Goal: Information Seeking & Learning: Learn about a topic

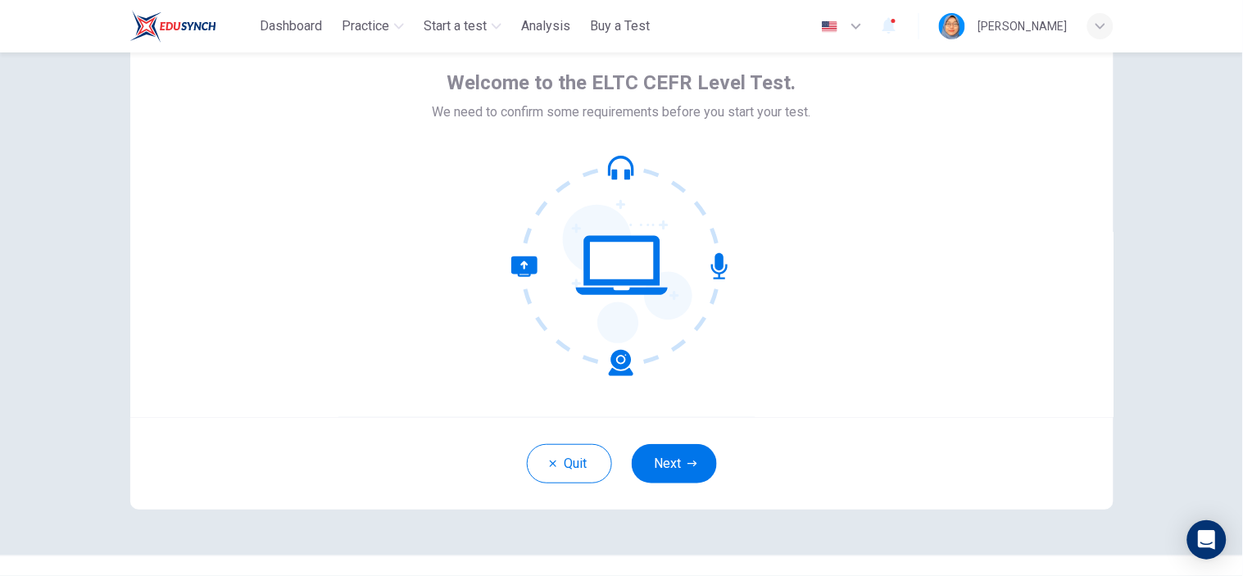
scroll to position [107, 0]
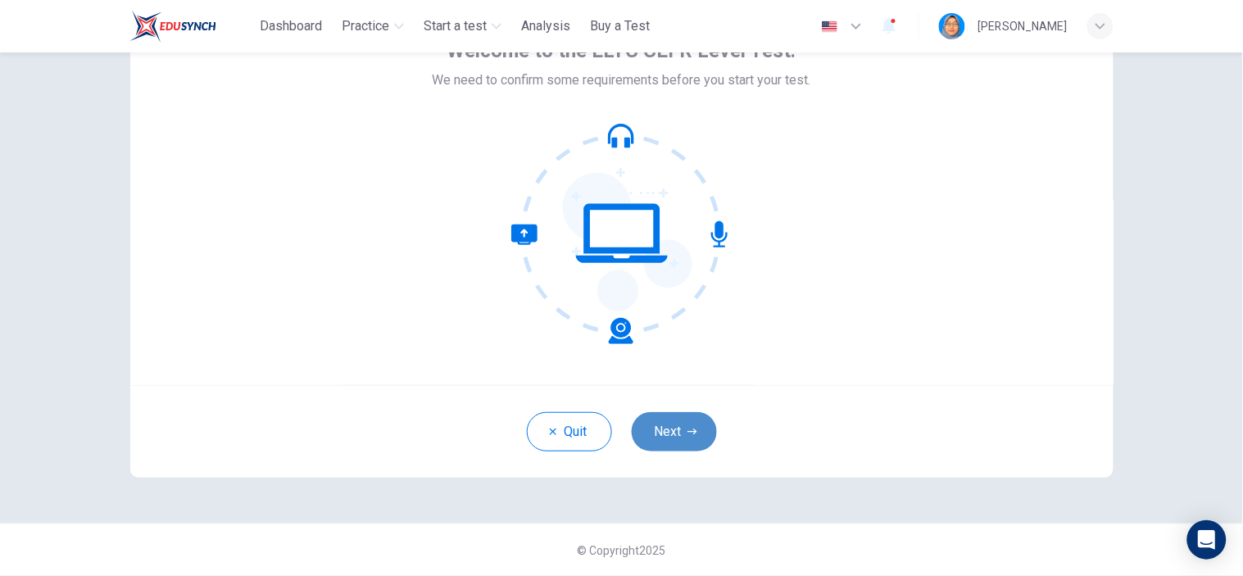
click at [684, 424] on button "Next" at bounding box center [674, 431] width 85 height 39
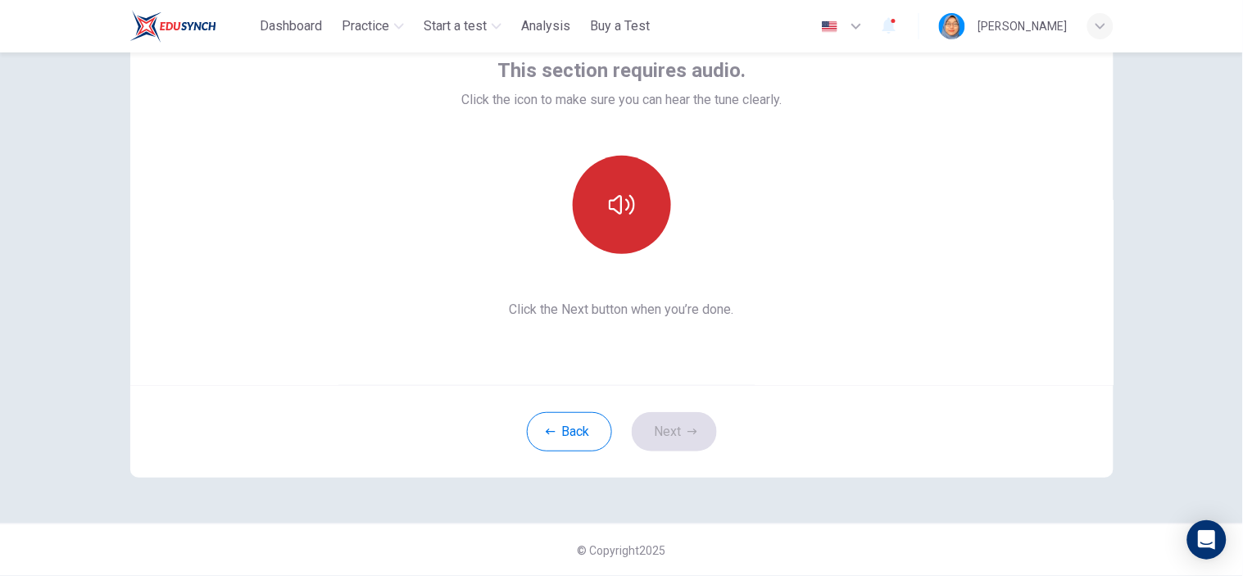
click at [613, 198] on icon "button" at bounding box center [622, 205] width 26 height 26
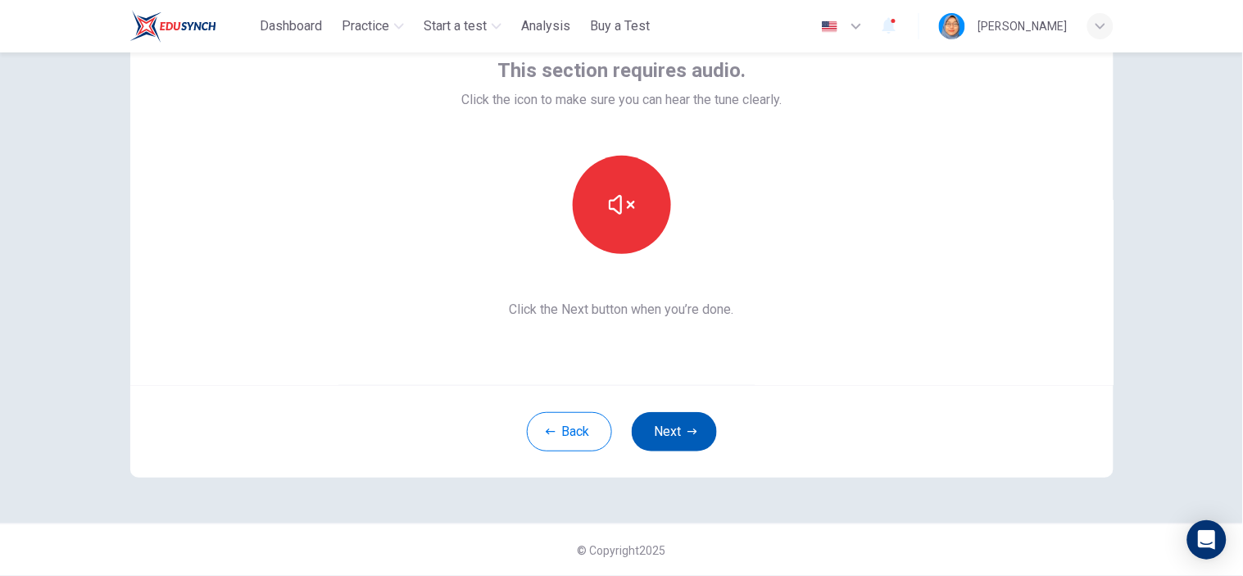
click at [683, 424] on button "Next" at bounding box center [674, 431] width 85 height 39
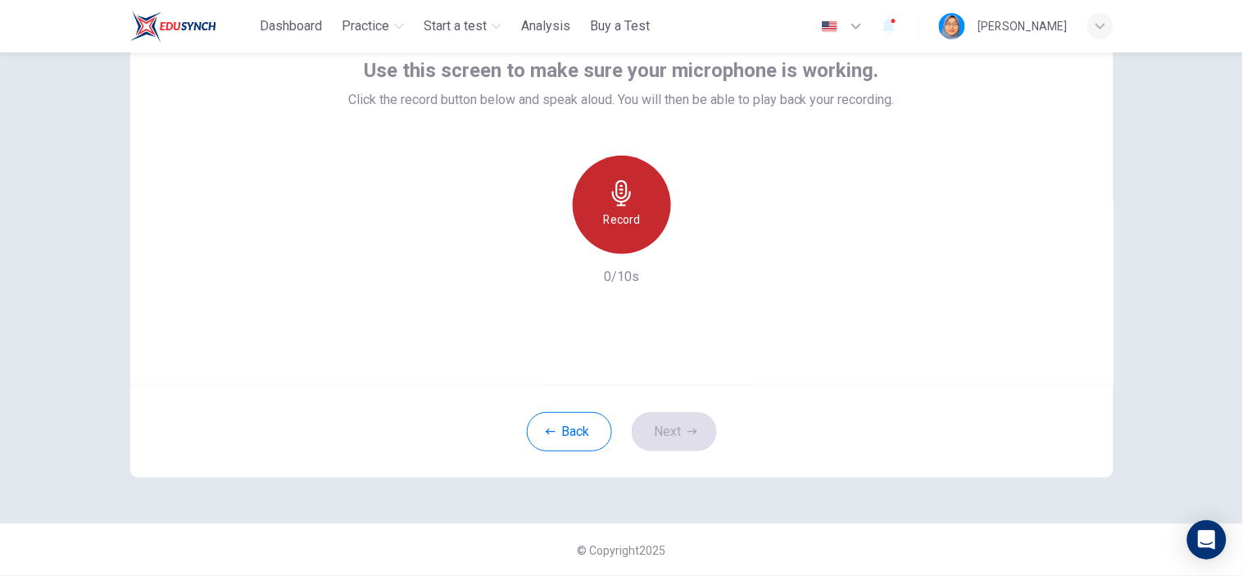
click at [620, 194] on icon "button" at bounding box center [621, 193] width 19 height 26
click at [628, 189] on icon "button" at bounding box center [622, 193] width 26 height 26
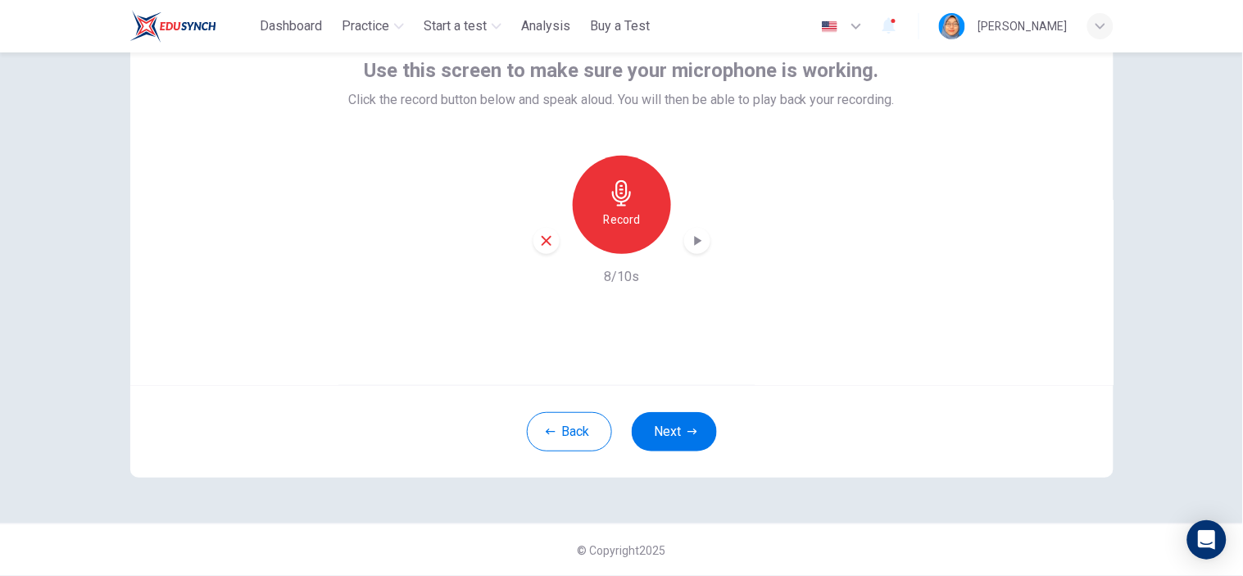
click at [694, 241] on icon "button" at bounding box center [697, 241] width 7 height 10
click at [687, 422] on button "Next" at bounding box center [674, 431] width 85 height 39
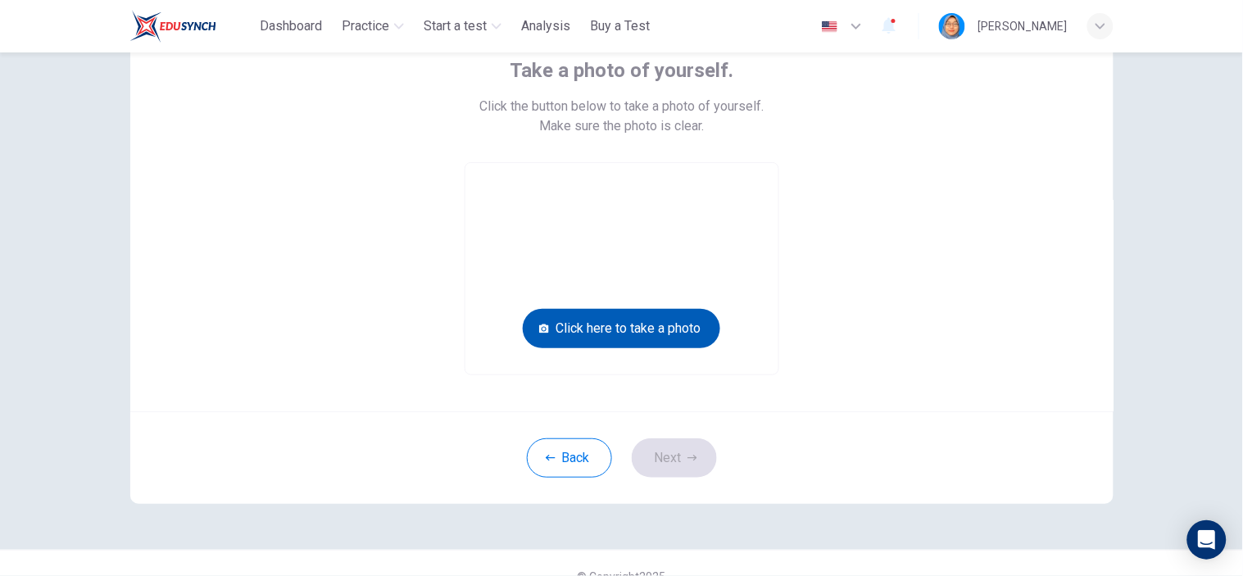
click at [667, 334] on button "Click here to take a photo" at bounding box center [621, 328] width 197 height 39
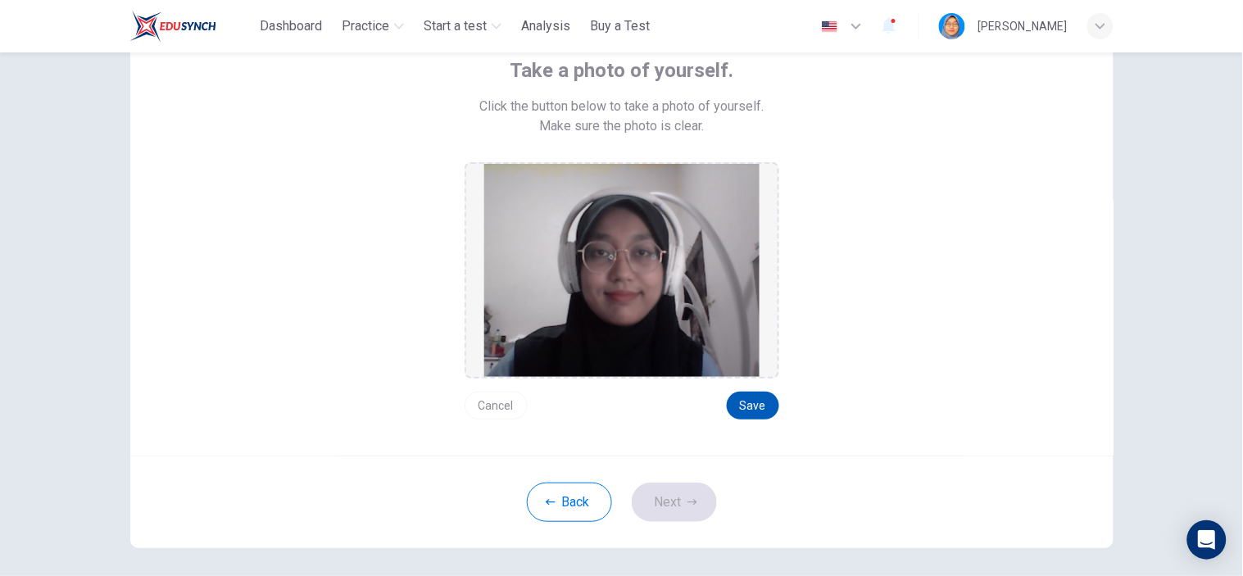
click at [741, 404] on button "Save" at bounding box center [753, 406] width 52 height 28
click at [687, 497] on icon "button" at bounding box center [692, 502] width 10 height 10
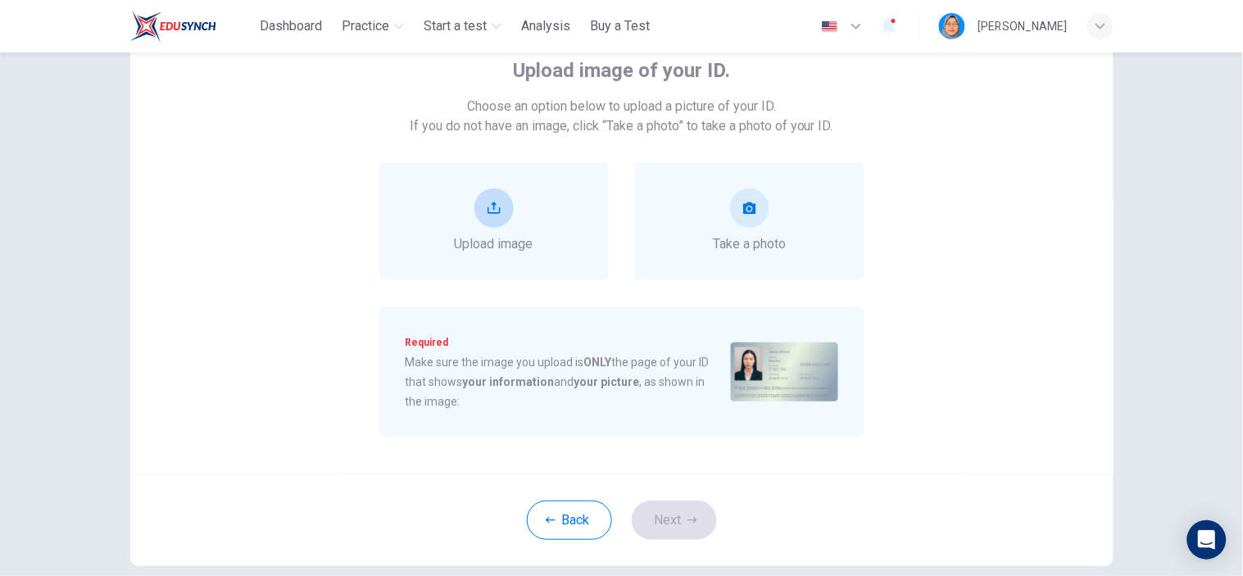
click at [498, 216] on button "upload" at bounding box center [493, 207] width 39 height 39
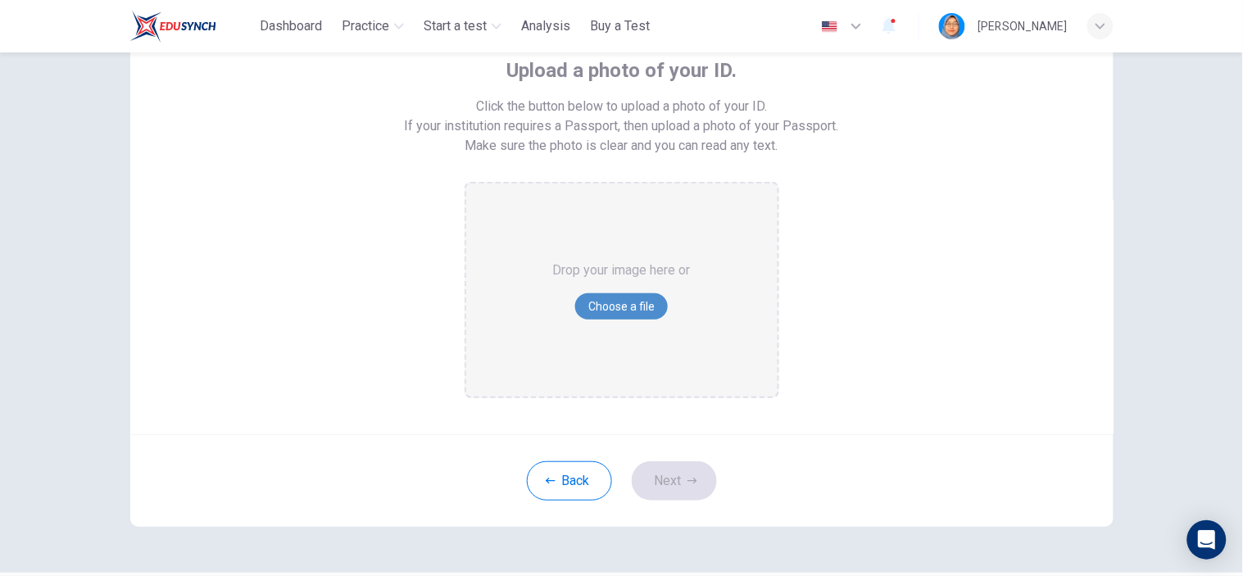
click at [631, 307] on button "Choose a file" at bounding box center [621, 306] width 93 height 26
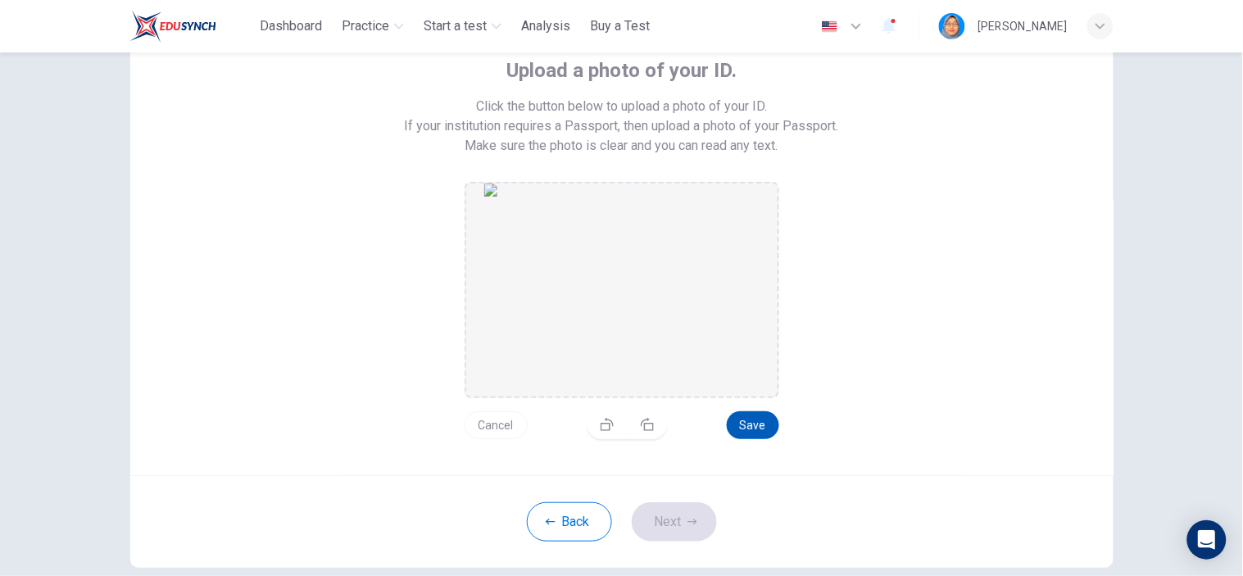
click at [752, 422] on button "Save" at bounding box center [753, 425] width 52 height 28
click at [680, 519] on button "Next" at bounding box center [674, 521] width 85 height 39
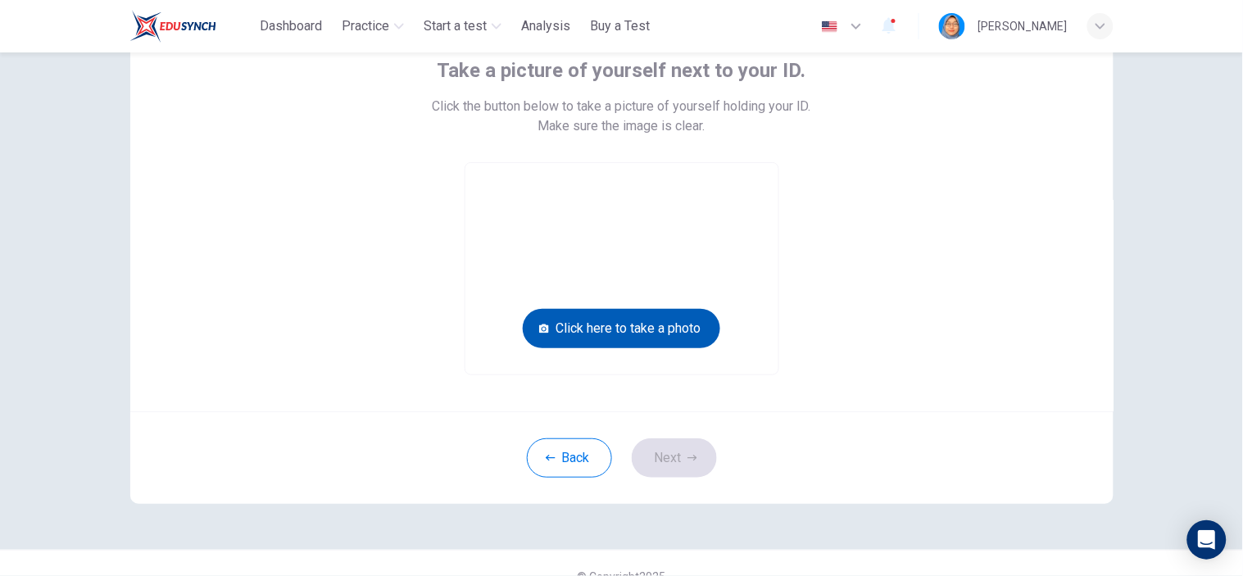
click at [620, 333] on button "Click here to take a photo" at bounding box center [621, 328] width 197 height 39
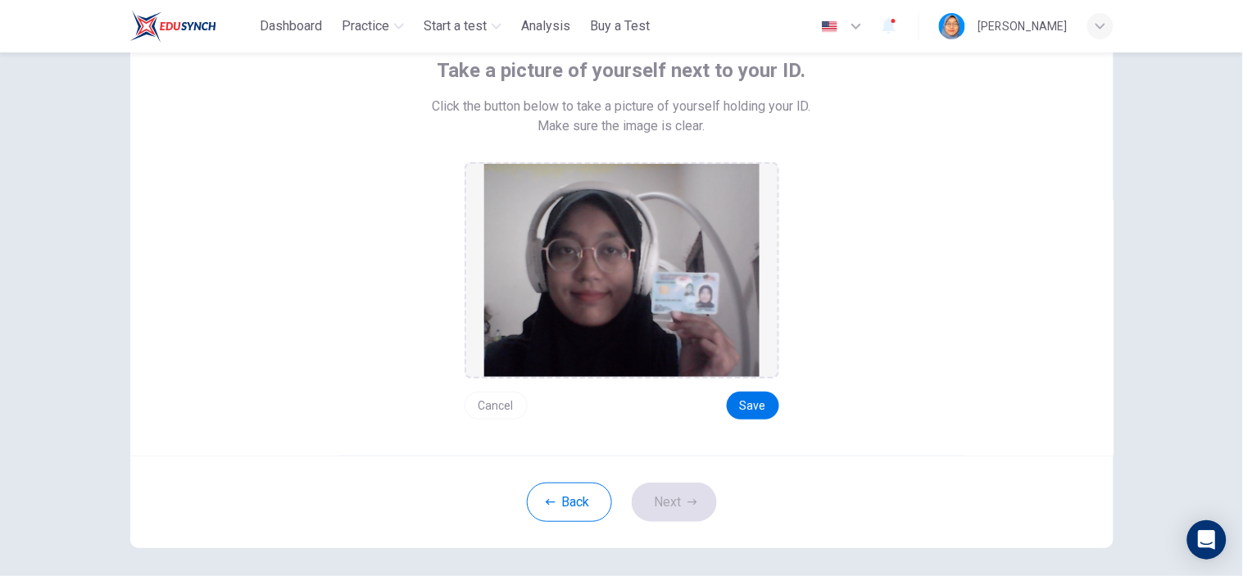
click at [505, 407] on button "Cancel" at bounding box center [496, 406] width 63 height 28
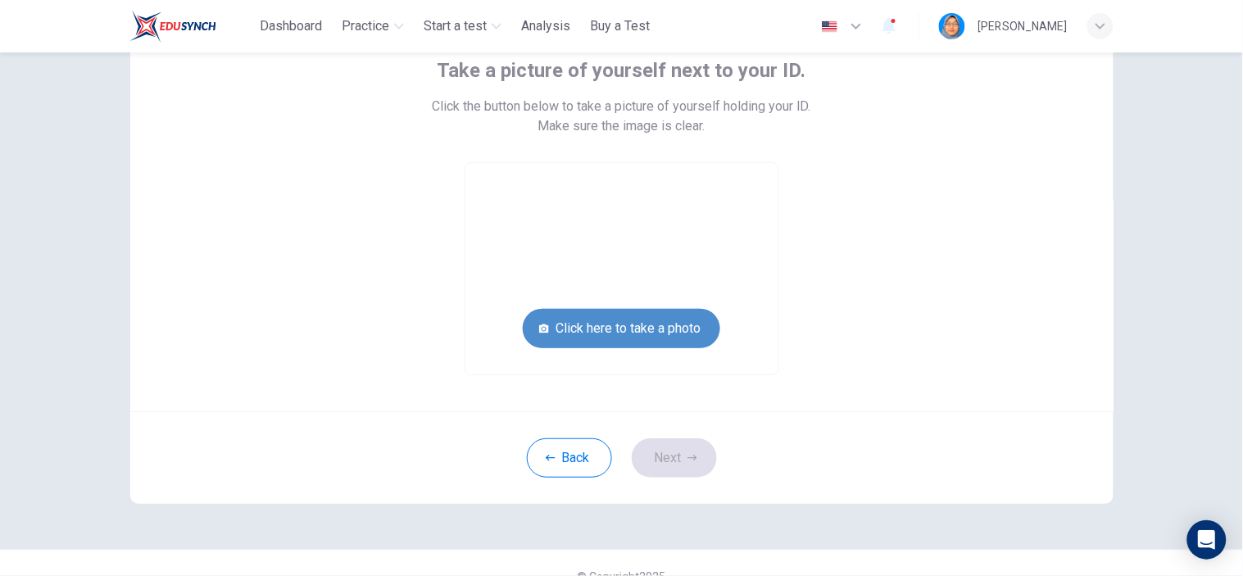
click at [681, 336] on button "Click here to take a photo" at bounding box center [621, 328] width 197 height 39
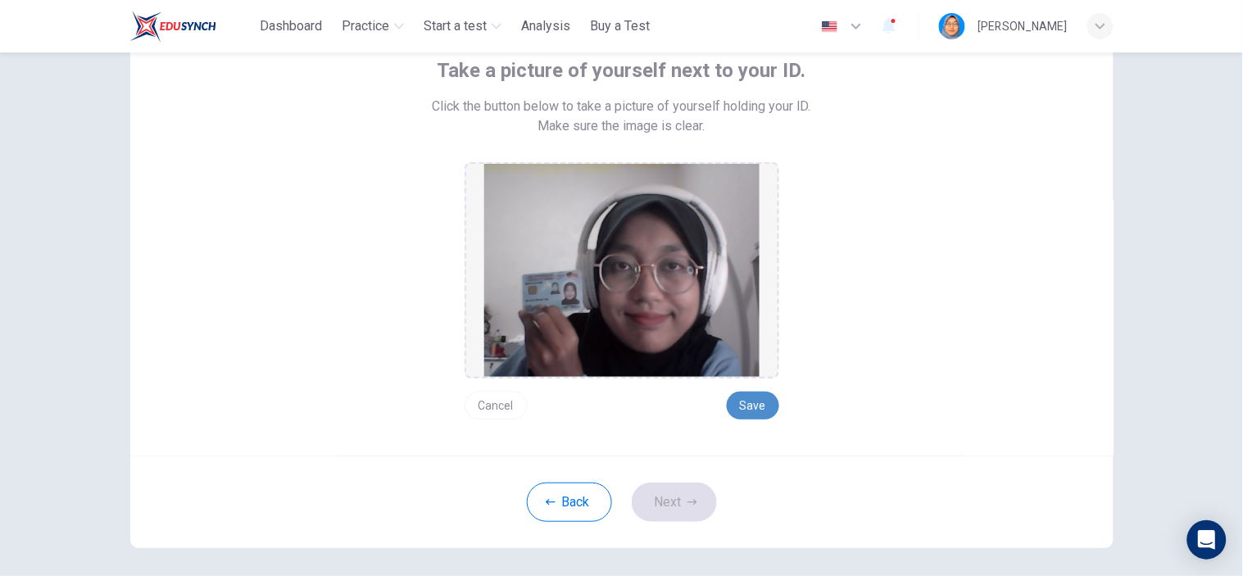
click at [752, 401] on button "Save" at bounding box center [753, 406] width 52 height 28
click at [686, 490] on button "Next" at bounding box center [674, 502] width 85 height 39
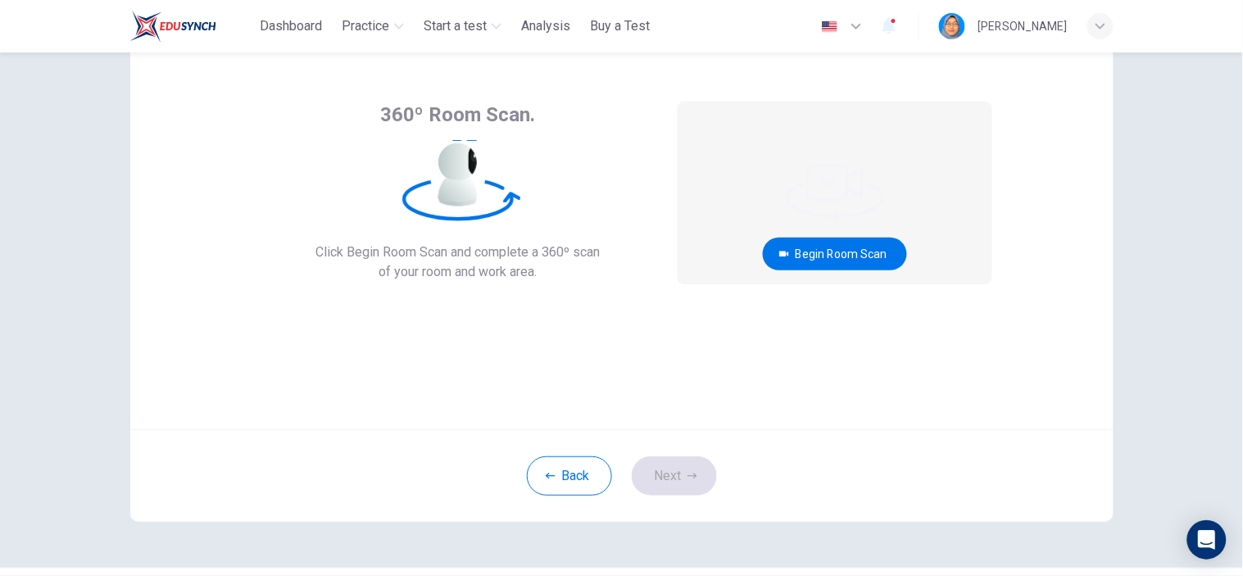
scroll to position [59, 0]
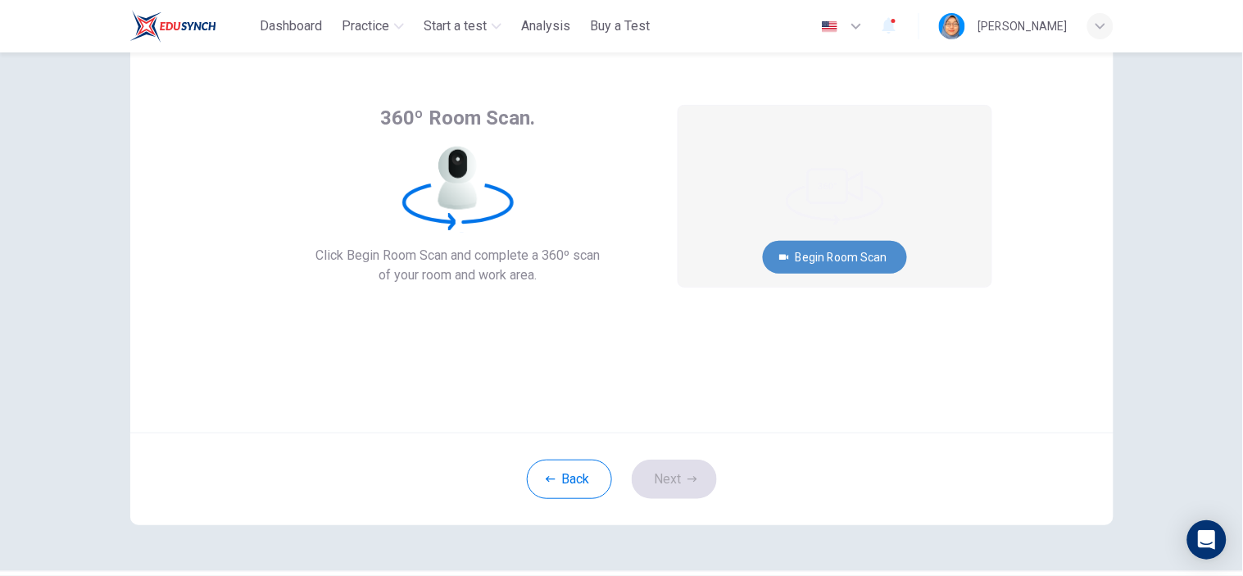
click at [868, 260] on button "Begin Room Scan" at bounding box center [835, 257] width 144 height 33
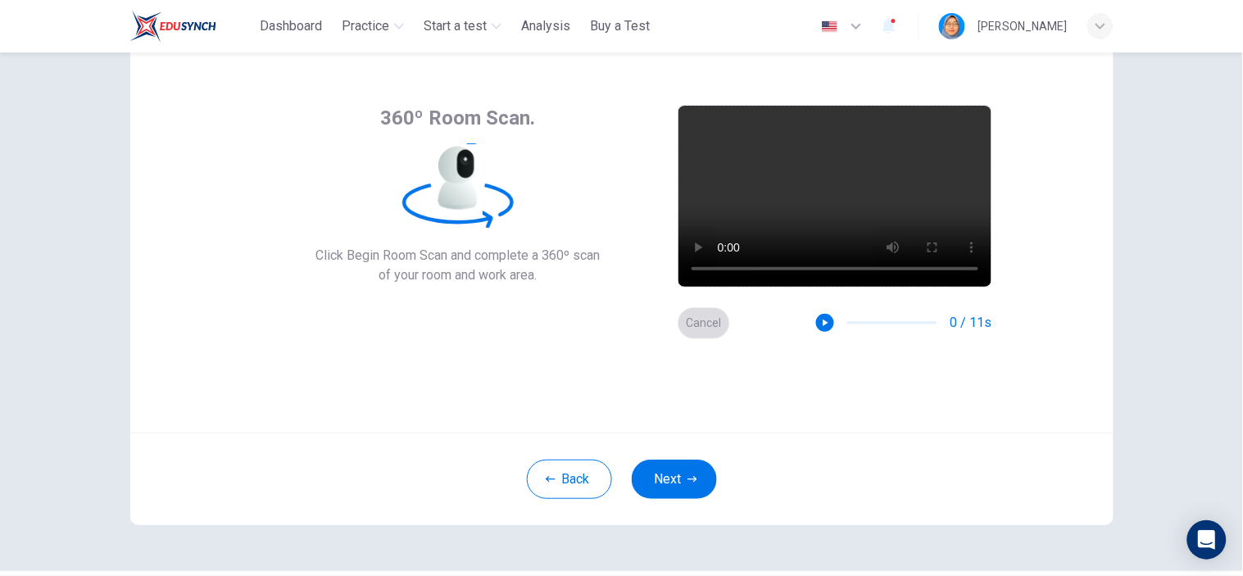
click at [706, 324] on button "Cancel" at bounding box center [704, 323] width 52 height 32
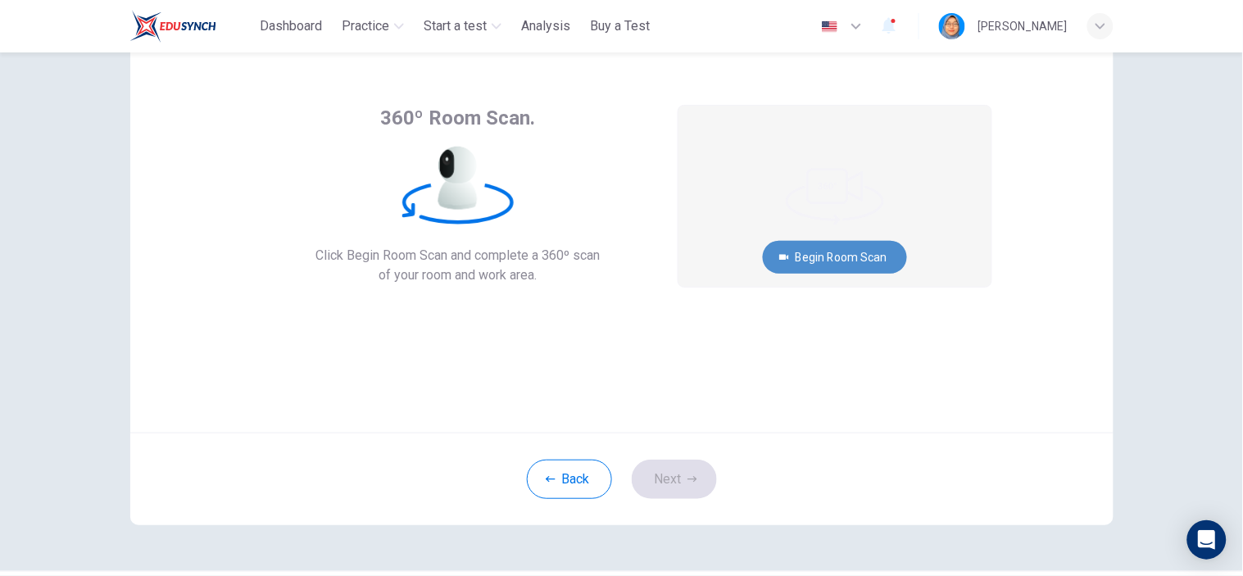
click at [825, 252] on button "Begin Room Scan" at bounding box center [835, 257] width 144 height 33
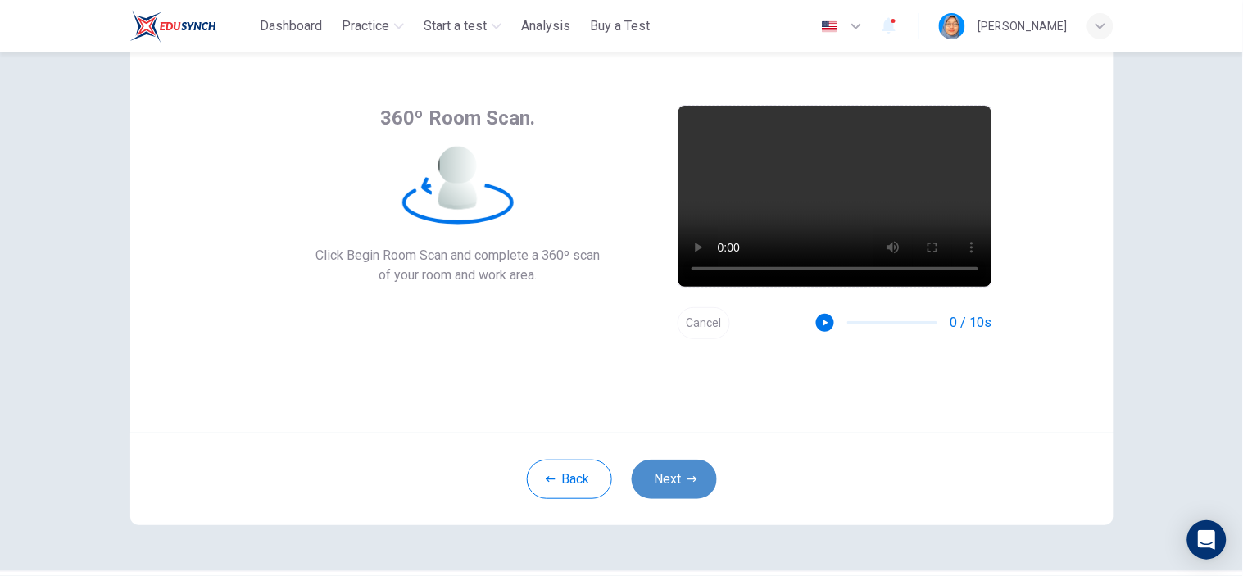
click at [678, 478] on button "Next" at bounding box center [674, 479] width 85 height 39
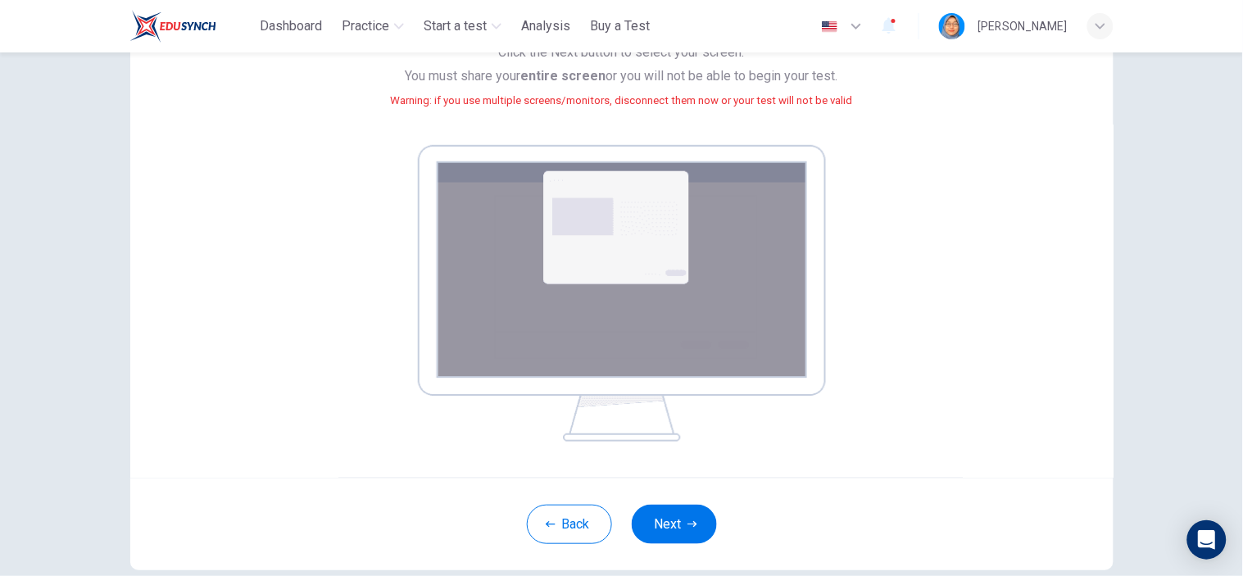
scroll to position [241, 0]
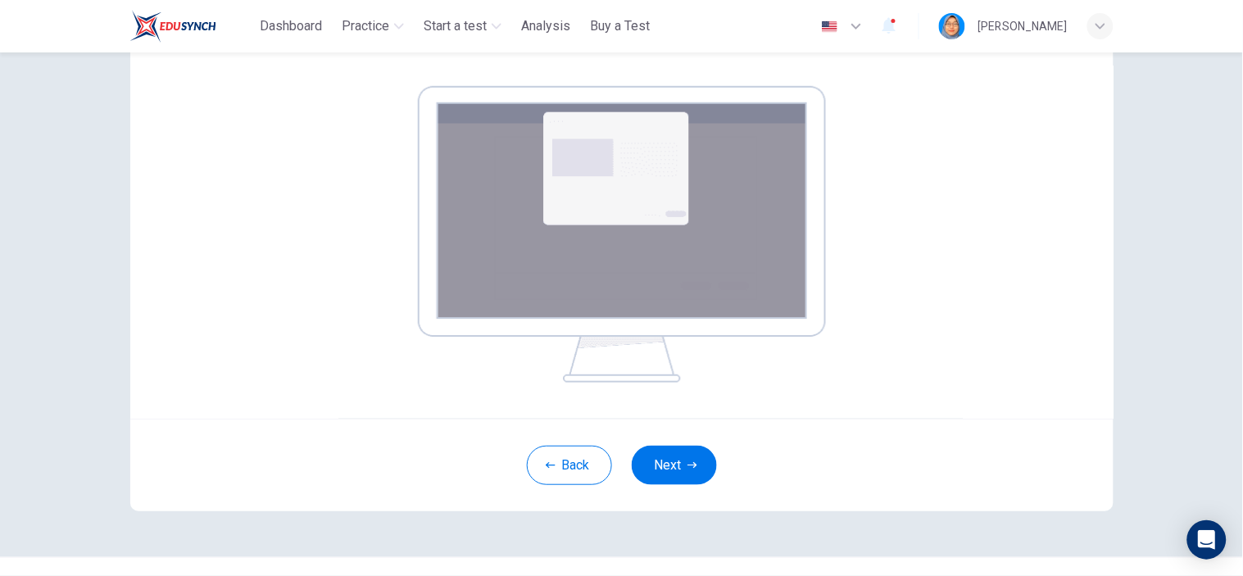
click at [672, 141] on img at bounding box center [622, 234] width 408 height 297
click at [693, 460] on button "Next" at bounding box center [674, 465] width 85 height 39
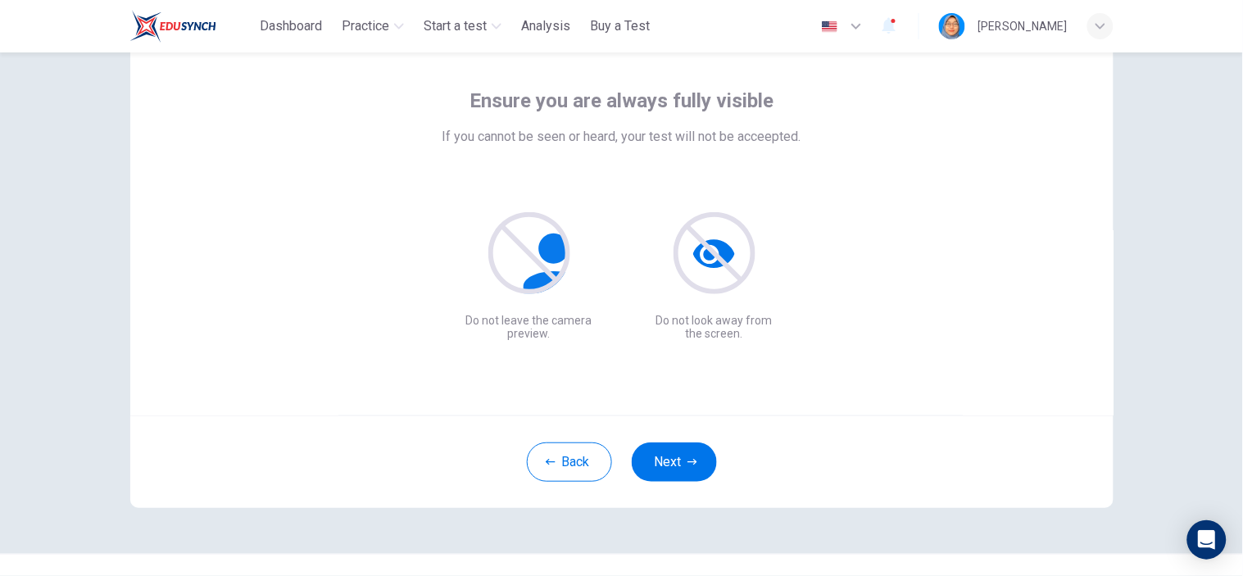
scroll to position [107, 0]
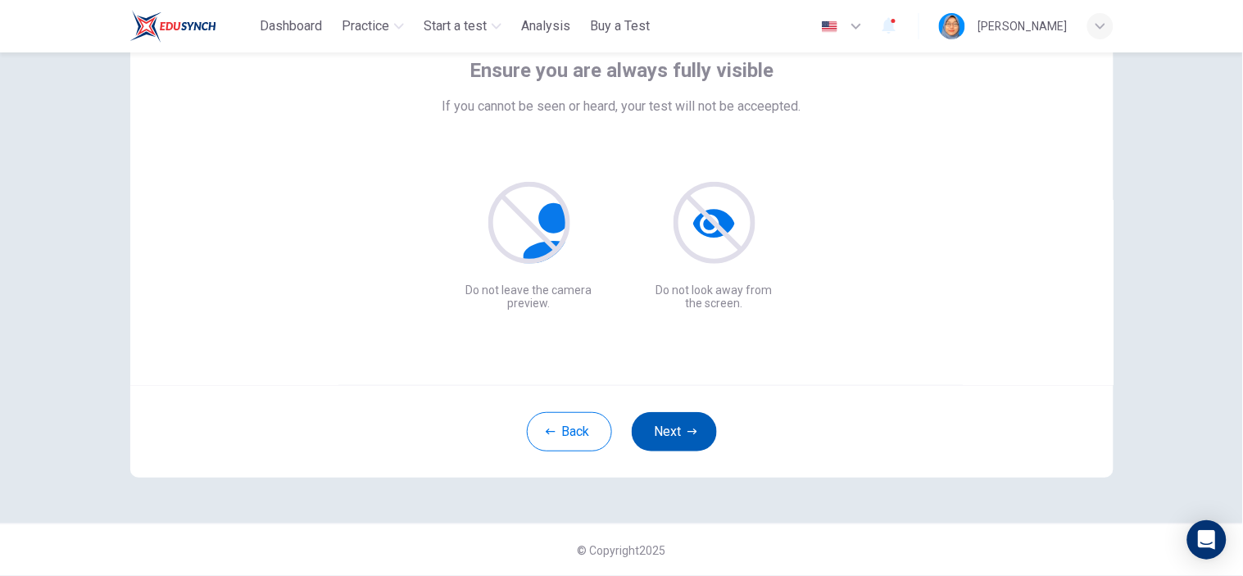
click at [687, 428] on icon "button" at bounding box center [692, 432] width 10 height 10
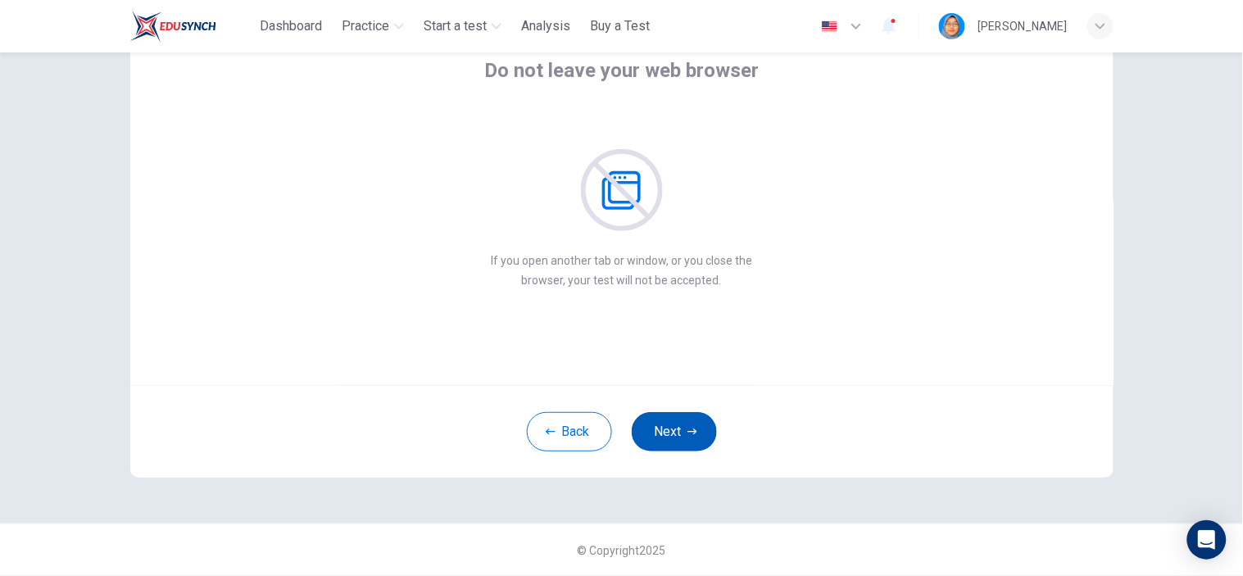
click at [687, 430] on icon "button" at bounding box center [692, 432] width 10 height 10
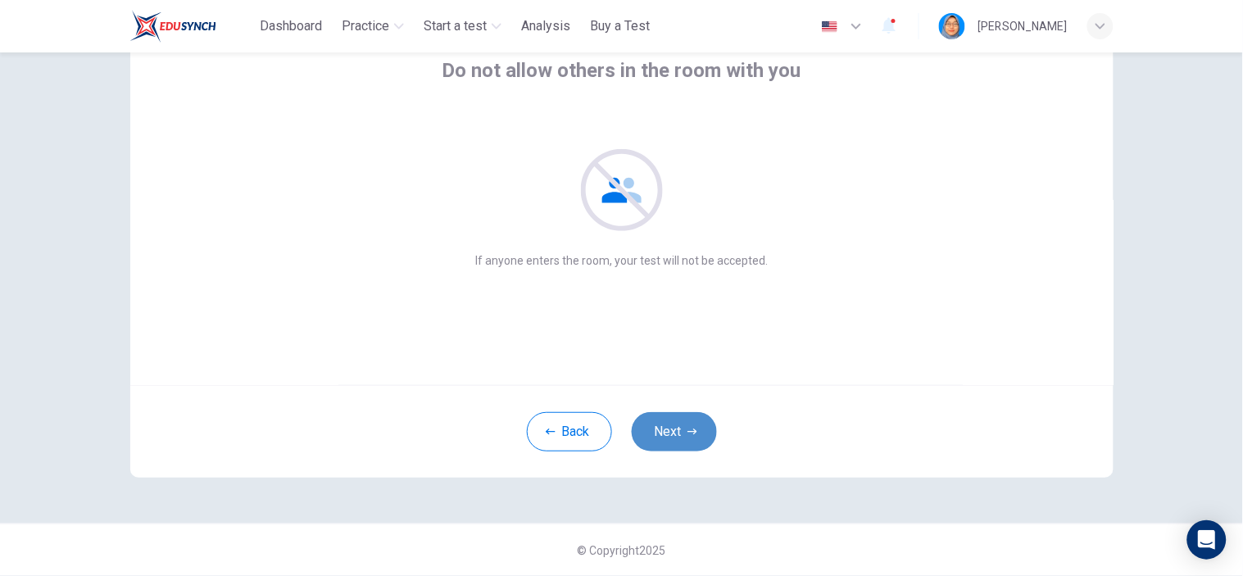
click at [687, 430] on icon "button" at bounding box center [692, 432] width 10 height 10
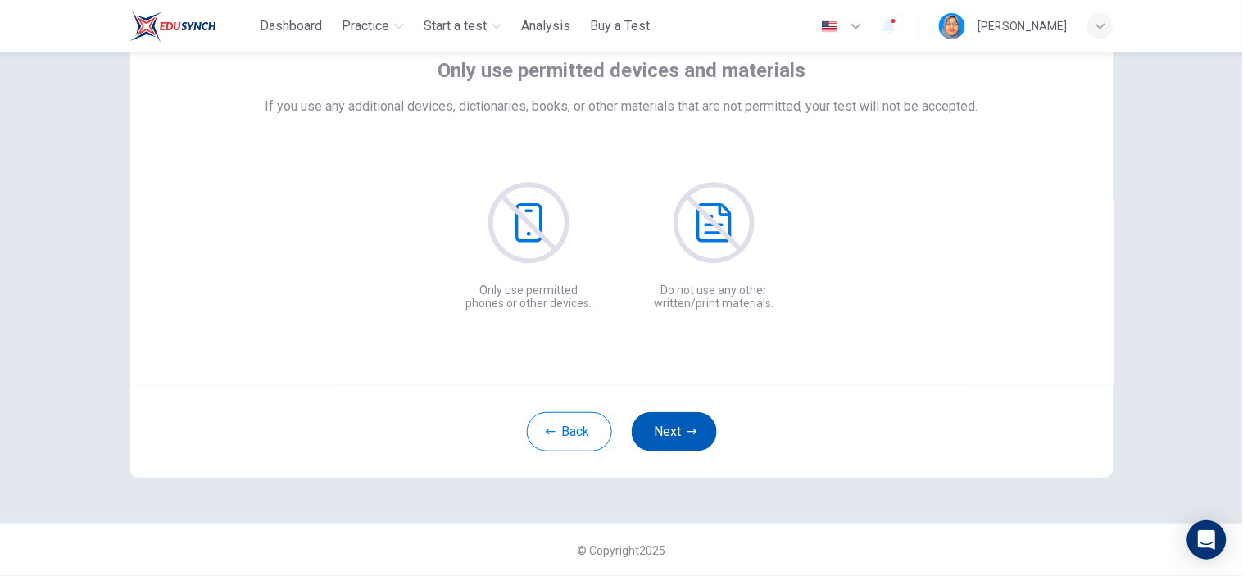
click at [687, 424] on button "Next" at bounding box center [674, 431] width 85 height 39
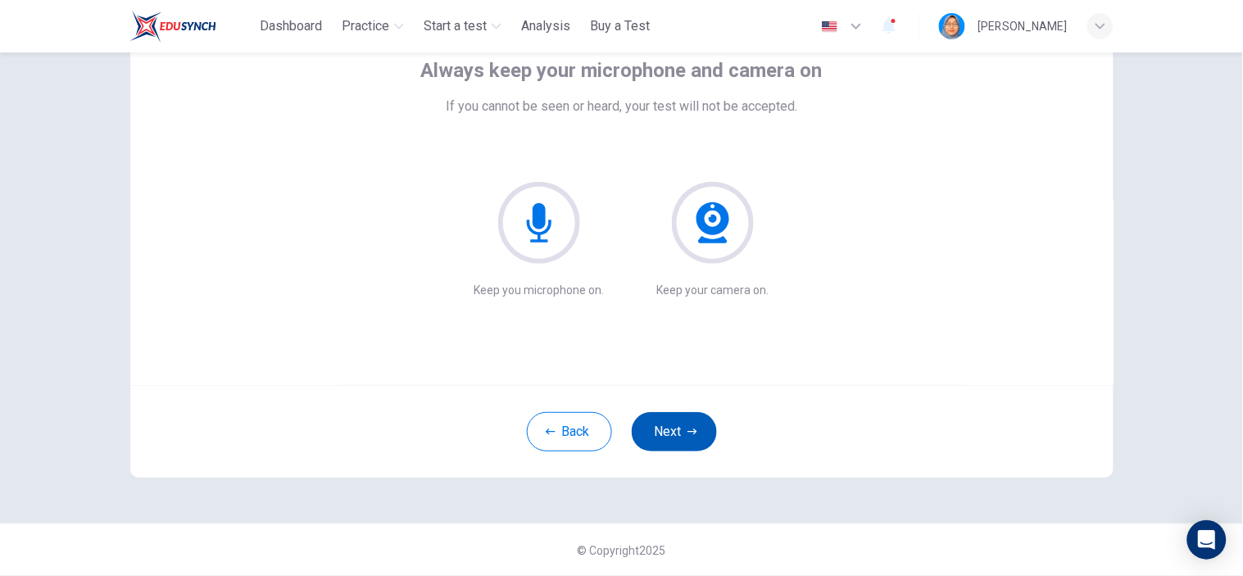
click at [687, 424] on button "Next" at bounding box center [674, 431] width 85 height 39
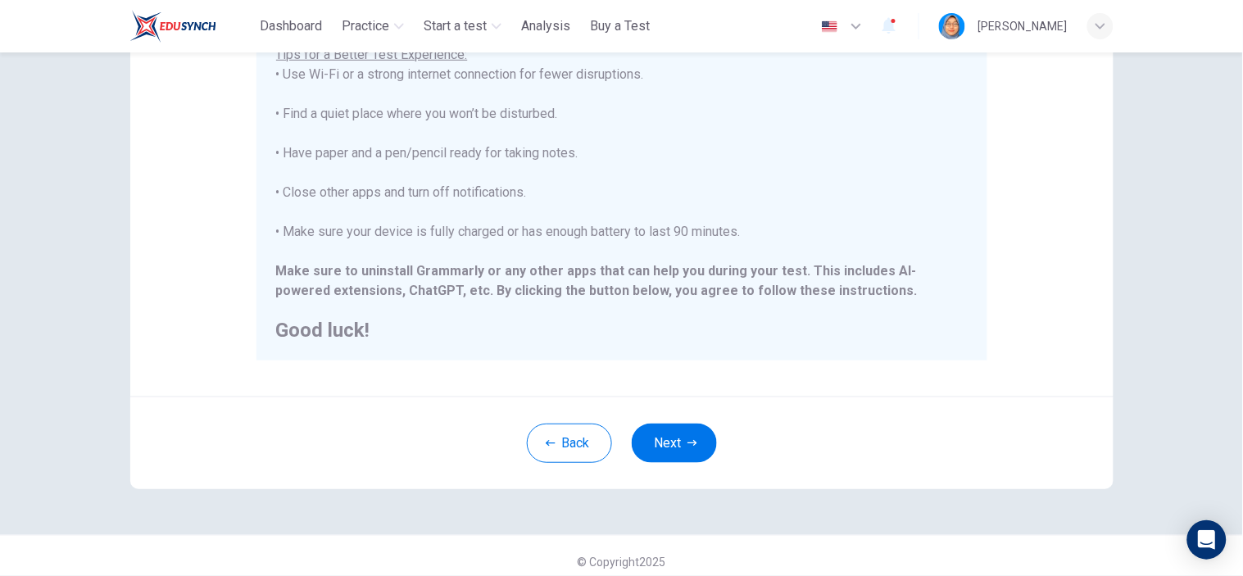
scroll to position [334, 0]
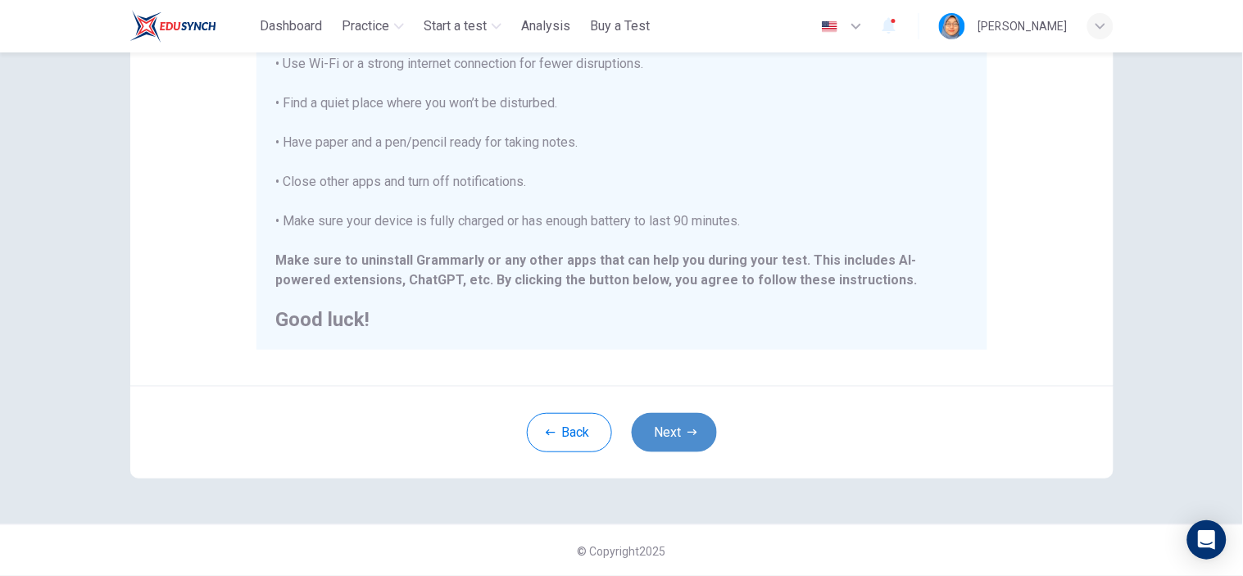
click at [695, 430] on button "Next" at bounding box center [674, 432] width 85 height 39
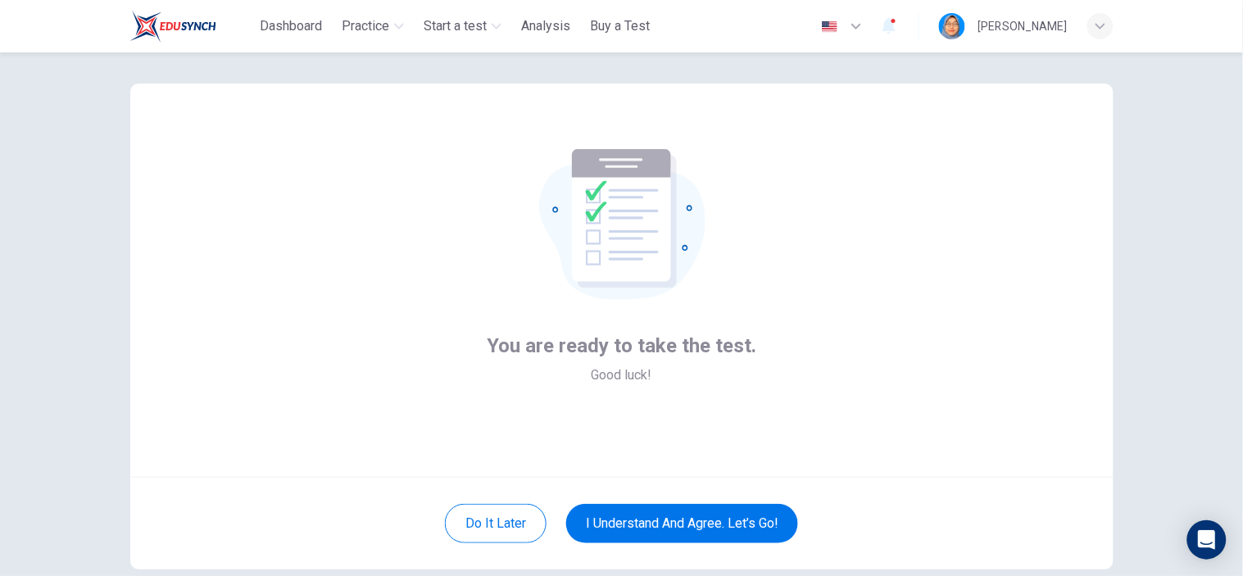
scroll to position [107, 0]
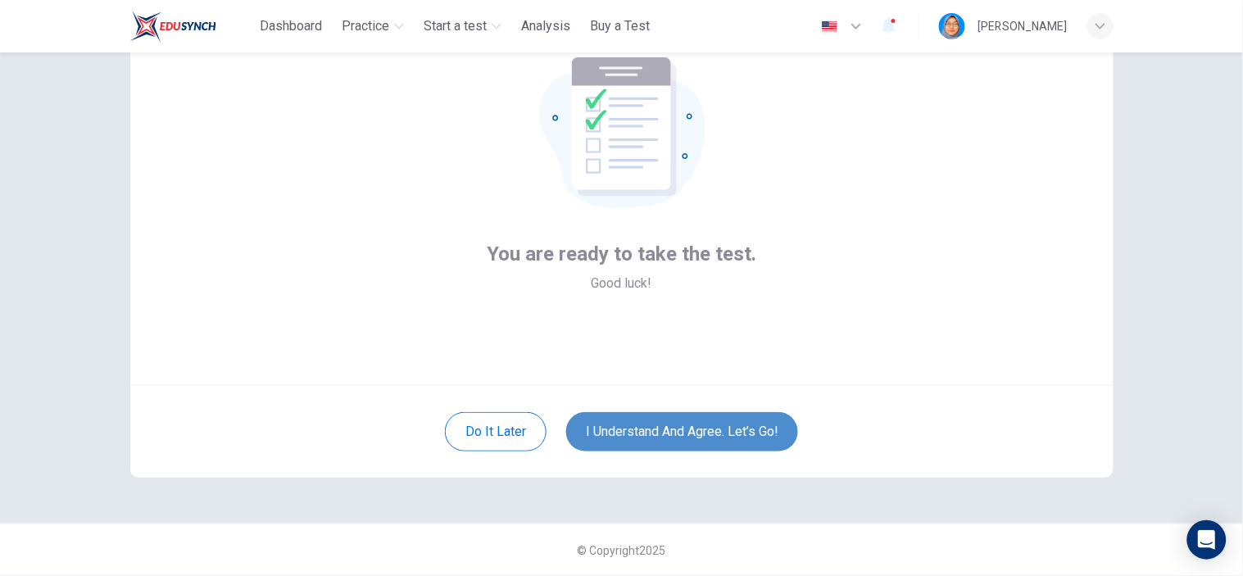
click at [692, 423] on button "I understand and agree. Let’s go!" at bounding box center [682, 431] width 232 height 39
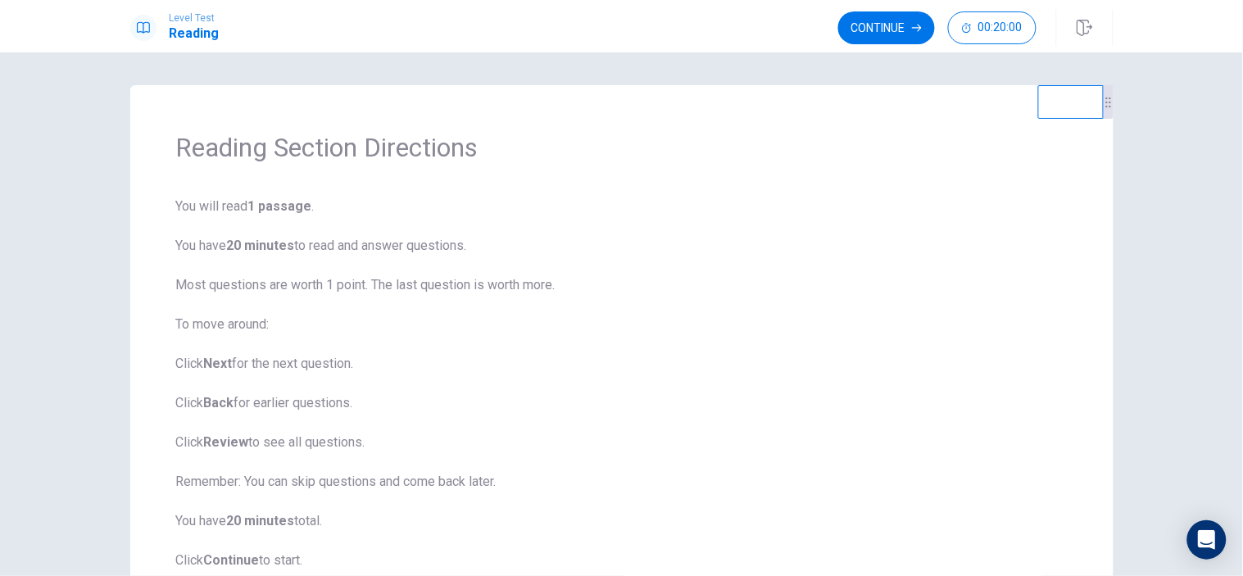
scroll to position [125, 0]
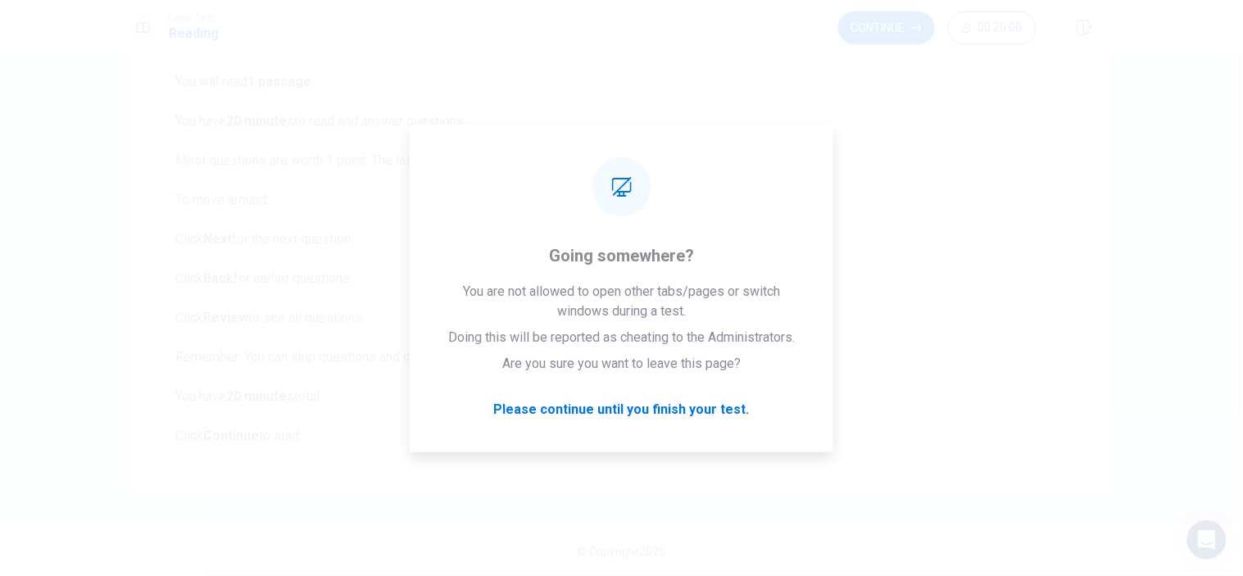
click at [635, 406] on span "You will read 1 passage . You have 20 minutes to read and answer questions. Mos…" at bounding box center [621, 259] width 891 height 374
click at [931, 347] on span "You will read 1 passage . You have 20 minutes to read and answer questions. Mos…" at bounding box center [621, 259] width 891 height 374
click at [563, 406] on span "You will read 1 passage . You have 20 minutes to read and answer questions. Mos…" at bounding box center [621, 259] width 891 height 374
click at [373, 190] on span "You will read 1 passage . You have 20 minutes to read and answer questions. Mos…" at bounding box center [621, 259] width 891 height 374
click at [954, 102] on span "You will read 1 passage . You have 20 minutes to read and answer questions. Mos…" at bounding box center [621, 259] width 891 height 374
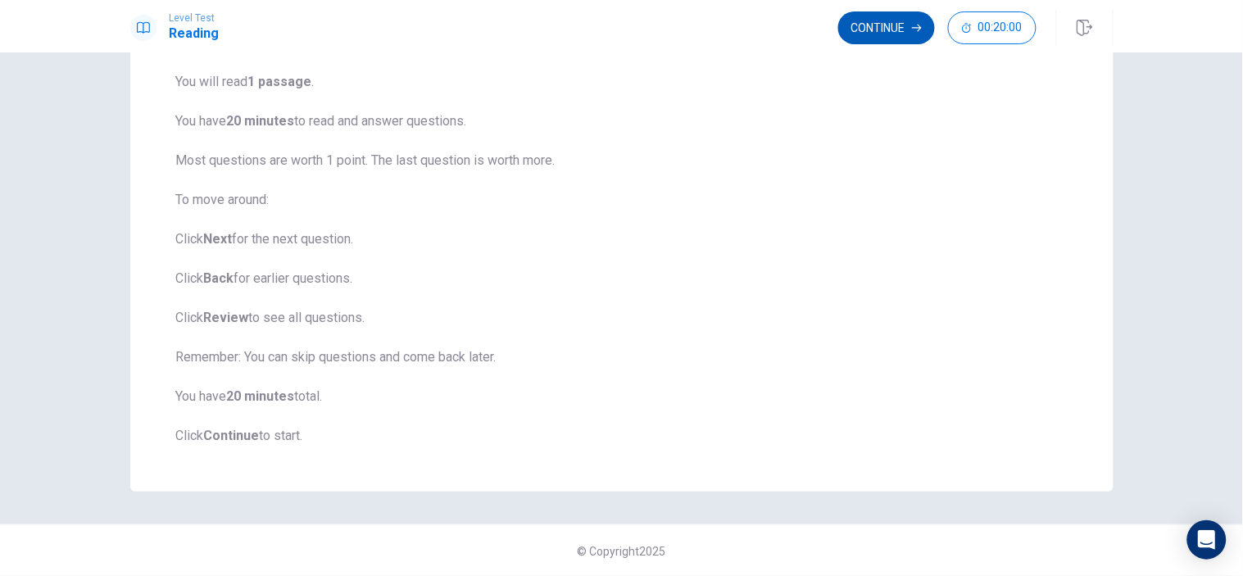
click at [875, 29] on button "Continue" at bounding box center [886, 27] width 97 height 33
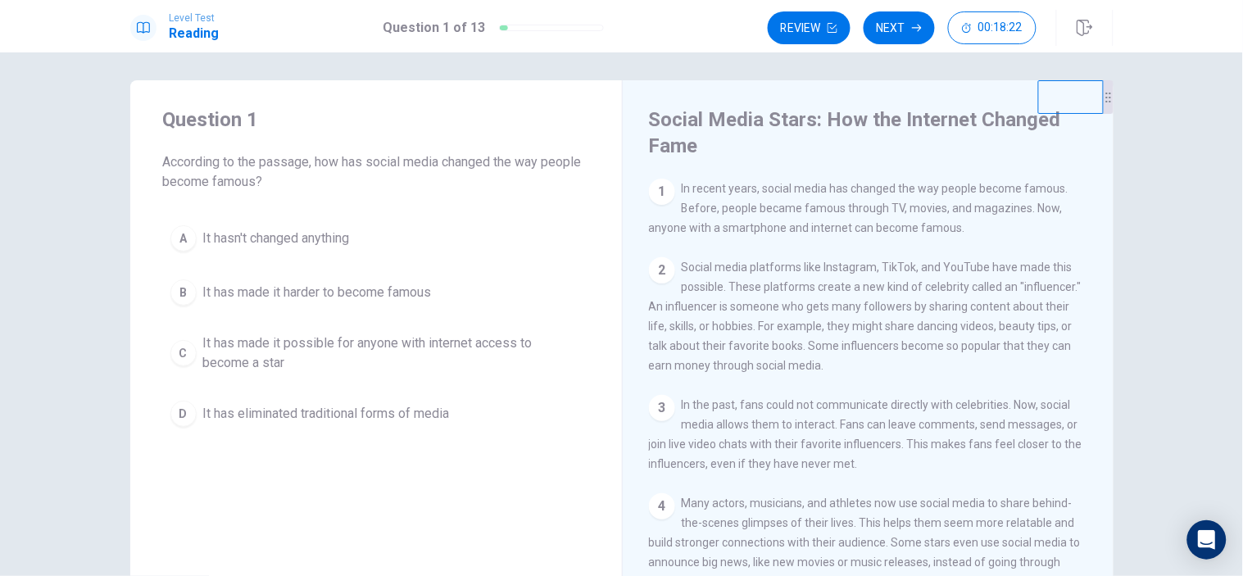
scroll to position [0, 0]
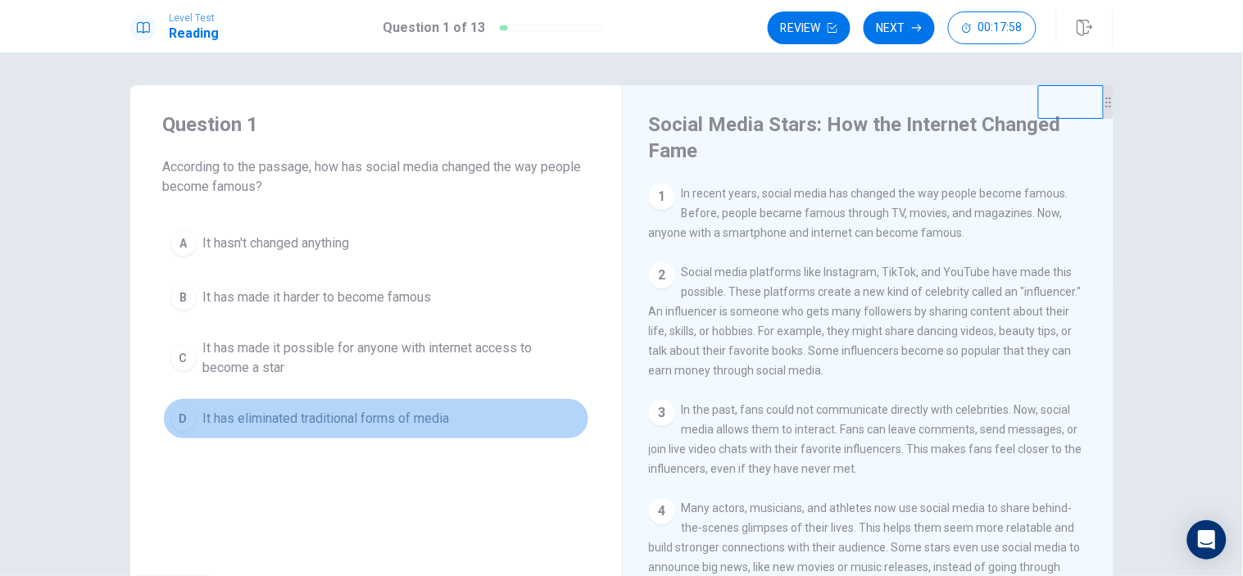
click at [406, 419] on span "It has eliminated traditional forms of media" at bounding box center [326, 419] width 247 height 20
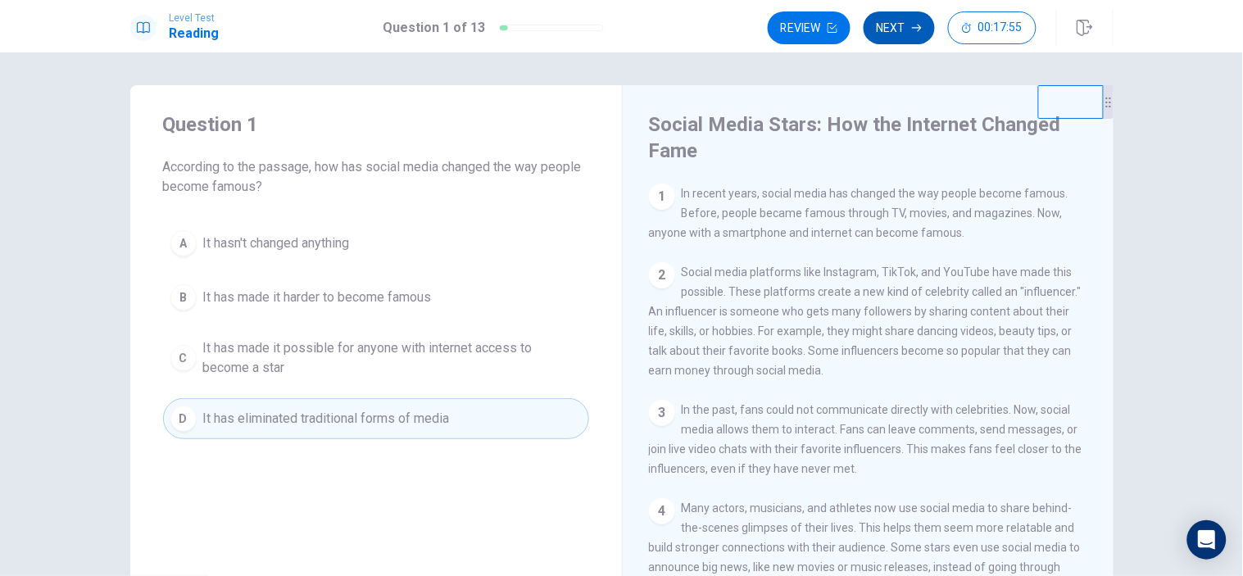
click at [905, 29] on button "Next" at bounding box center [899, 27] width 71 height 33
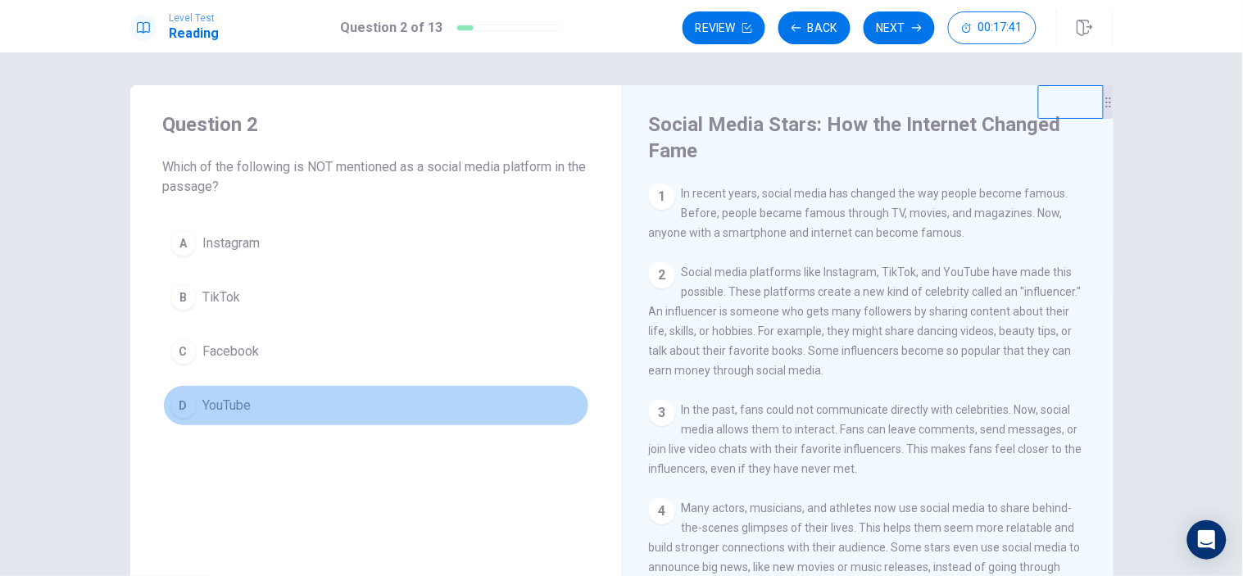
click at [236, 401] on span "YouTube" at bounding box center [227, 406] width 48 height 20
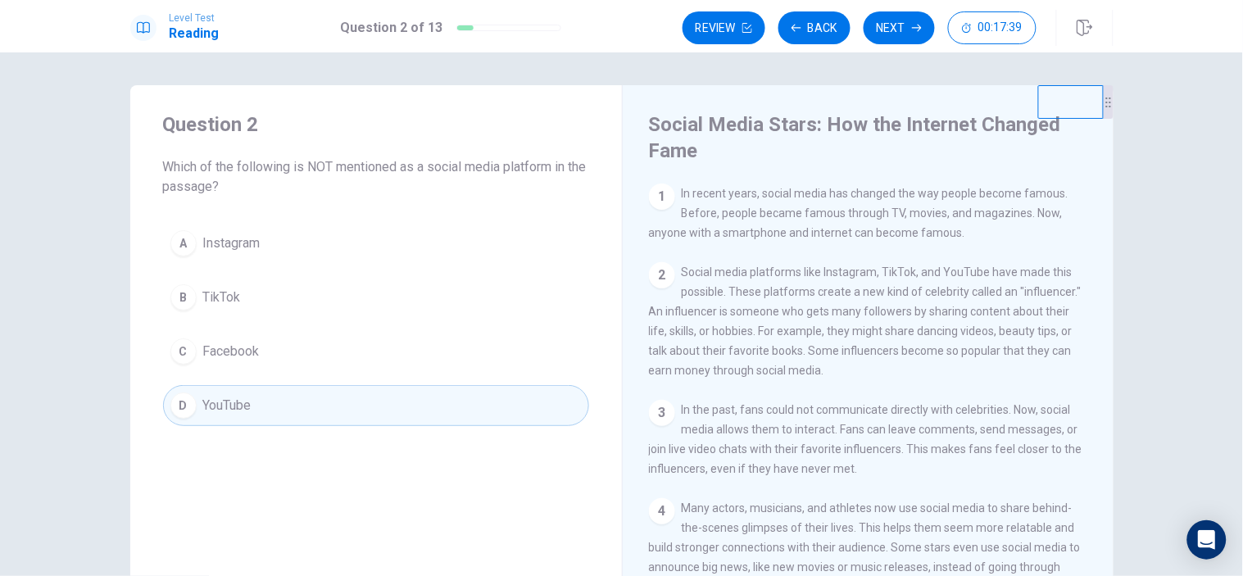
click at [898, 20] on button "Next" at bounding box center [899, 27] width 71 height 33
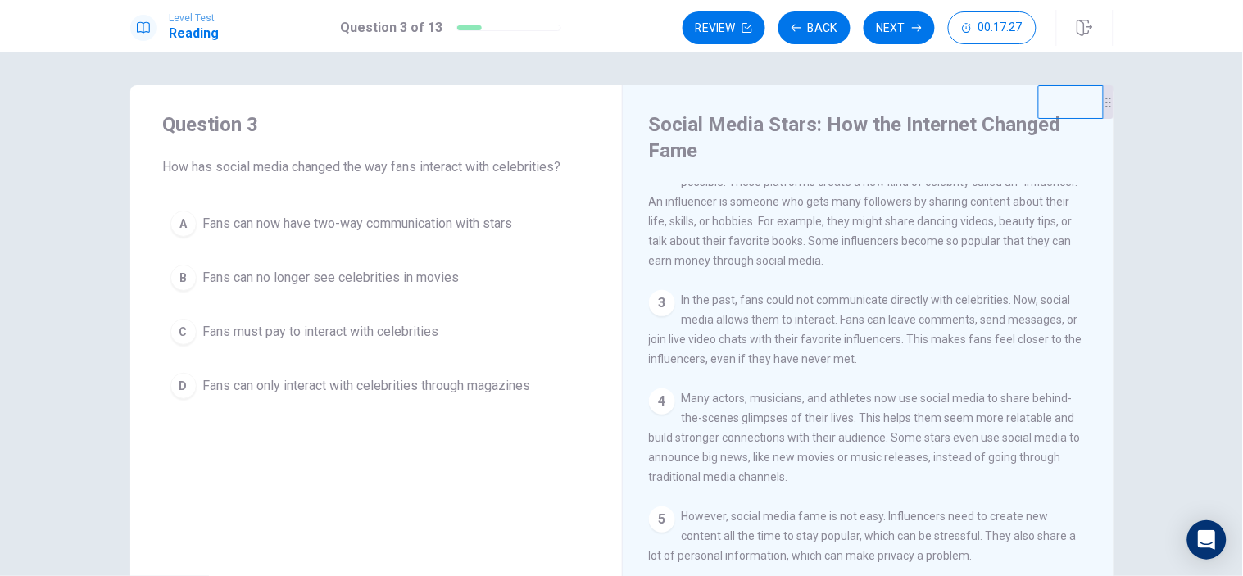
scroll to position [123, 0]
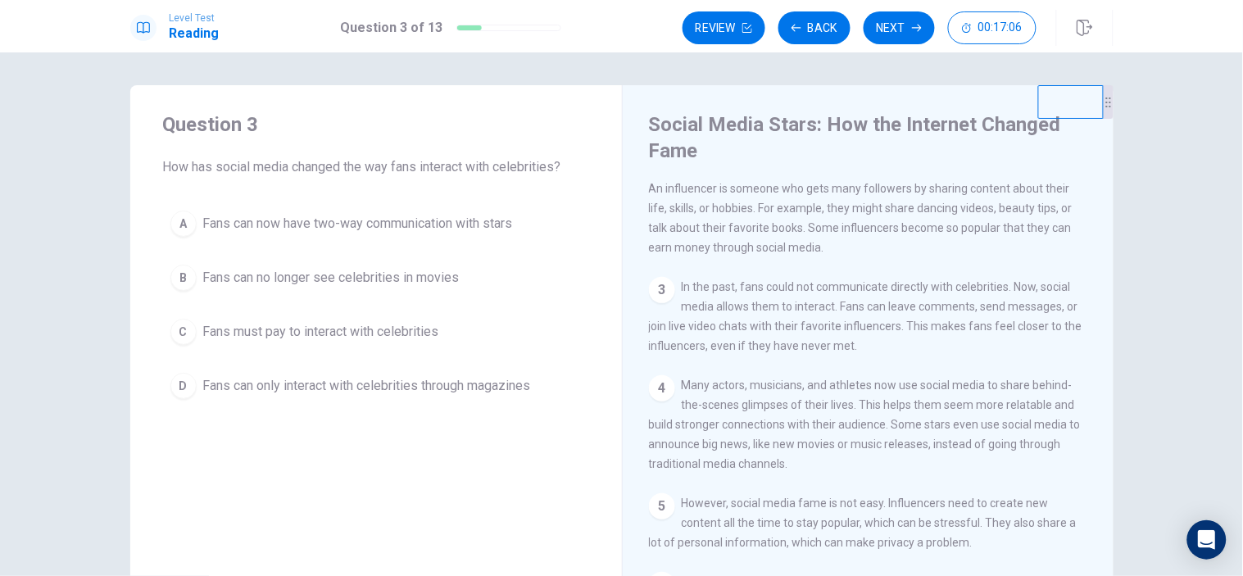
click at [410, 228] on span "Fans can now have two-way communication with stars" at bounding box center [358, 224] width 310 height 20
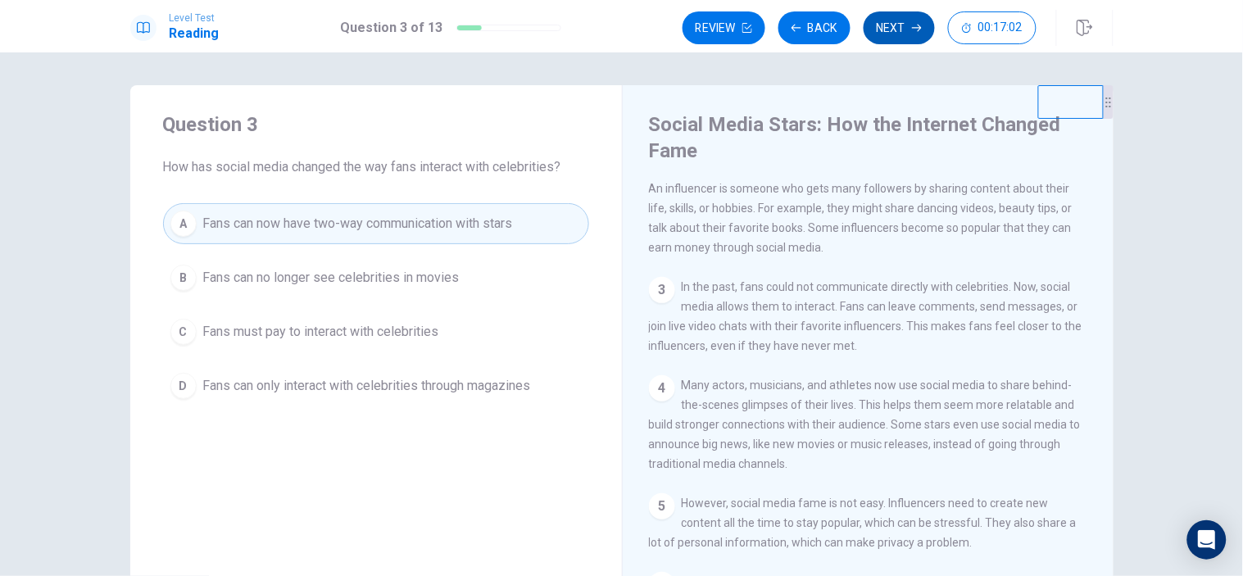
click at [898, 28] on button "Next" at bounding box center [899, 27] width 71 height 33
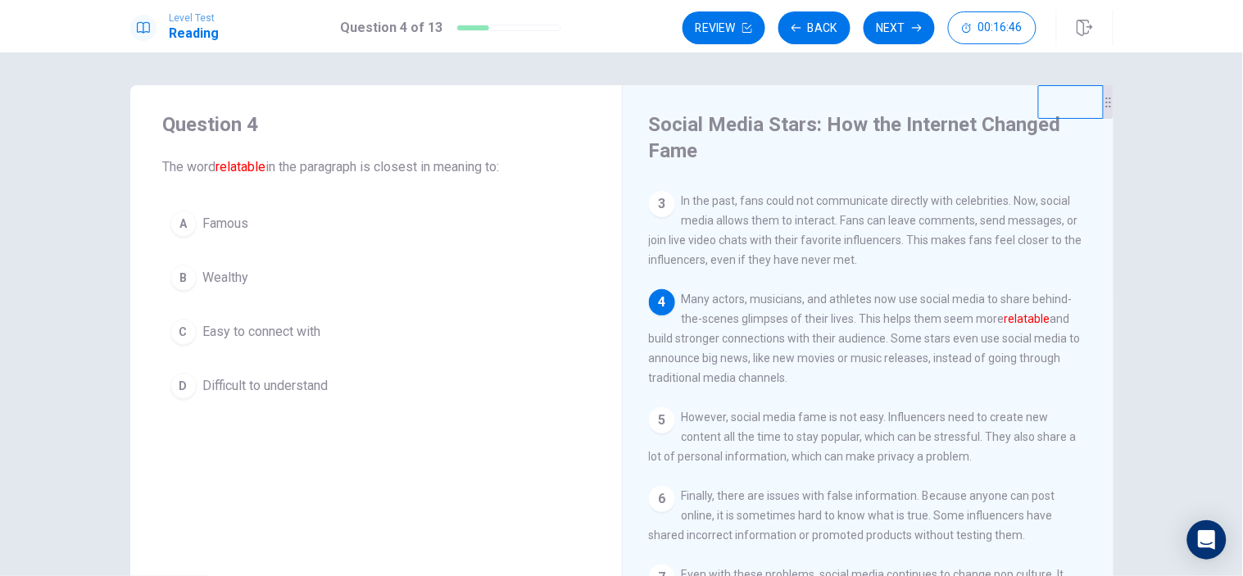
scroll to position [216, 0]
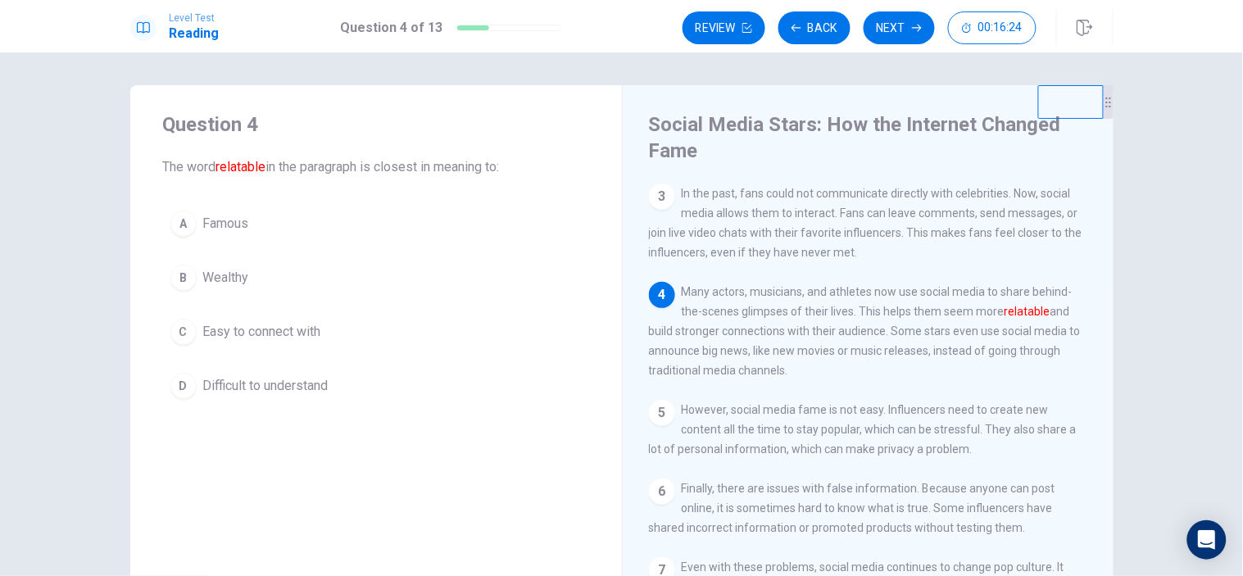
click at [260, 331] on span "Easy to connect with" at bounding box center [262, 332] width 118 height 20
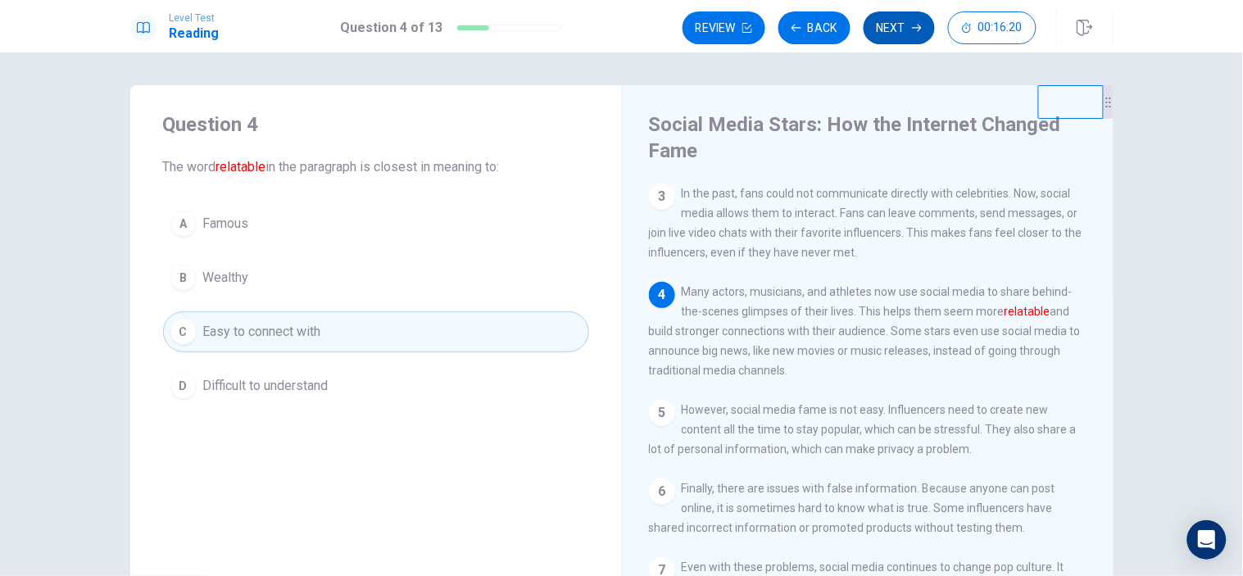
click at [902, 34] on button "Next" at bounding box center [899, 27] width 71 height 33
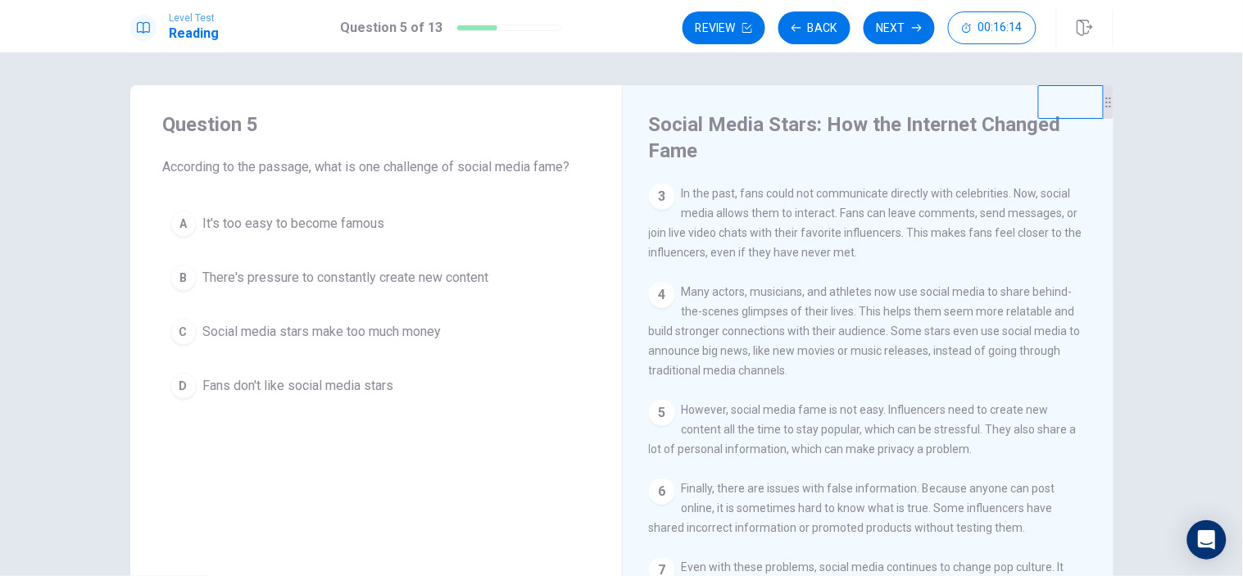
scroll to position [91, 0]
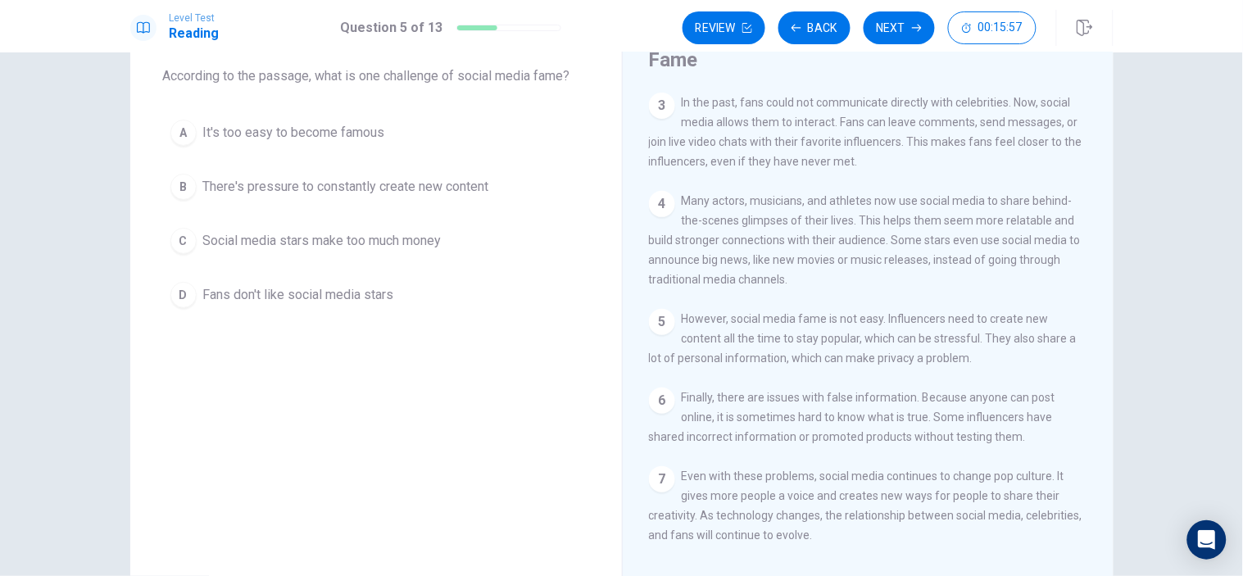
click at [388, 190] on span "There's pressure to constantly create new content" at bounding box center [346, 187] width 286 height 20
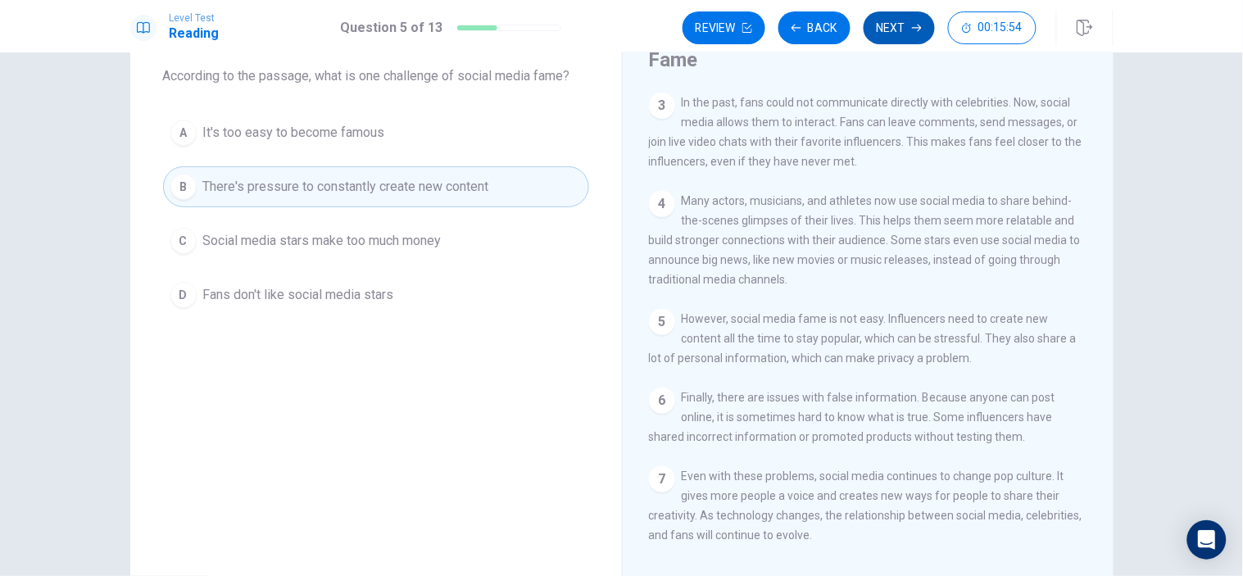
click at [869, 21] on button "Next" at bounding box center [899, 27] width 71 height 33
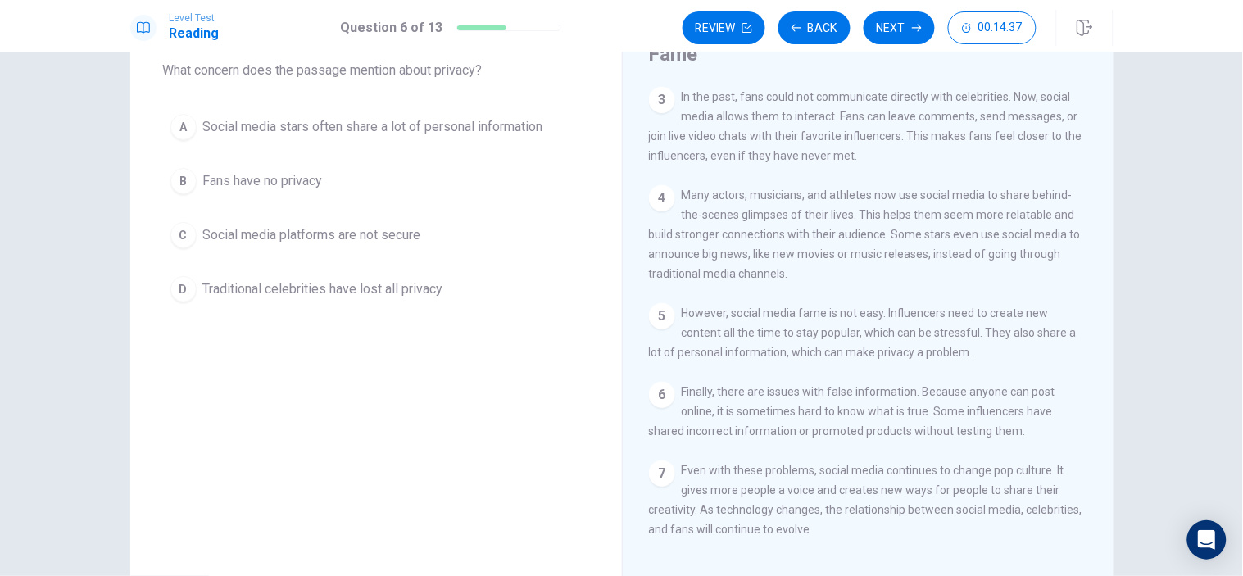
scroll to position [7, 0]
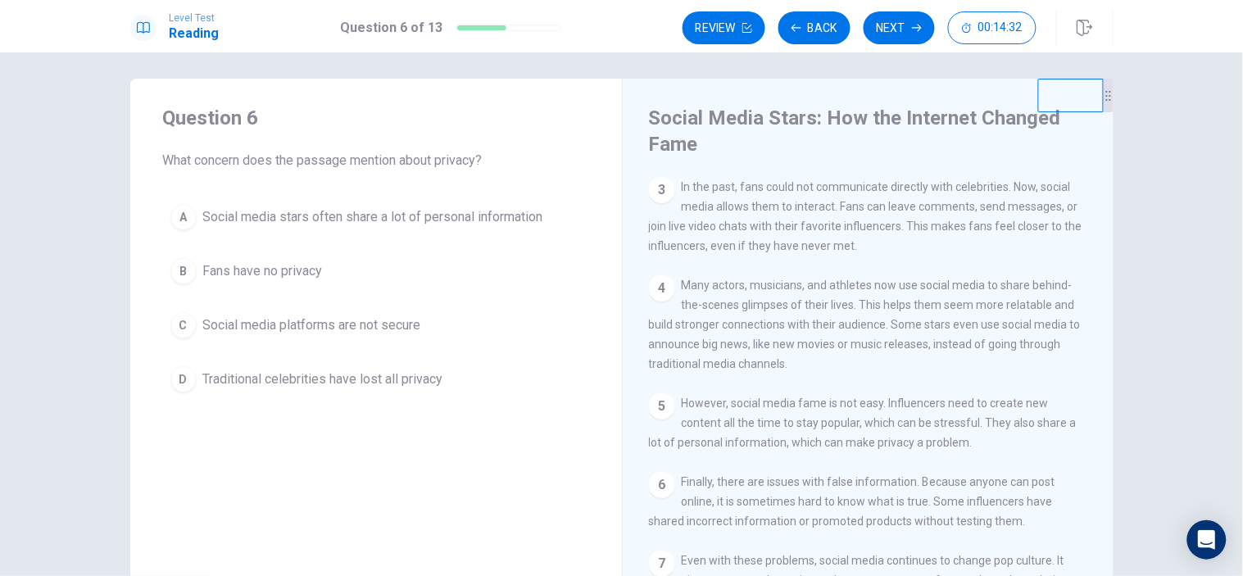
click at [391, 210] on span "Social media stars often share a lot of personal information" at bounding box center [373, 217] width 340 height 20
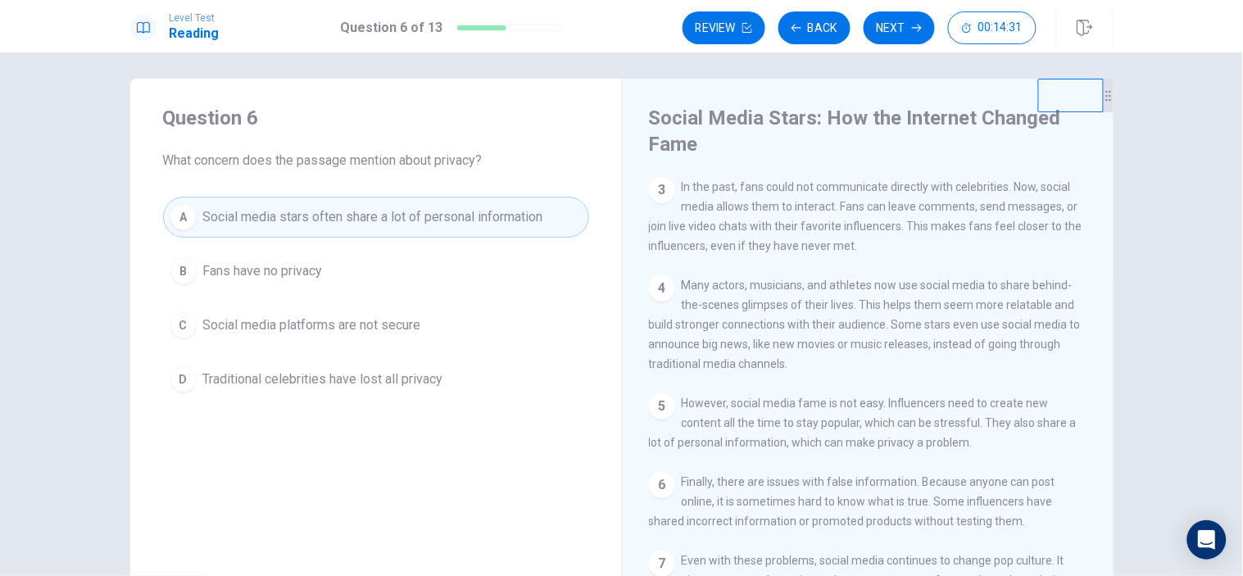
click at [896, 31] on button "Next" at bounding box center [899, 27] width 71 height 33
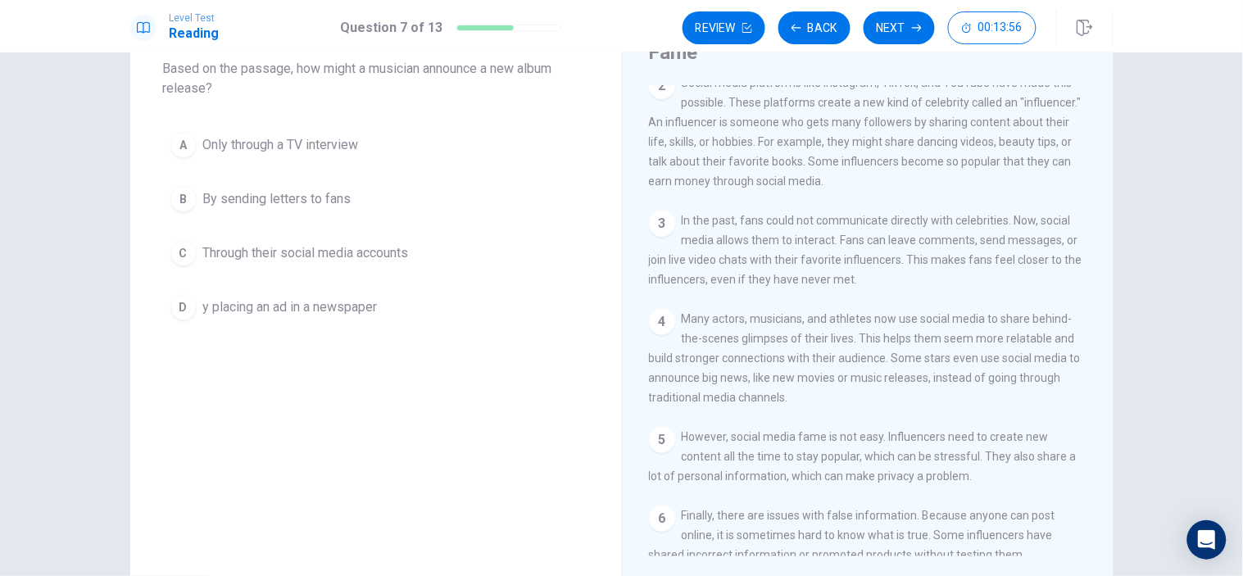
scroll to position [182, 0]
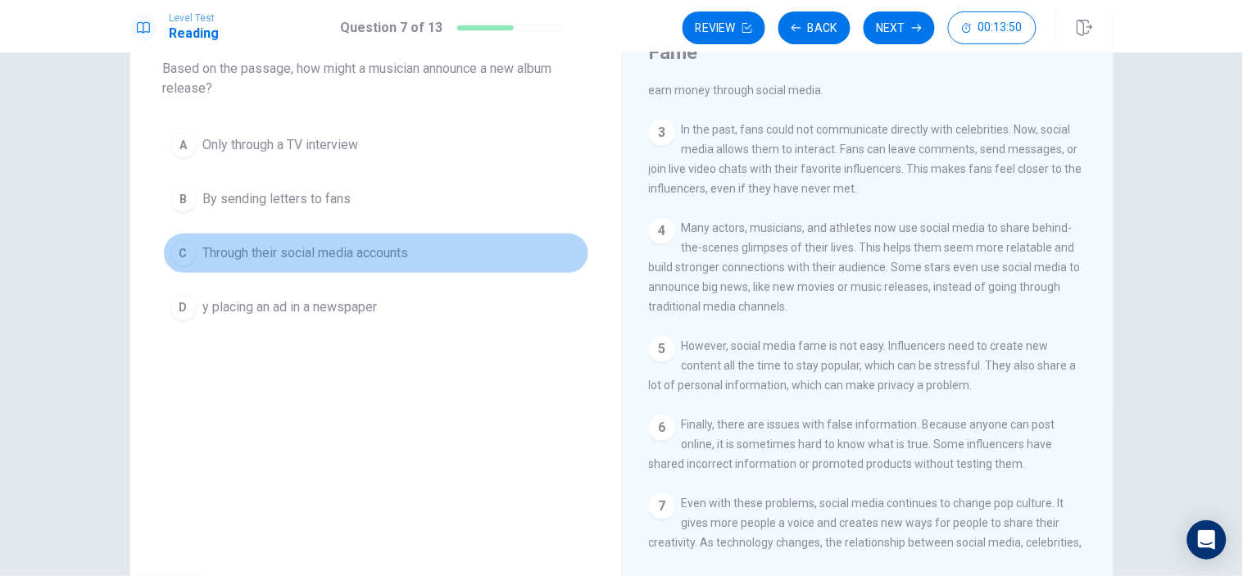
drag, startPoint x: 342, startPoint y: 251, endPoint x: 452, endPoint y: 231, distance: 111.5
click at [344, 251] on span "Through their social media accounts" at bounding box center [306, 253] width 206 height 20
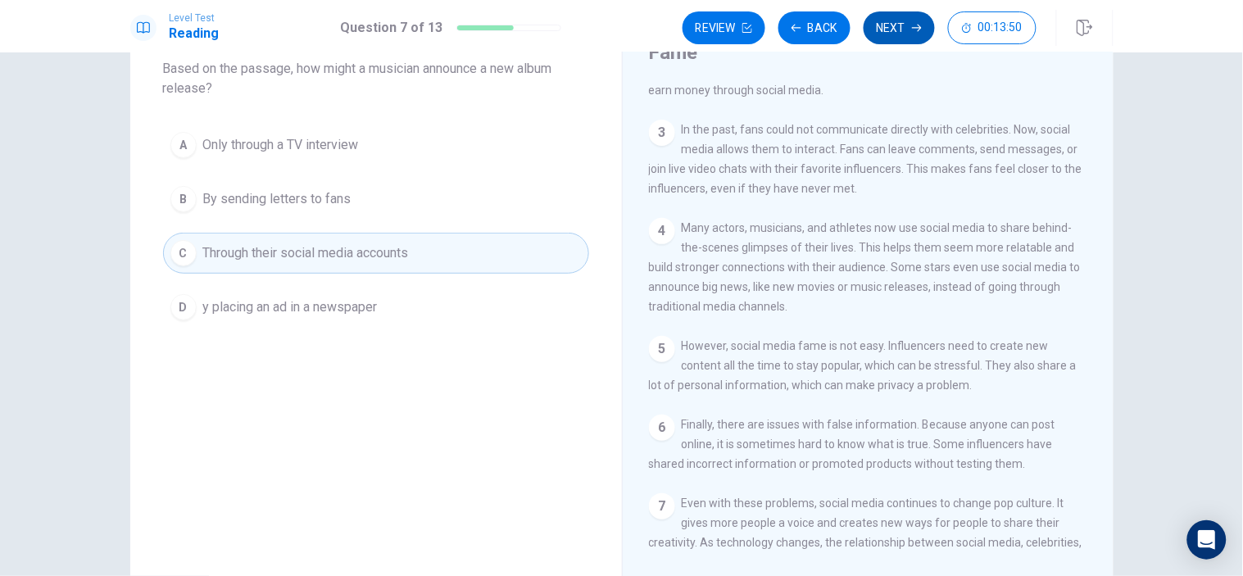
click at [898, 28] on button "Next" at bounding box center [899, 27] width 71 height 33
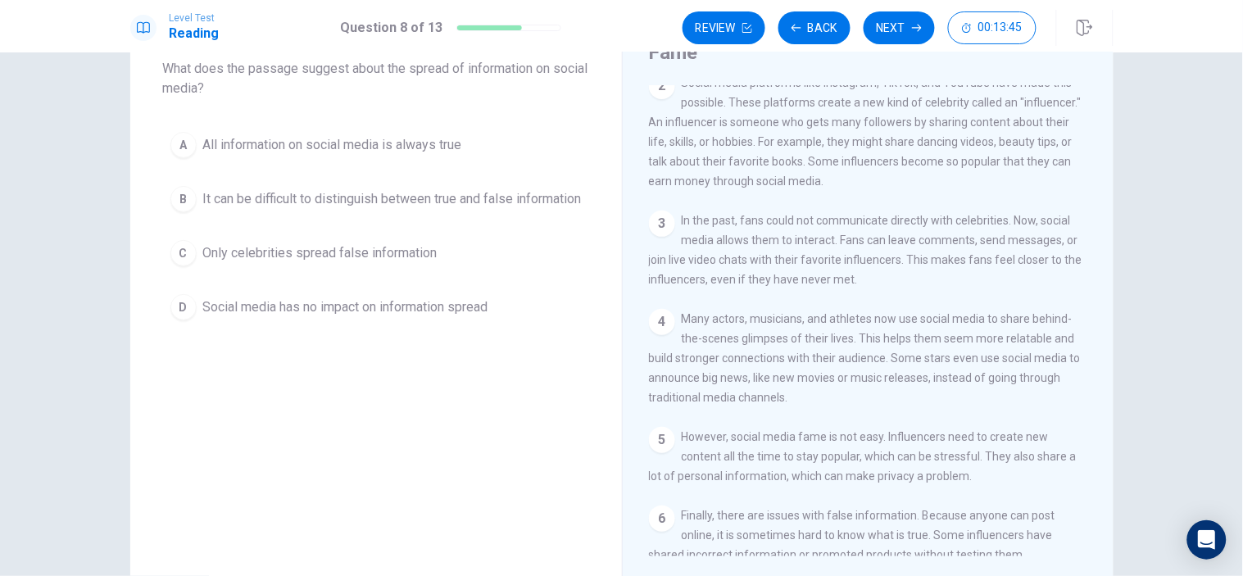
scroll to position [23, 0]
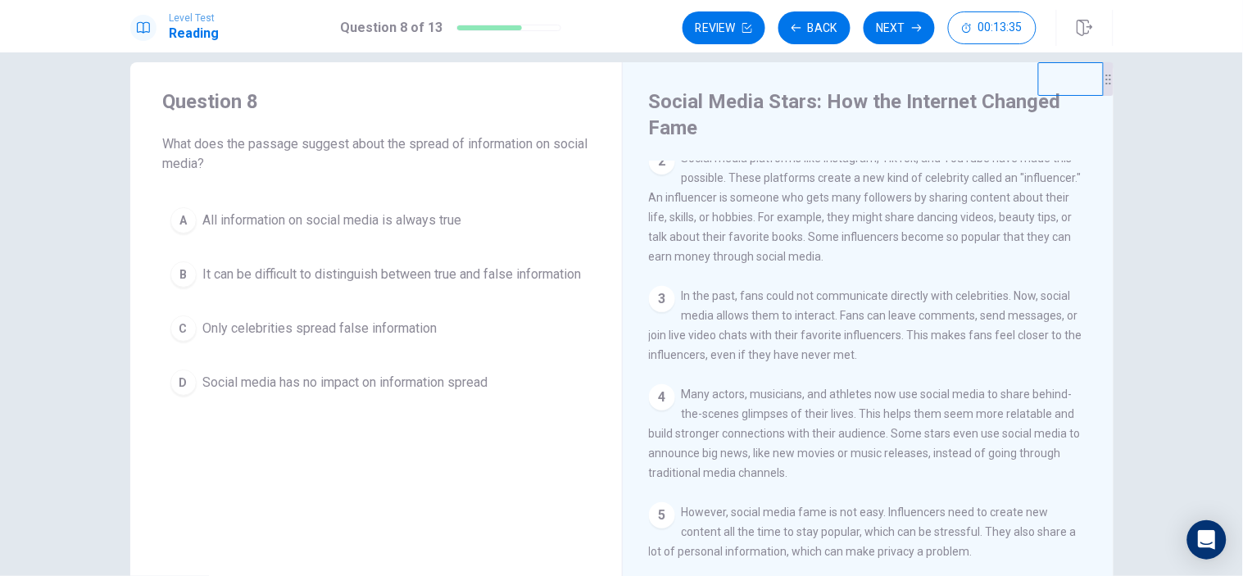
drag, startPoint x: 371, startPoint y: 268, endPoint x: 477, endPoint y: 331, distance: 123.1
click at [370, 268] on span "It can be difficult to distinguish between true and false information" at bounding box center [392, 275] width 379 height 20
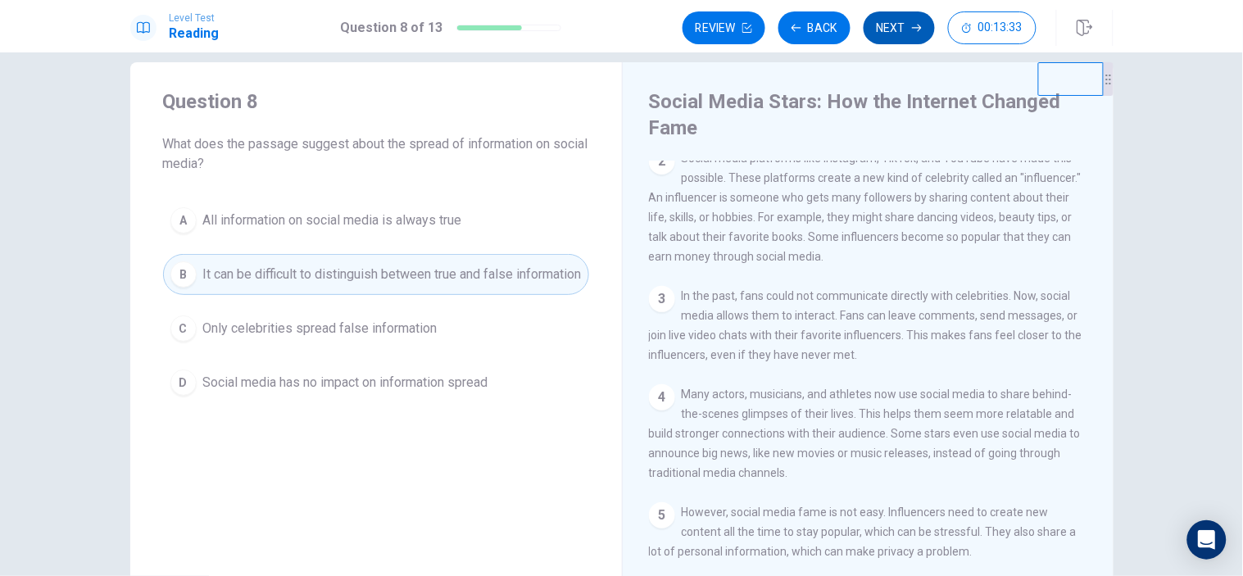
click at [890, 34] on button "Next" at bounding box center [899, 27] width 71 height 33
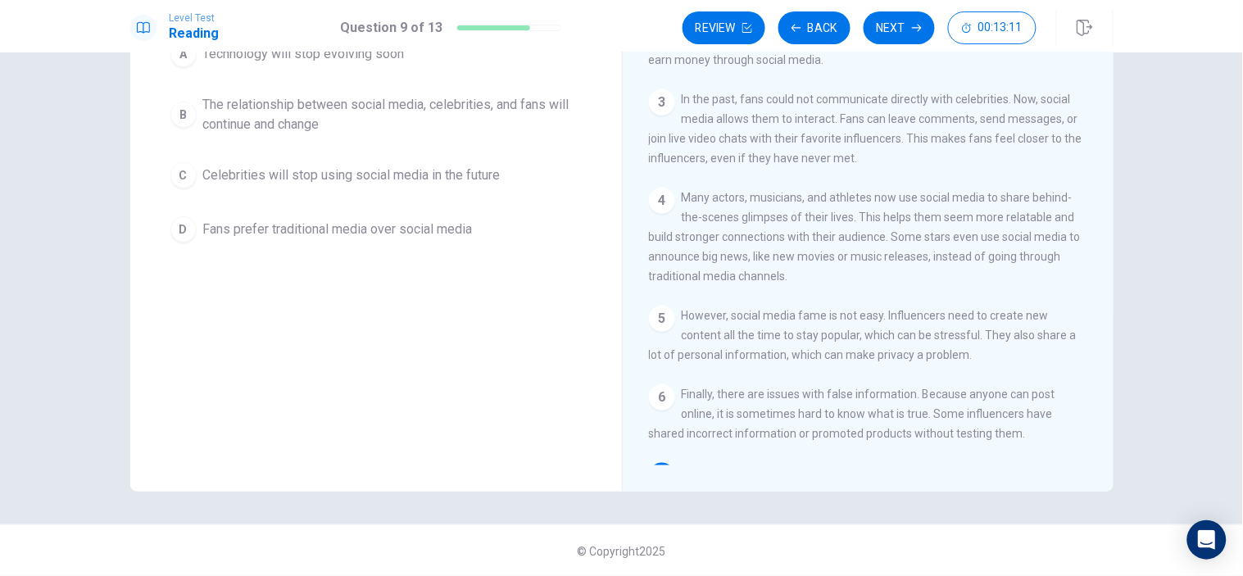
scroll to position [7, 0]
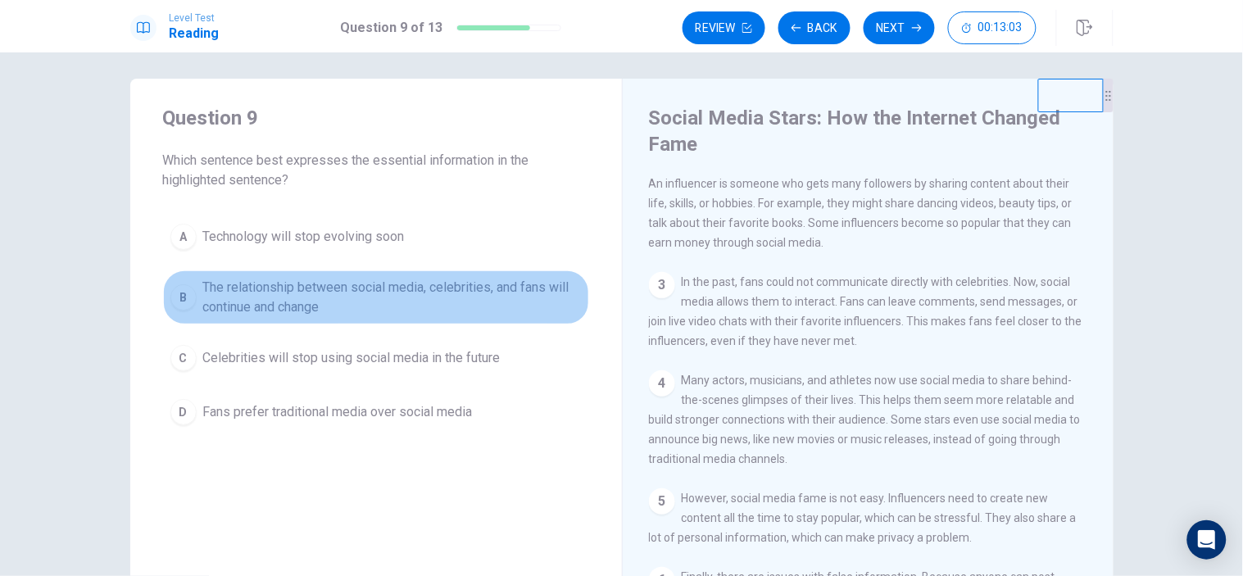
click at [374, 298] on span "The relationship between social media, celebrities, and fans will continue and …" at bounding box center [392, 297] width 379 height 39
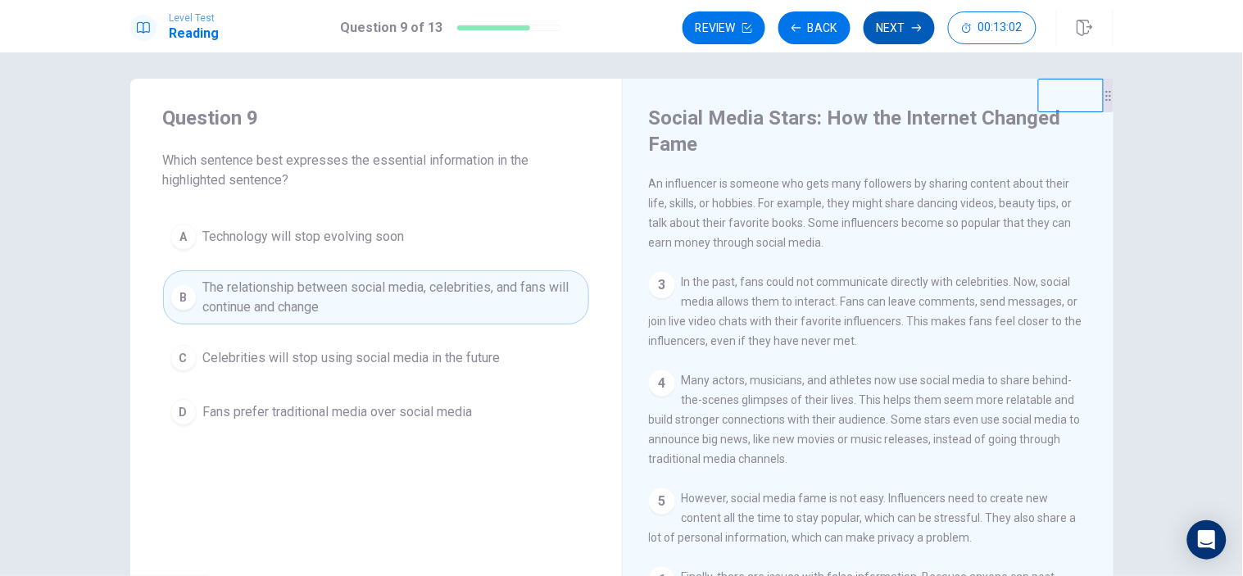
click at [880, 33] on button "Next" at bounding box center [899, 27] width 71 height 33
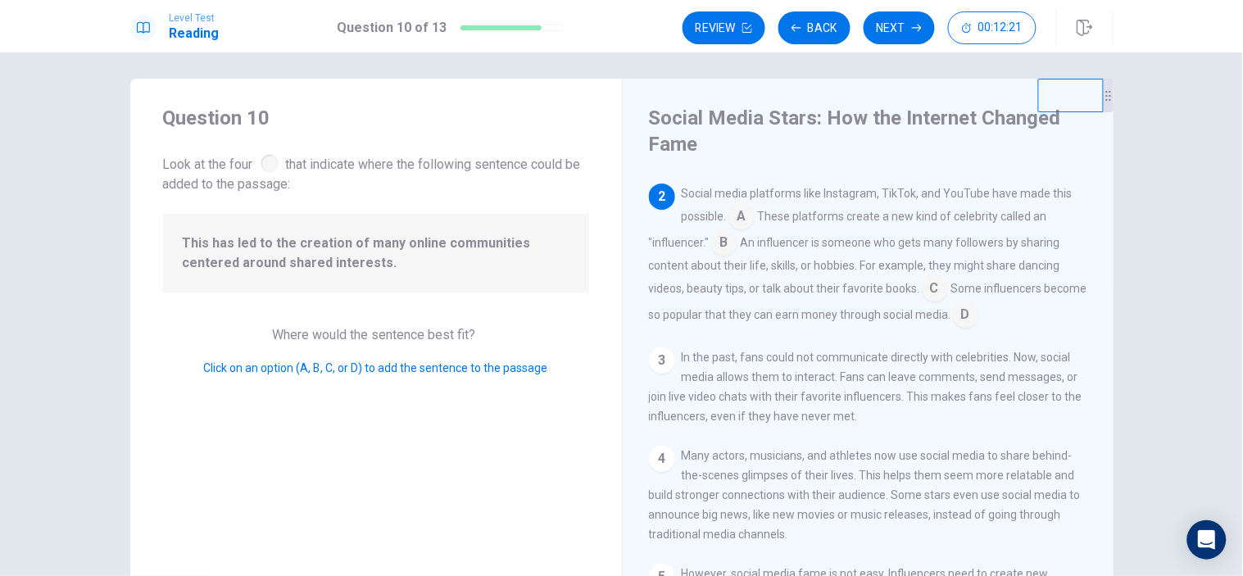
scroll to position [48, 0]
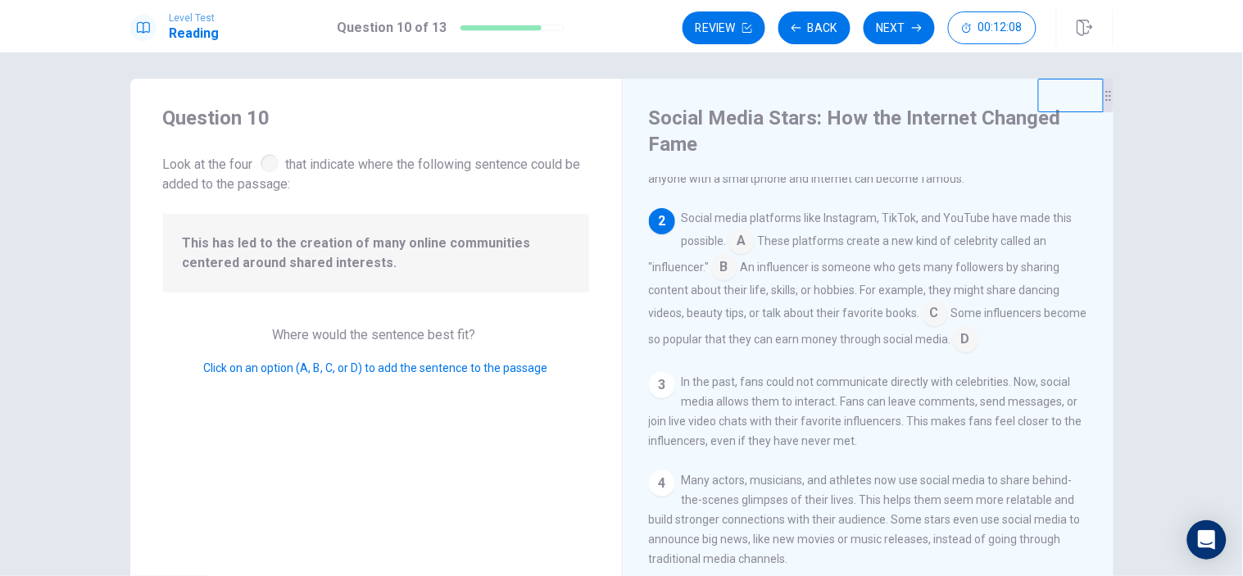
click at [931, 308] on input at bounding box center [935, 314] width 26 height 26
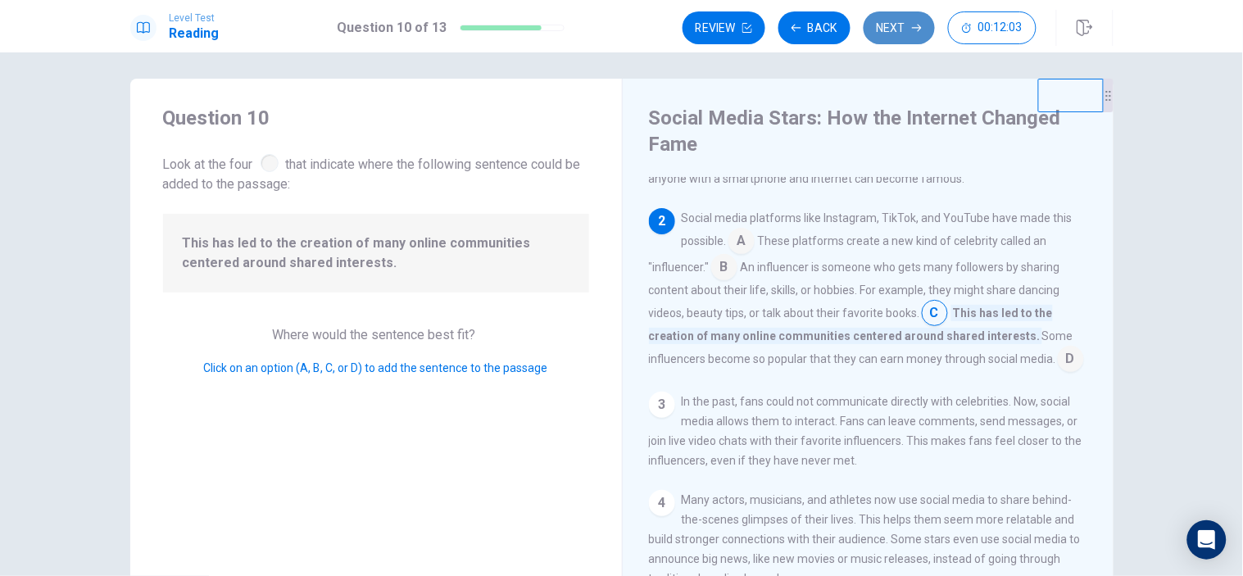
click at [880, 29] on button "Next" at bounding box center [899, 27] width 71 height 33
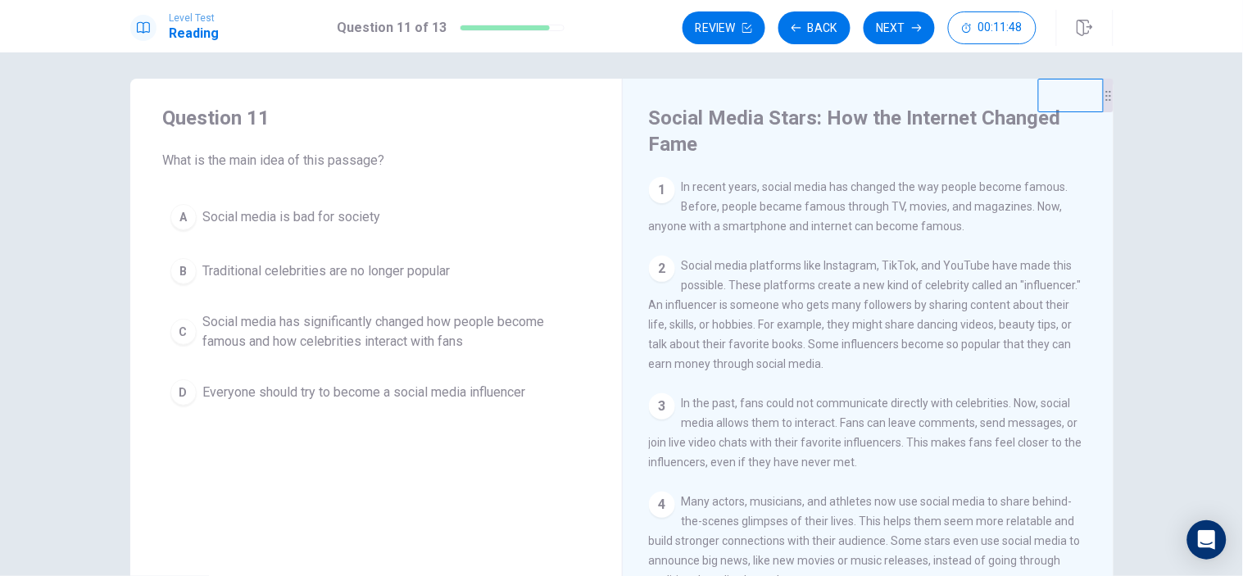
click at [446, 331] on span "Social media has significantly changed how people become famous and how celebri…" at bounding box center [392, 331] width 379 height 39
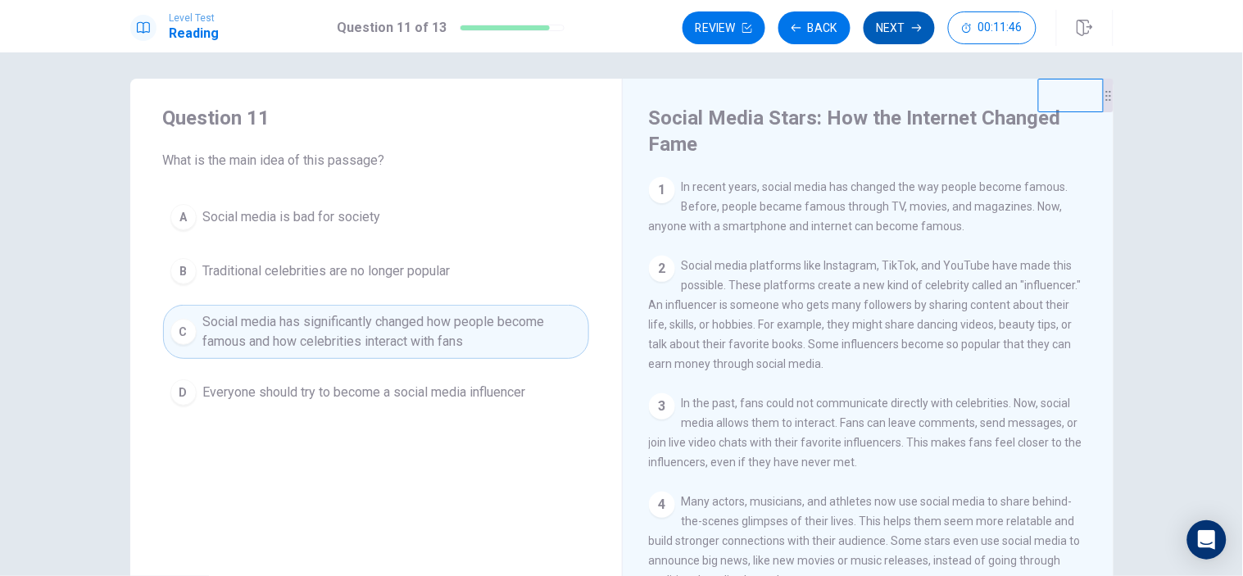
click at [891, 29] on button "Next" at bounding box center [899, 27] width 71 height 33
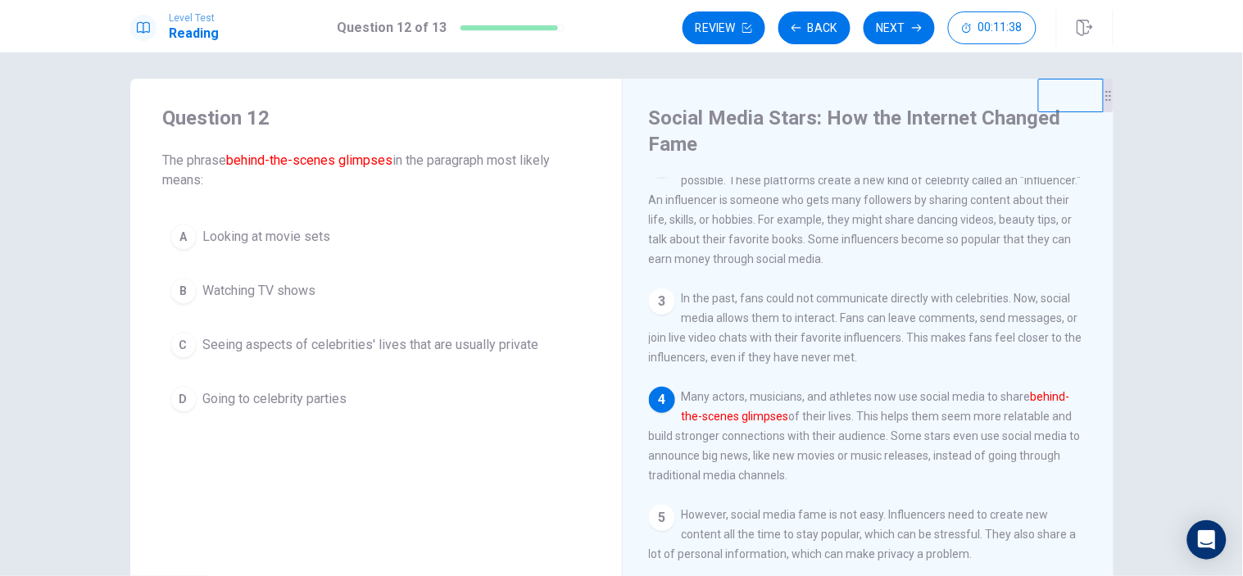
scroll to position [197, 0]
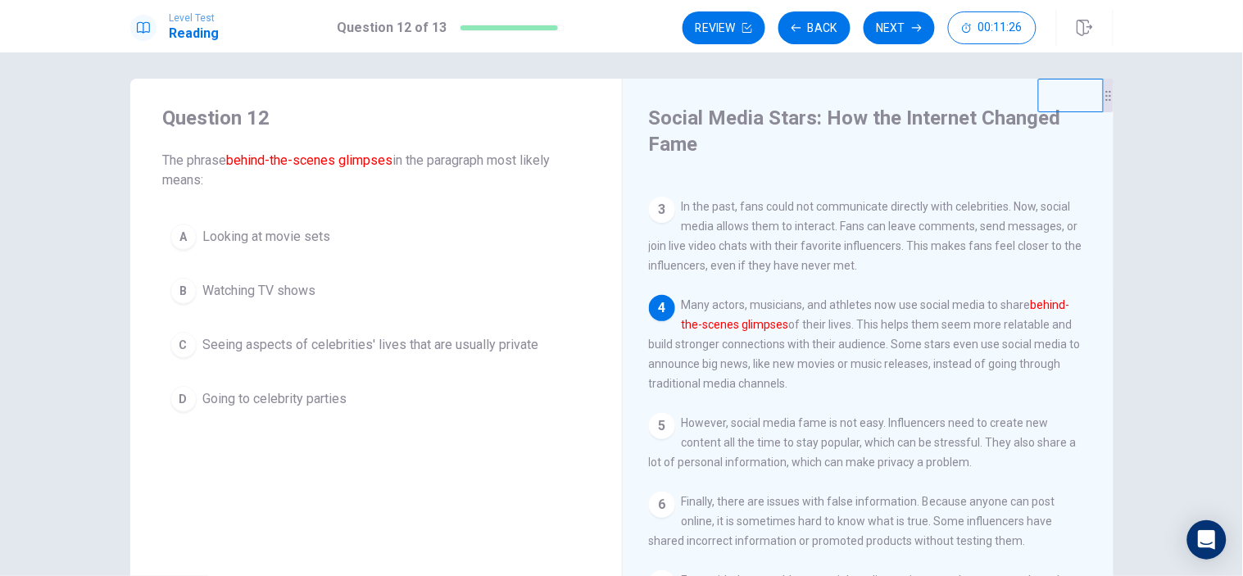
click at [411, 342] on span "Seeing aspects of celebrities' lives that are usually private" at bounding box center [371, 345] width 336 height 20
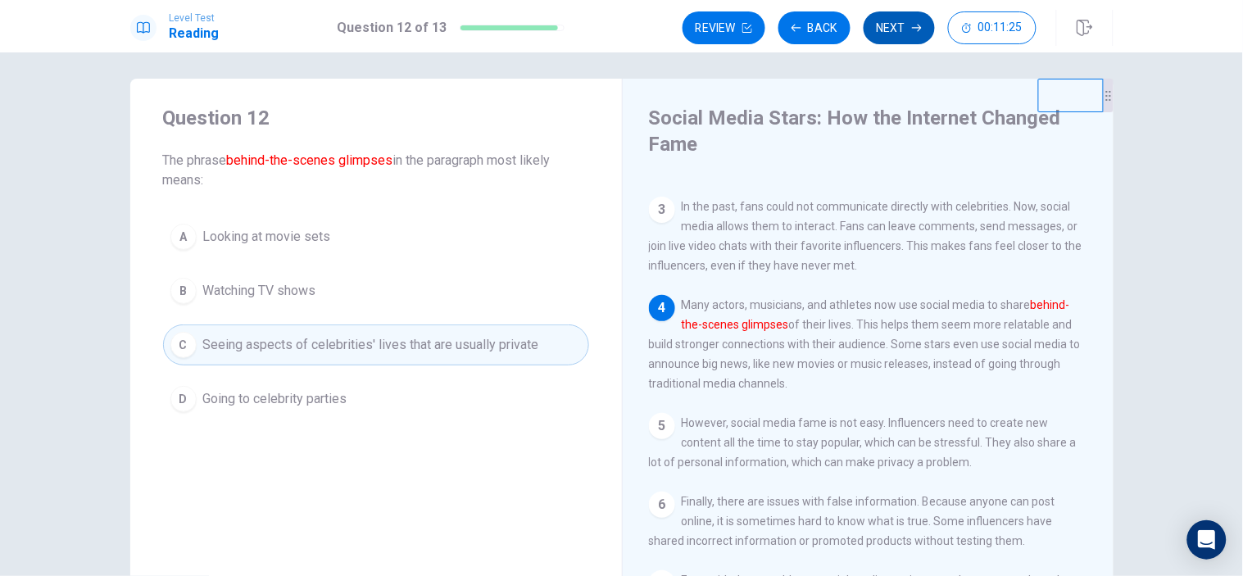
click at [899, 29] on button "Next" at bounding box center [899, 27] width 71 height 33
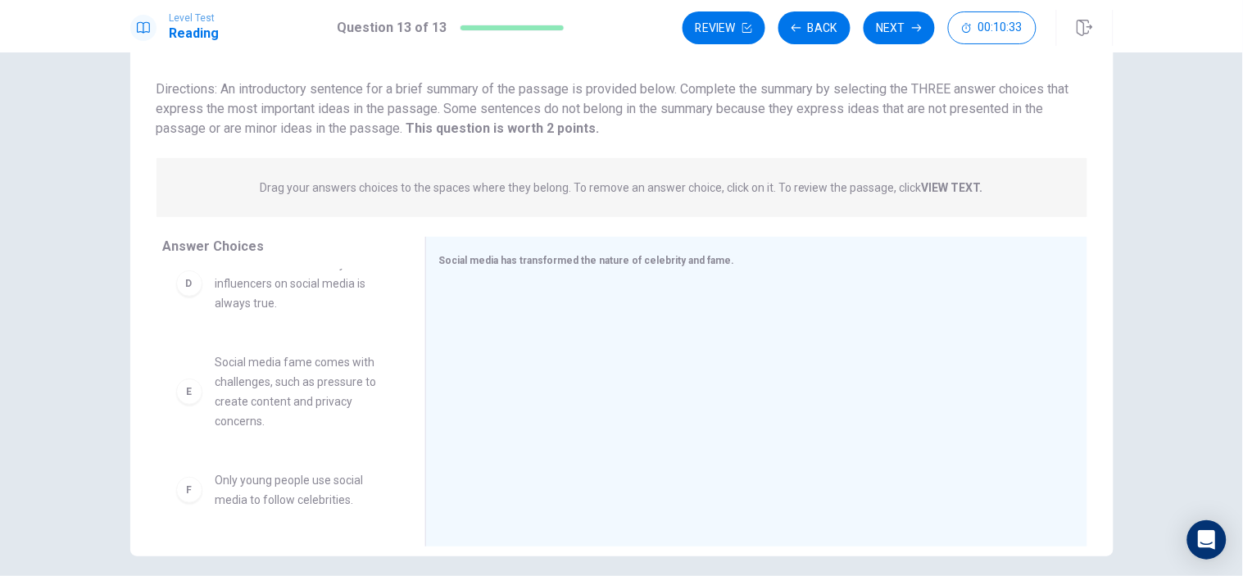
scroll to position [0, 0]
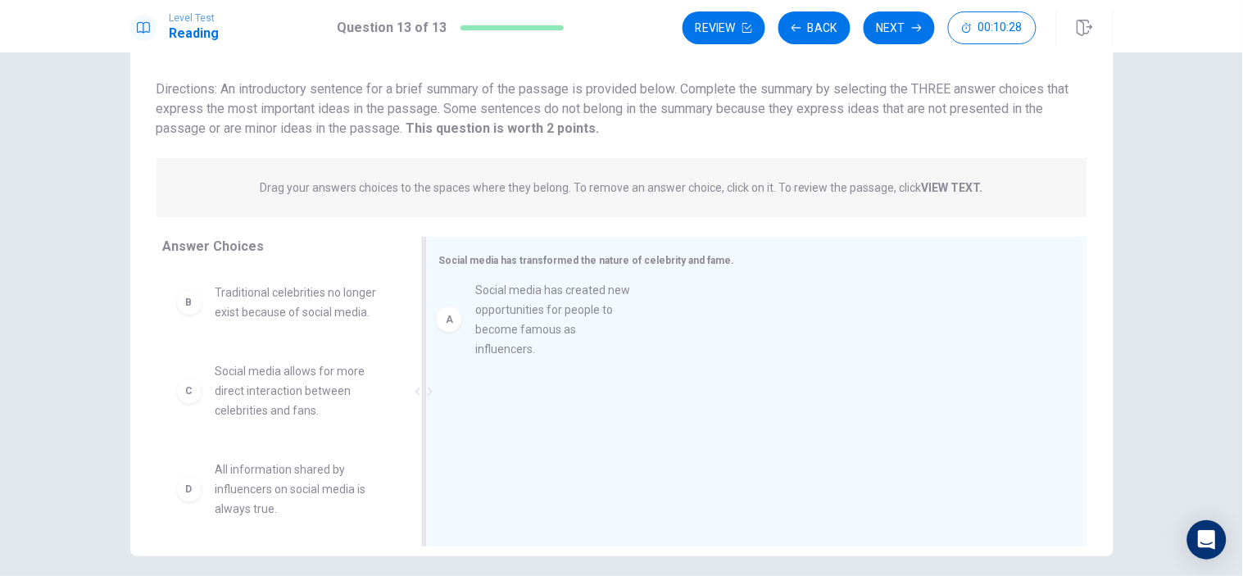
drag, startPoint x: 301, startPoint y: 308, endPoint x: 570, endPoint y: 310, distance: 268.7
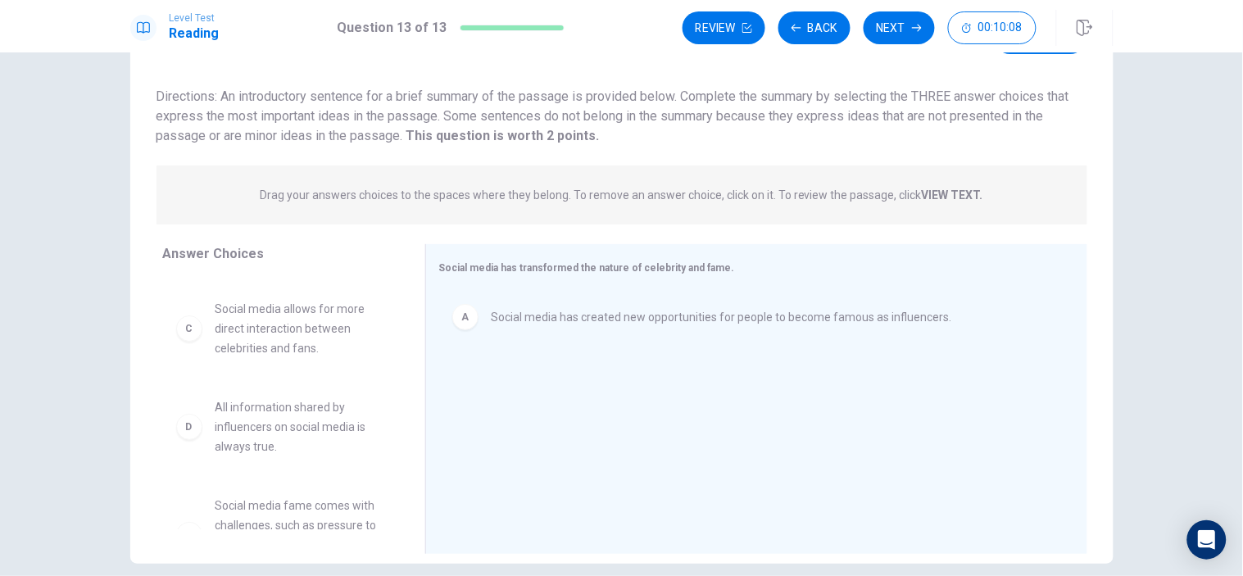
scroll to position [42, 0]
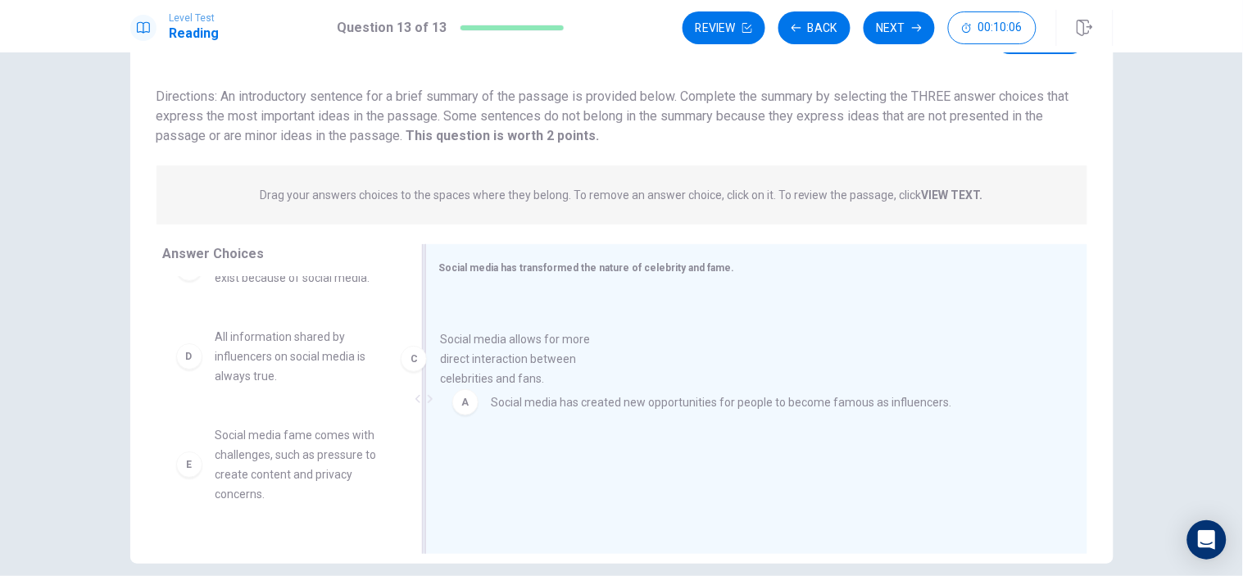
drag, startPoint x: 304, startPoint y: 361, endPoint x: 604, endPoint y: 365, distance: 299.9
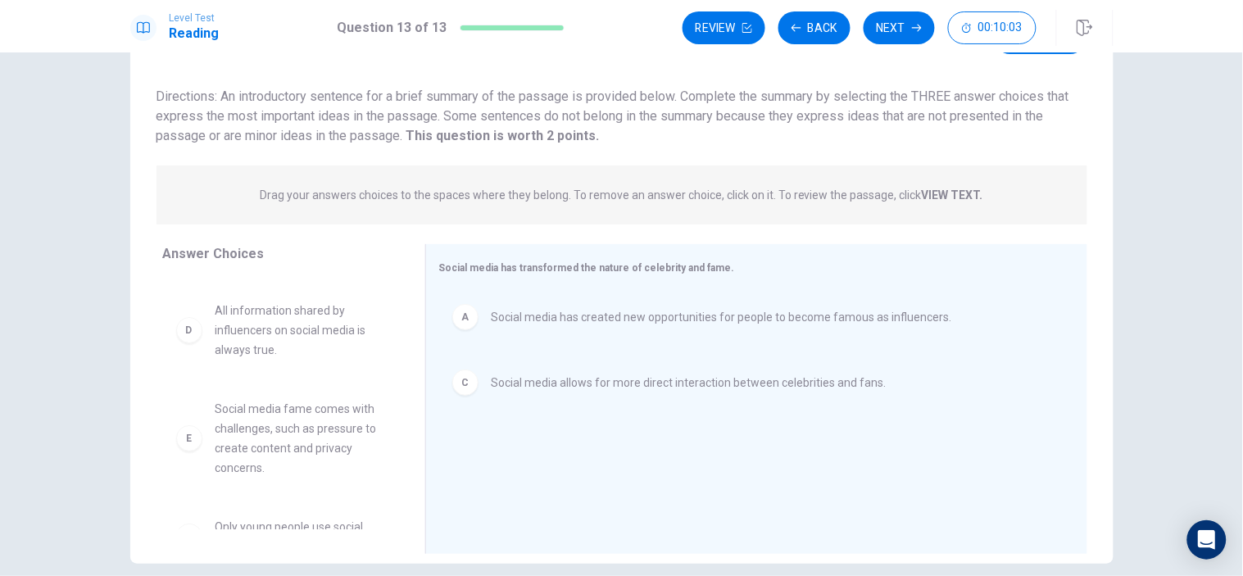
scroll to position [107, 0]
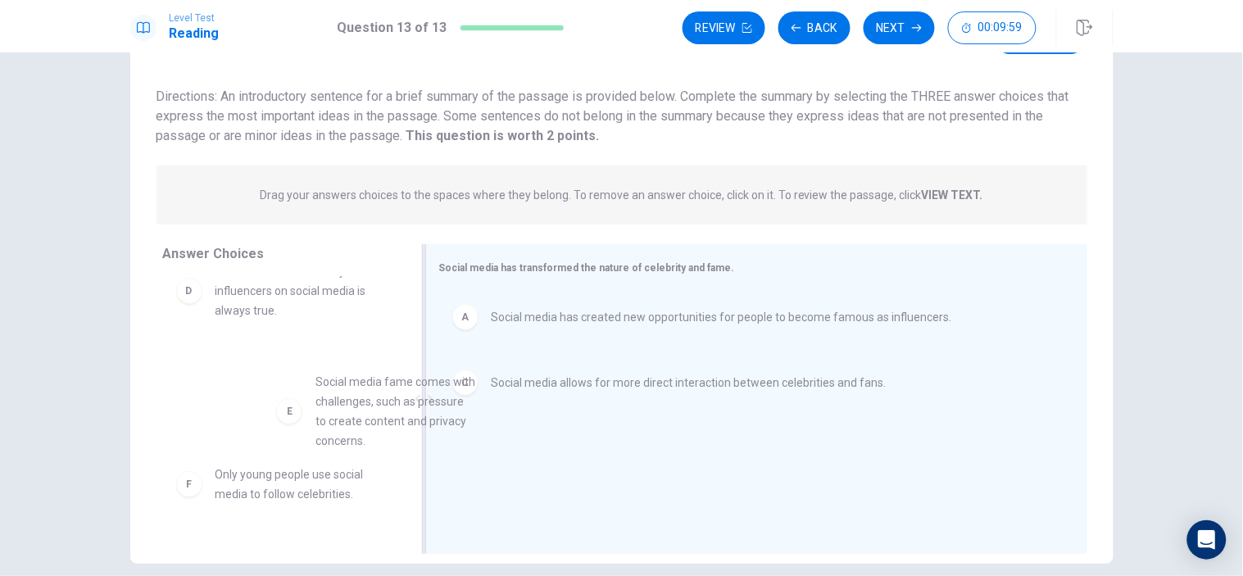
drag, startPoint x: 288, startPoint y: 408, endPoint x: 525, endPoint y: 426, distance: 237.5
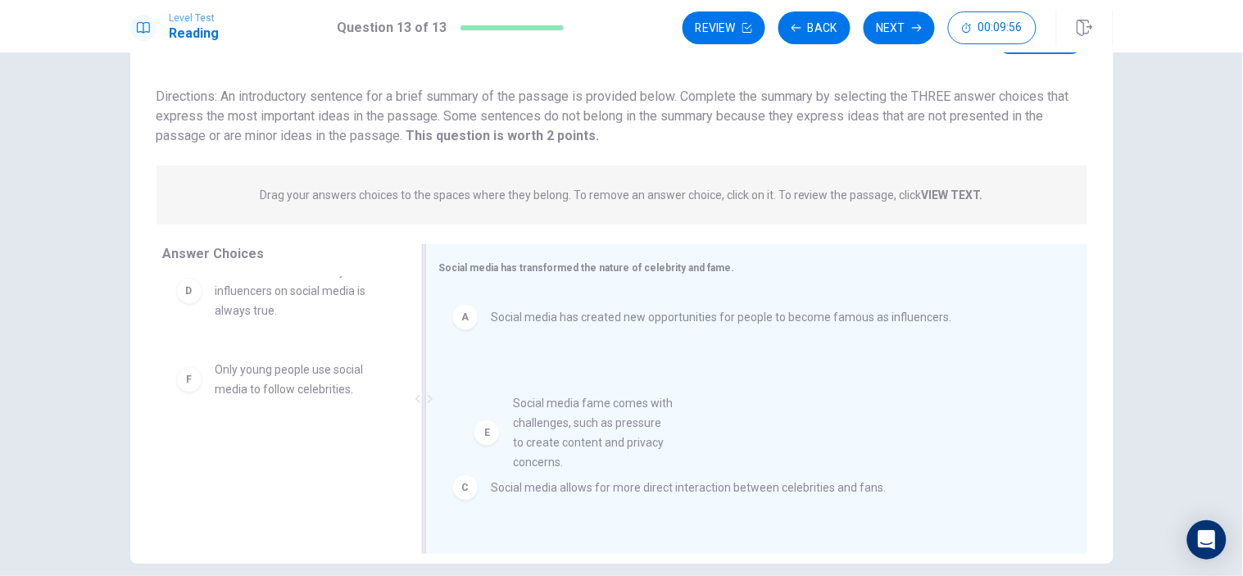
drag, startPoint x: 244, startPoint y: 397, endPoint x: 565, endPoint y: 431, distance: 323.0
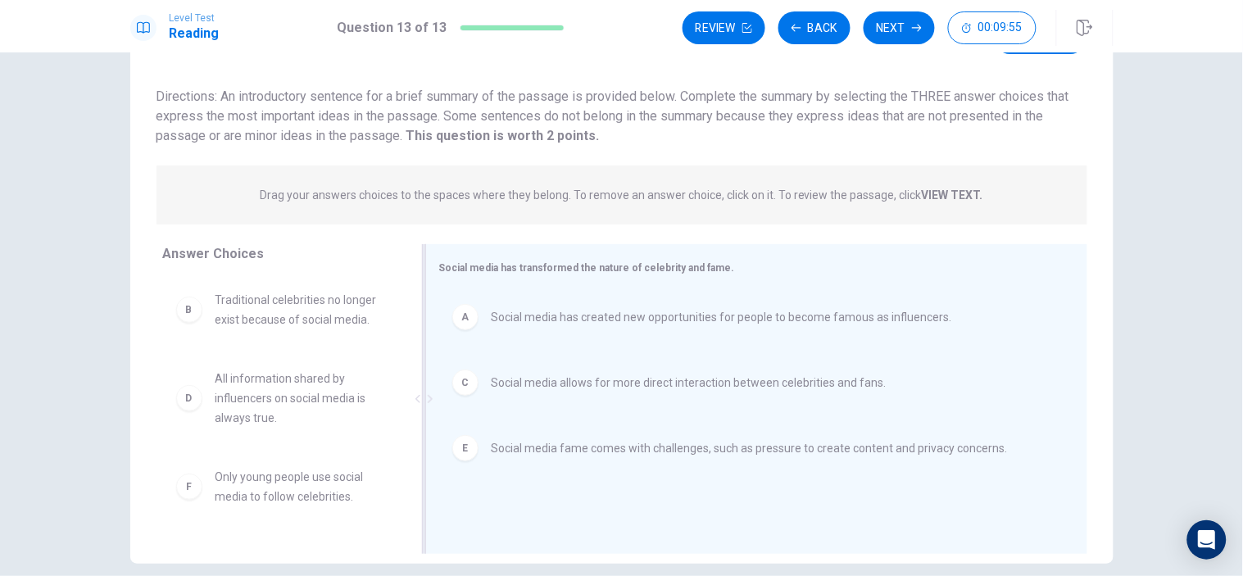
scroll to position [0, 0]
click at [898, 28] on button "Next" at bounding box center [899, 27] width 71 height 33
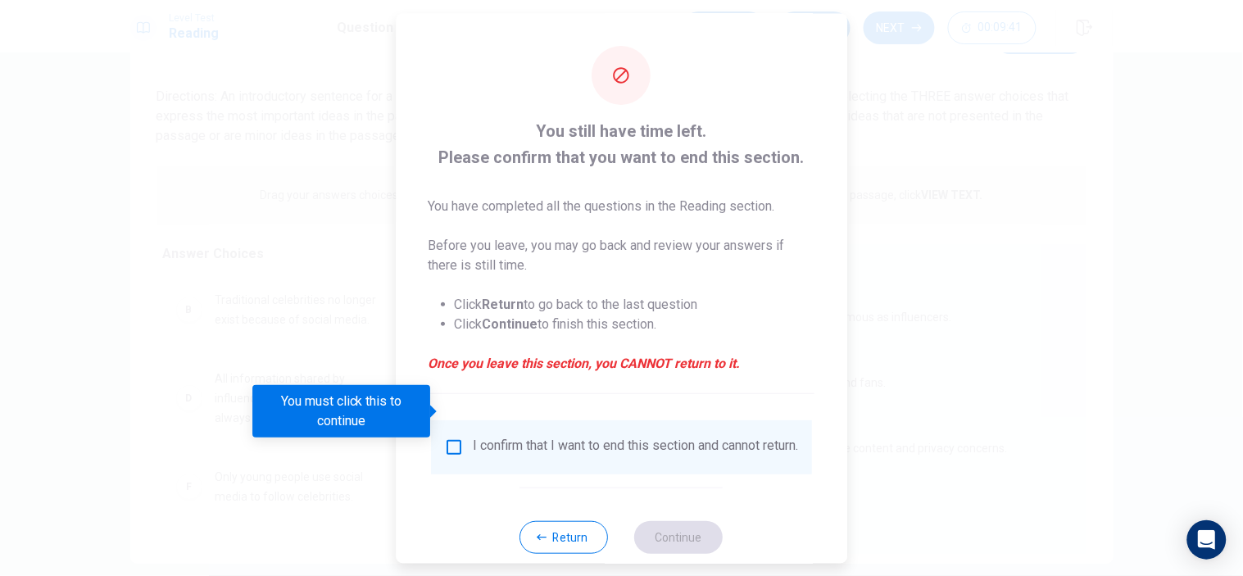
scroll to position [36, 0]
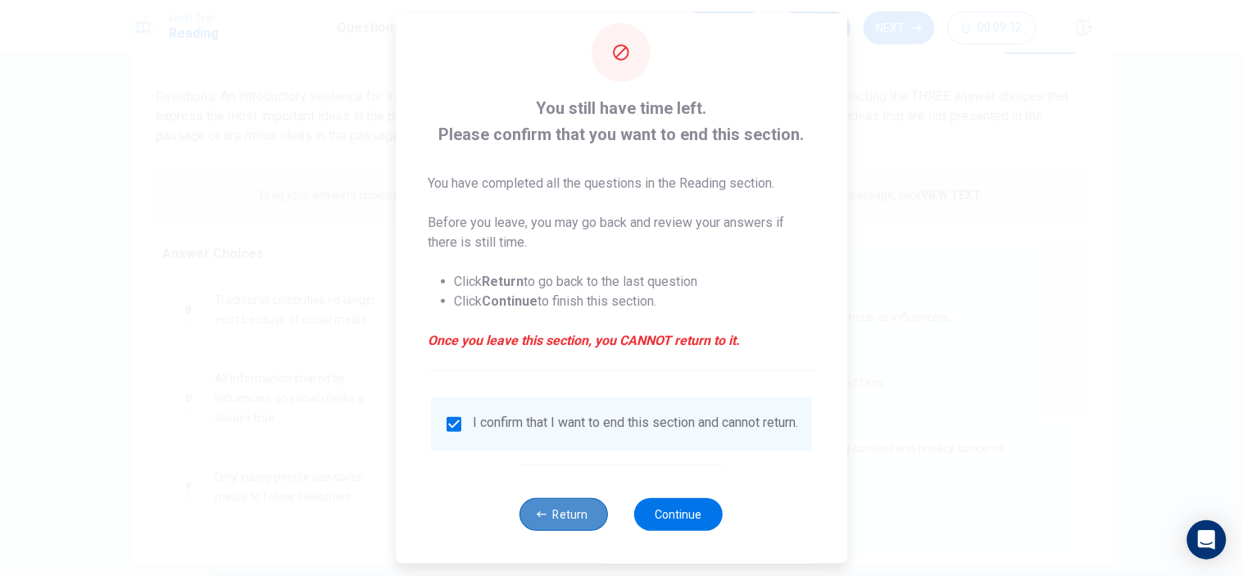
click at [549, 506] on button "Return" at bounding box center [564, 513] width 88 height 33
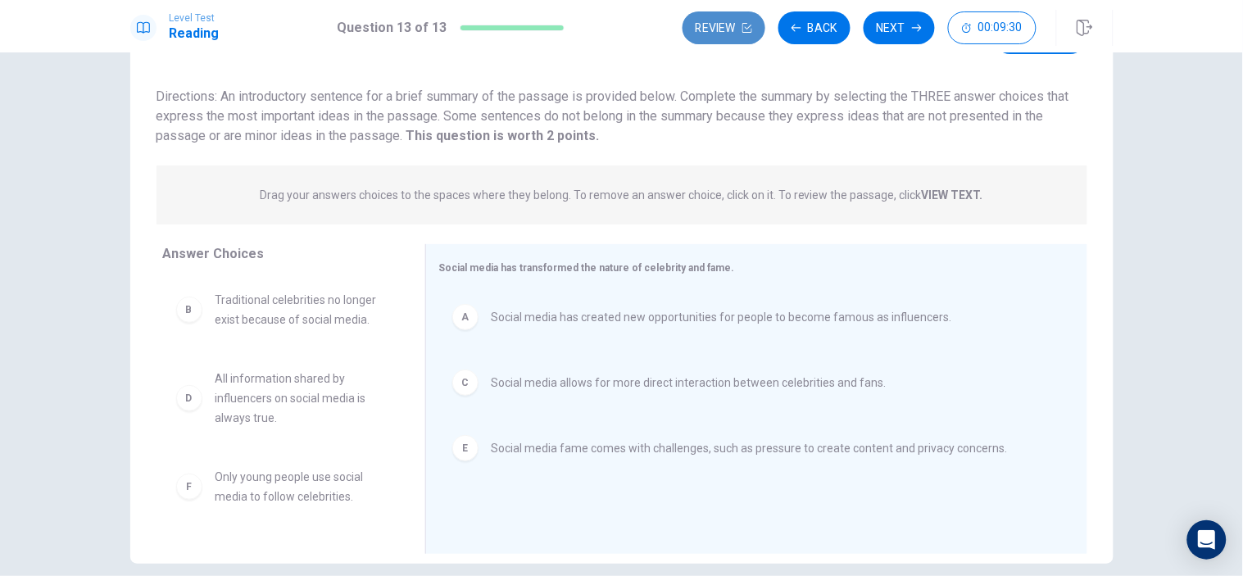
click at [705, 29] on button "Review" at bounding box center [723, 27] width 83 height 33
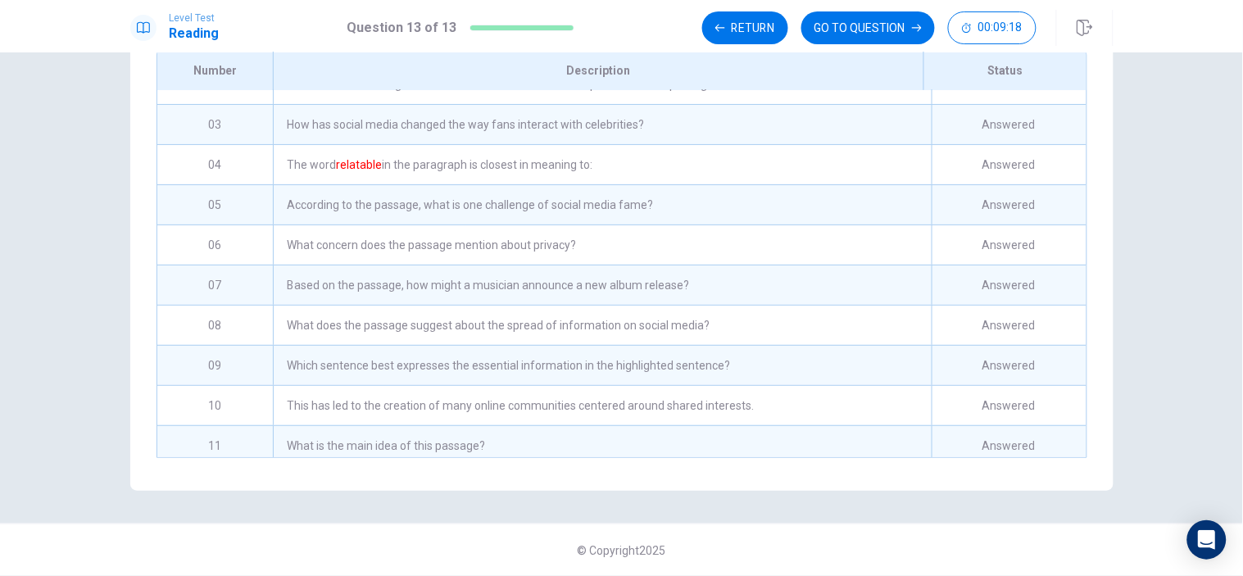
scroll to position [0, 0]
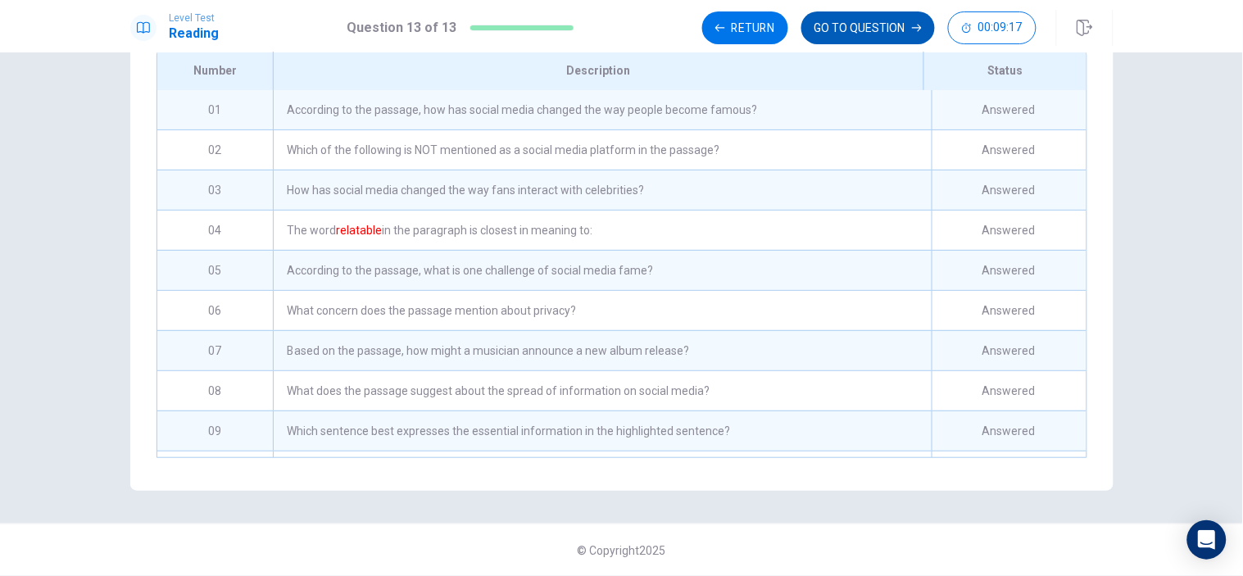
click at [830, 35] on button "GO TO QUESTION" at bounding box center [868, 27] width 134 height 33
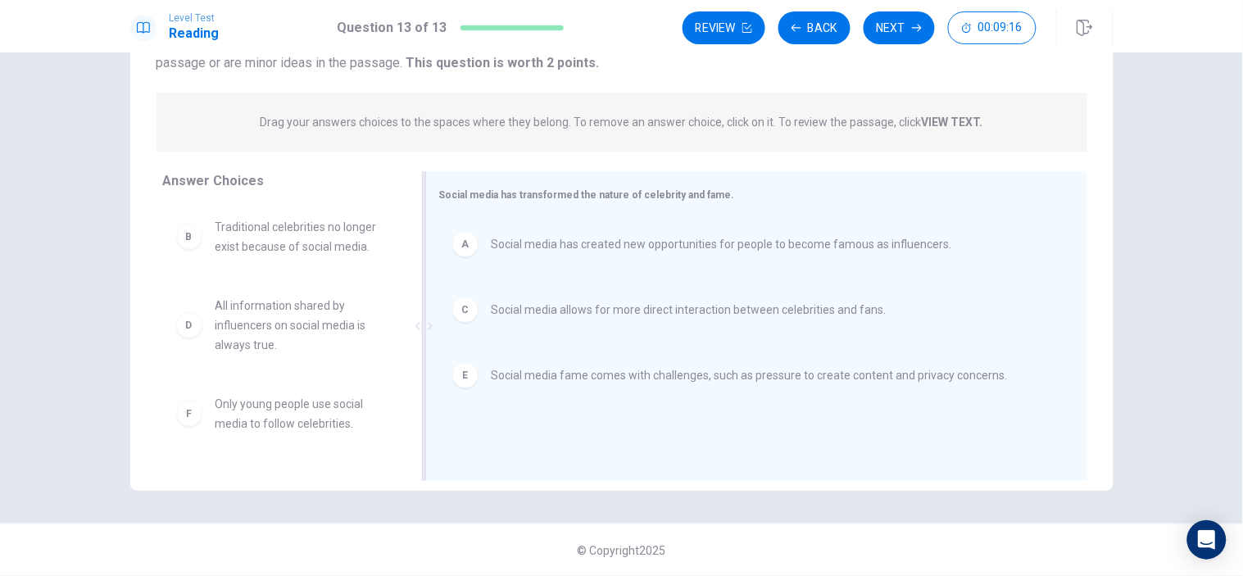
scroll to position [164, 0]
click at [889, 25] on button "Next" at bounding box center [899, 27] width 71 height 33
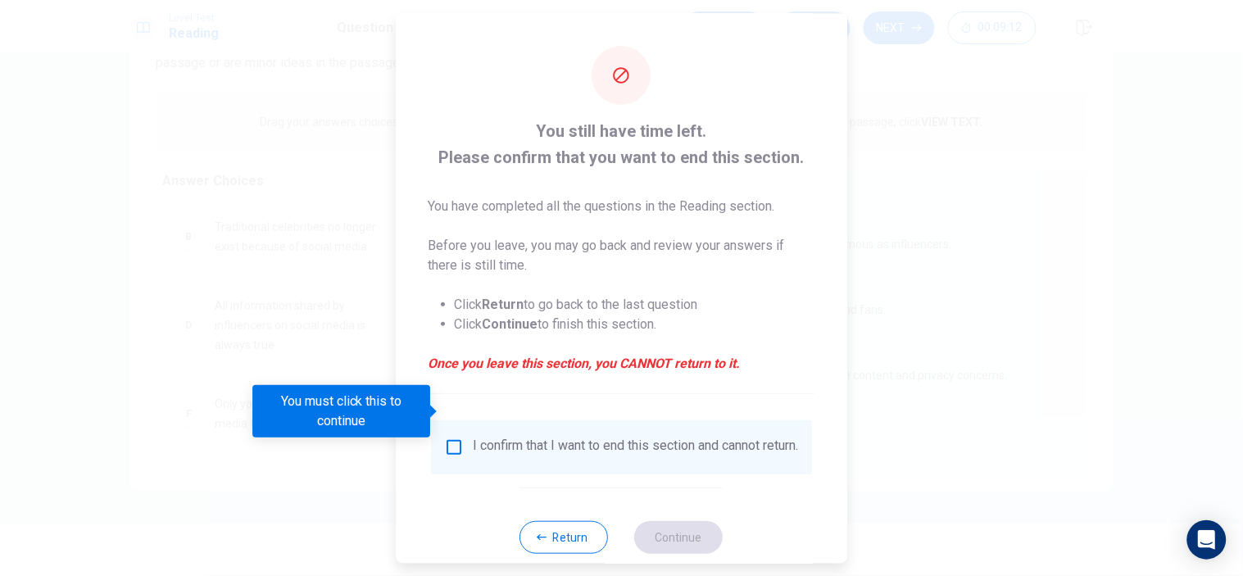
scroll to position [36, 0]
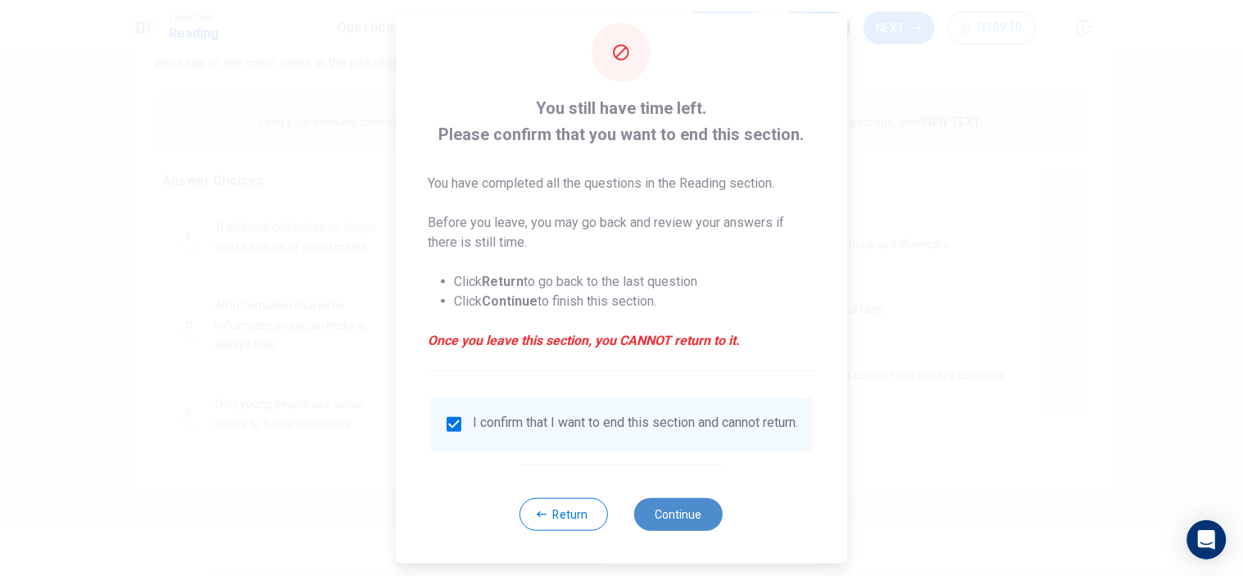
click at [673, 504] on button "Continue" at bounding box center [679, 513] width 88 height 33
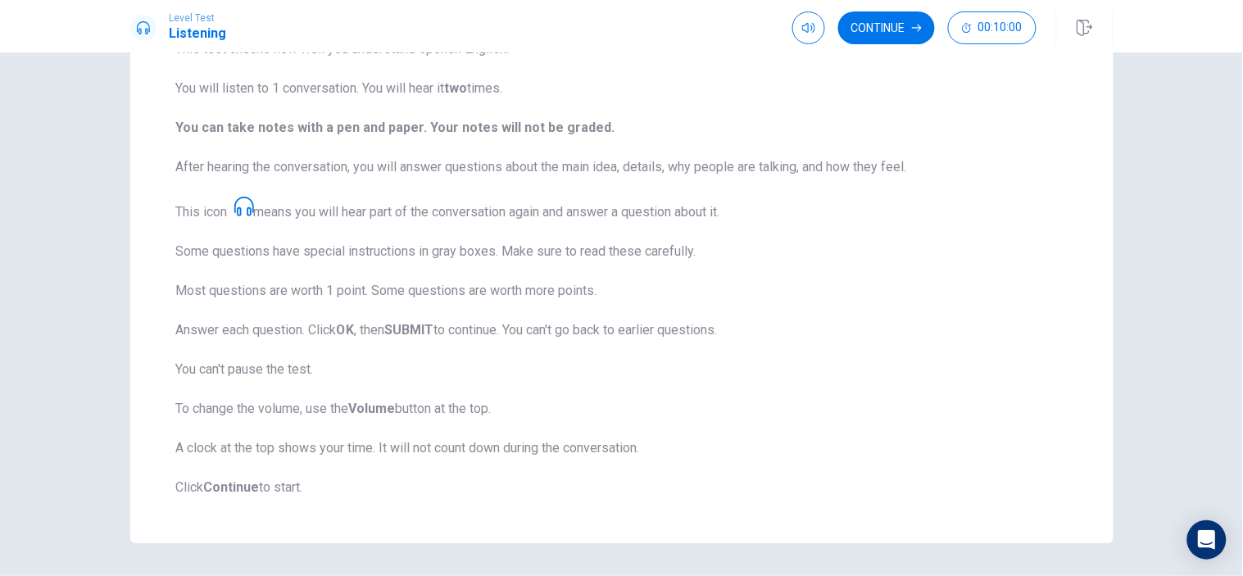
scroll to position [182, 0]
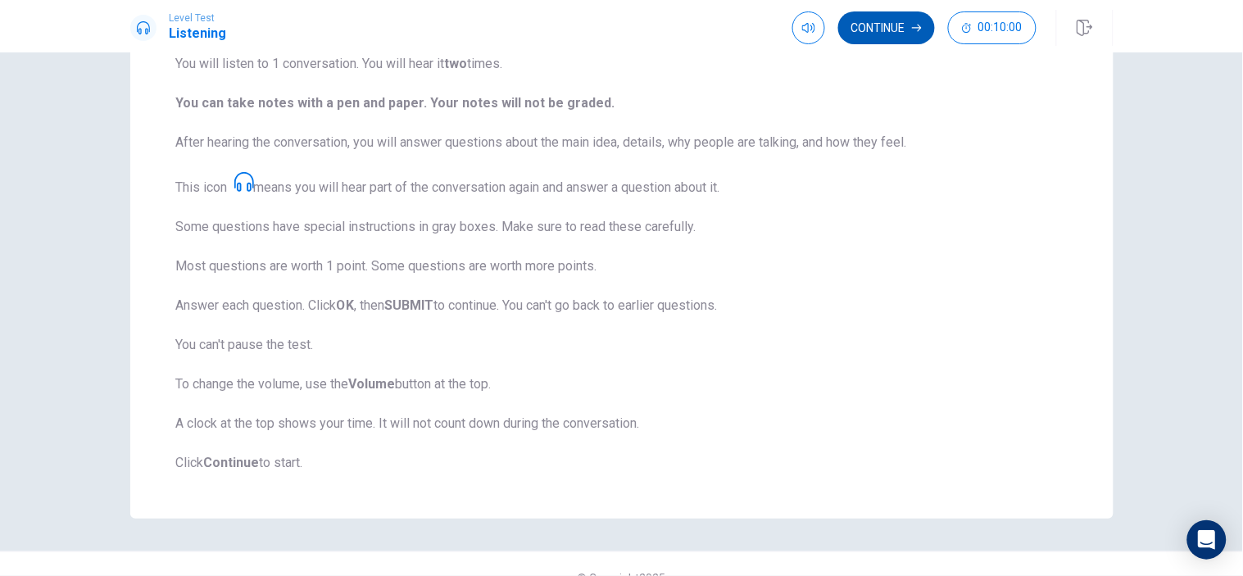
click at [895, 34] on button "Continue" at bounding box center [886, 27] width 97 height 33
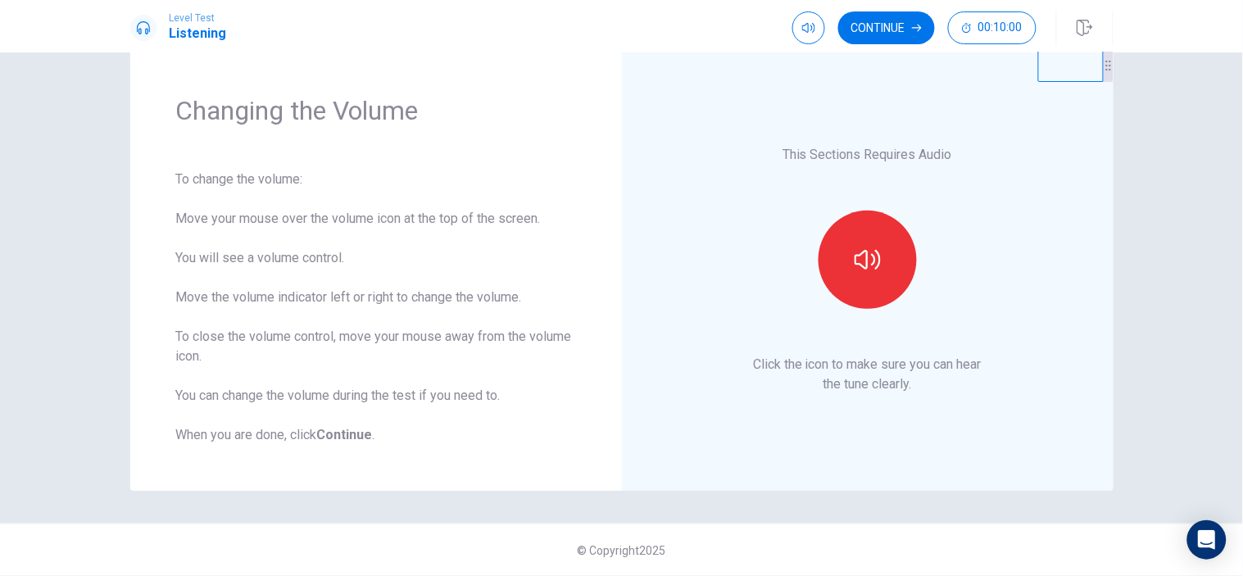
scroll to position [36, 0]
click at [854, 243] on button "button" at bounding box center [867, 260] width 98 height 98
click at [805, 34] on button "button" at bounding box center [808, 27] width 33 height 33
type input "***"
drag, startPoint x: 836, startPoint y: 59, endPoint x: 829, endPoint y: 63, distance: 8.4
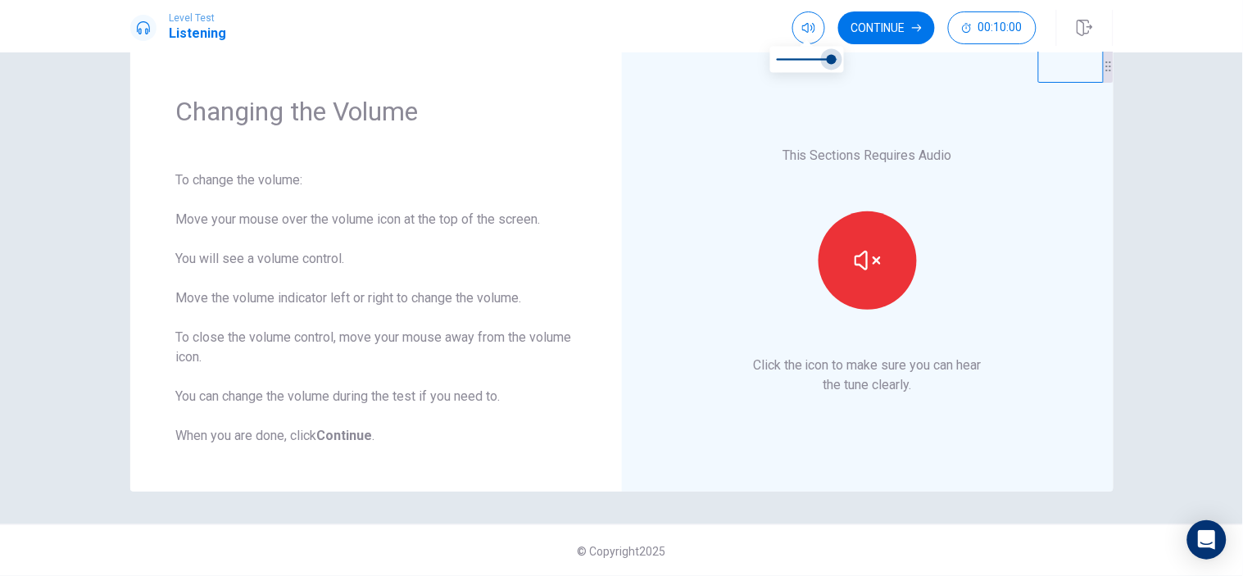
click at [829, 63] on span at bounding box center [832, 59] width 10 height 10
type input "***"
click at [826, 58] on span at bounding box center [825, 59] width 10 height 10
click at [867, 36] on button "Continue" at bounding box center [886, 27] width 97 height 33
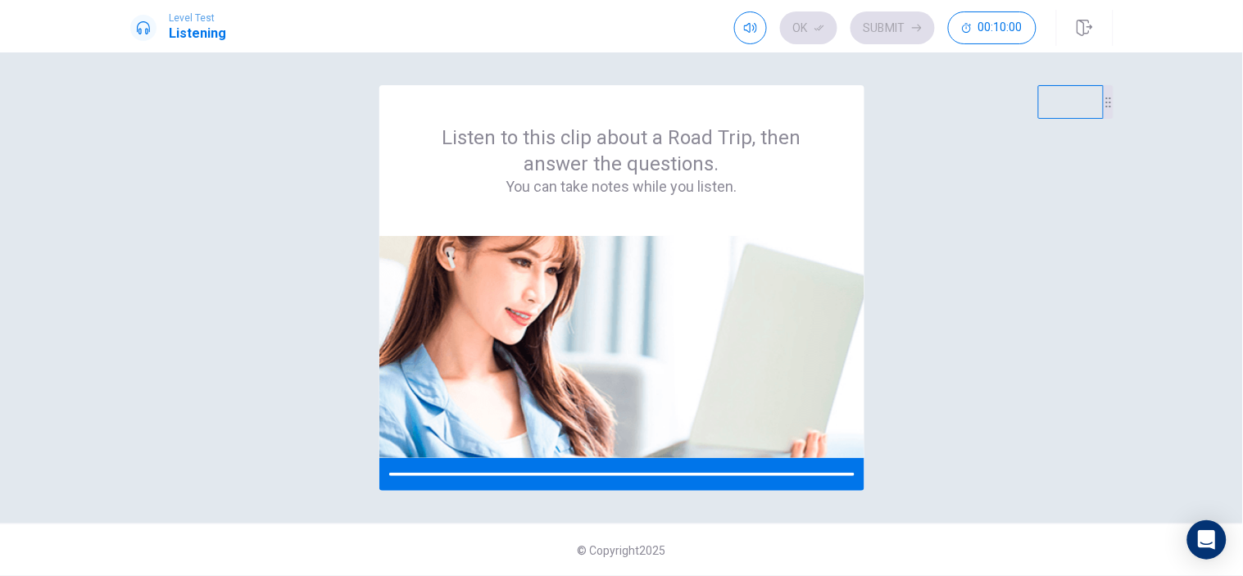
scroll to position [0, 0]
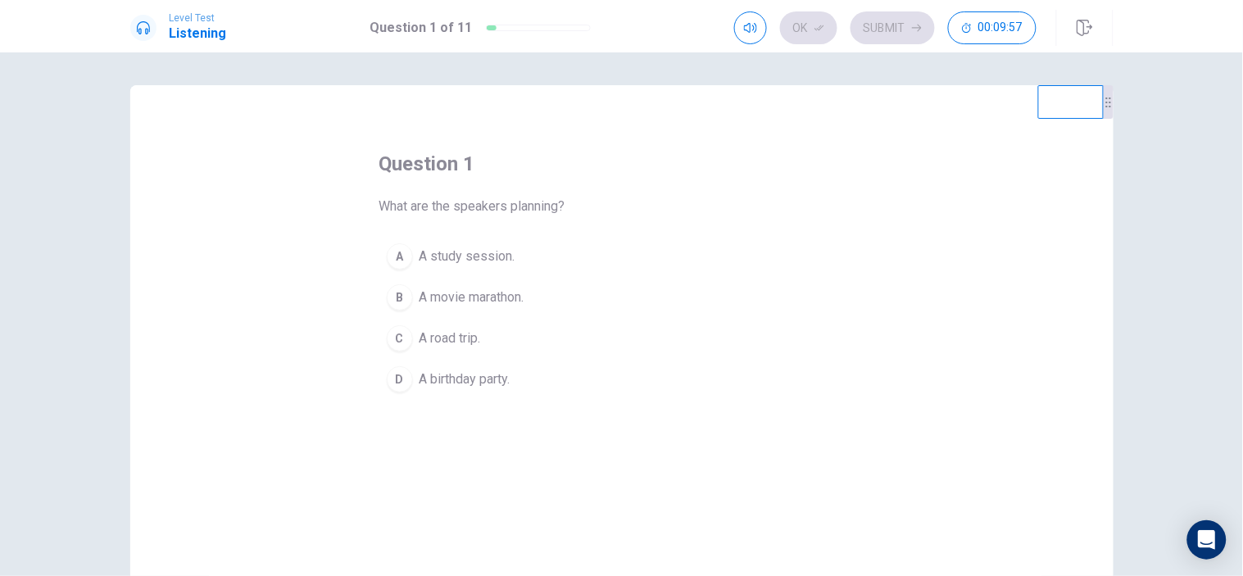
click at [447, 337] on span "A road trip." at bounding box center [449, 339] width 61 height 20
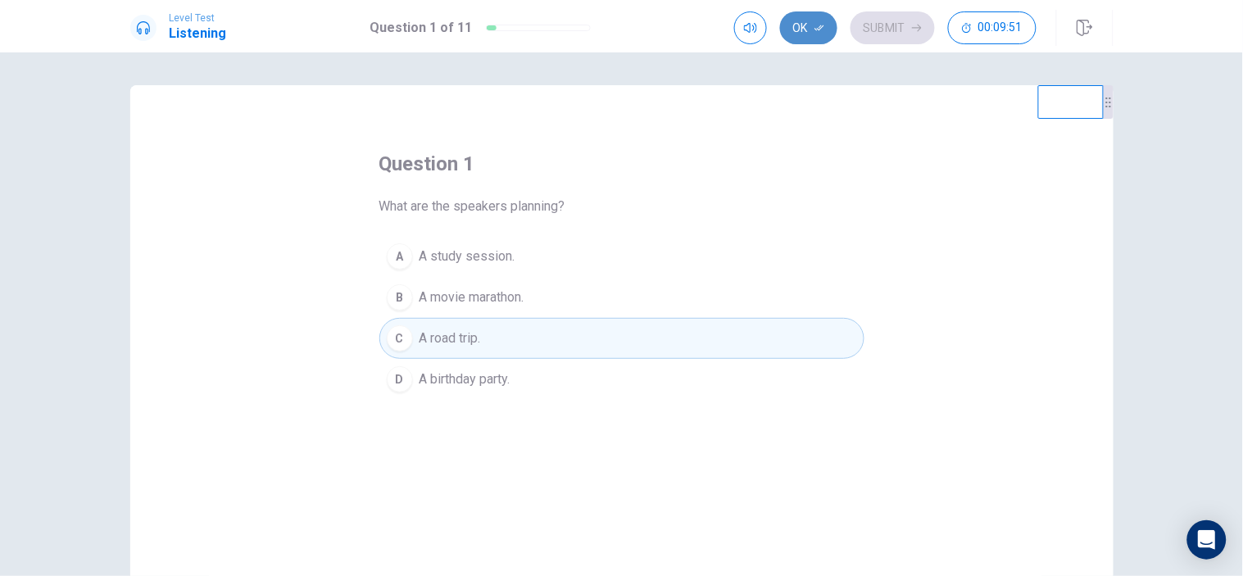
click at [808, 20] on button "Ok" at bounding box center [808, 27] width 57 height 33
click at [877, 34] on button "Submit" at bounding box center [892, 27] width 84 height 33
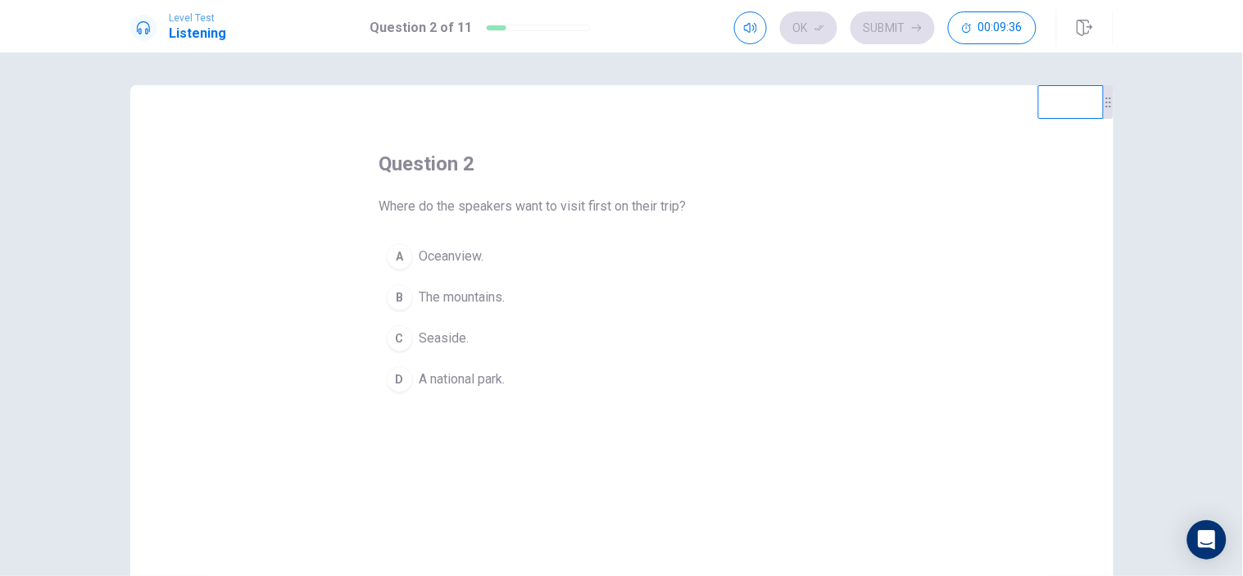
click at [457, 330] on span "Seaside." at bounding box center [444, 339] width 50 height 20
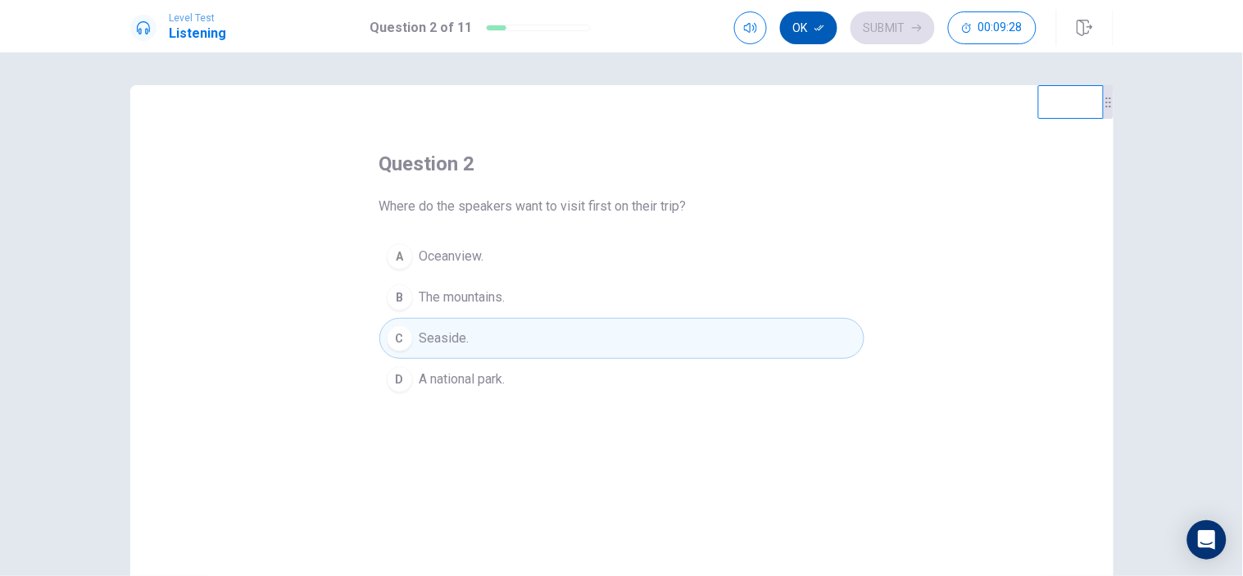
click at [809, 30] on button "Ok" at bounding box center [808, 27] width 57 height 33
click at [898, 23] on button "Submit" at bounding box center [892, 27] width 84 height 33
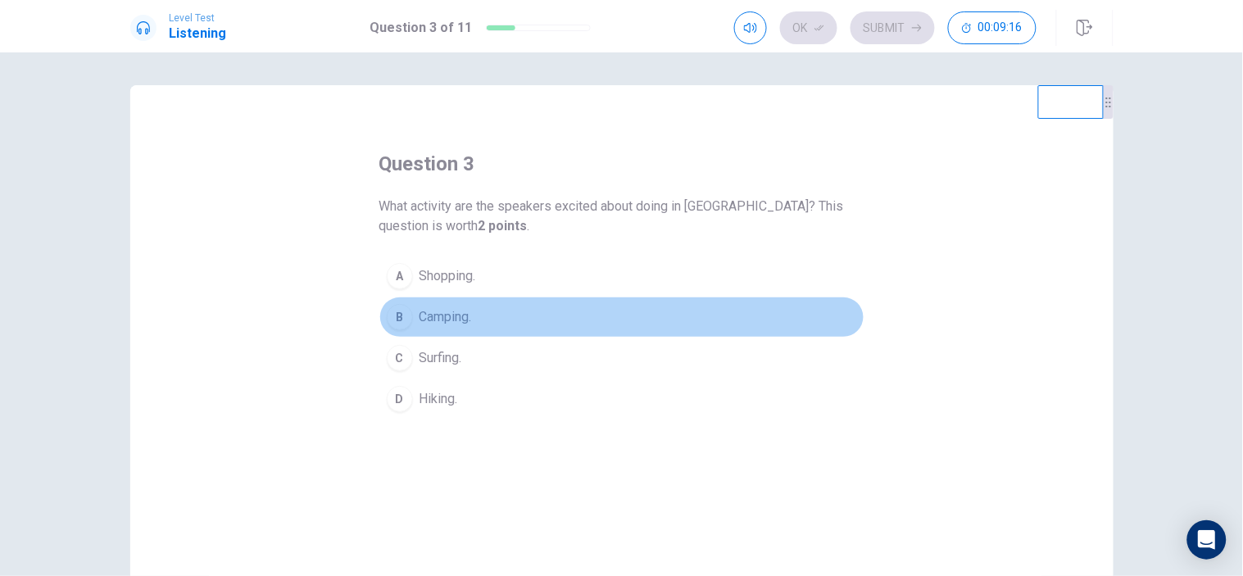
click at [447, 314] on span "Camping." at bounding box center [445, 317] width 52 height 20
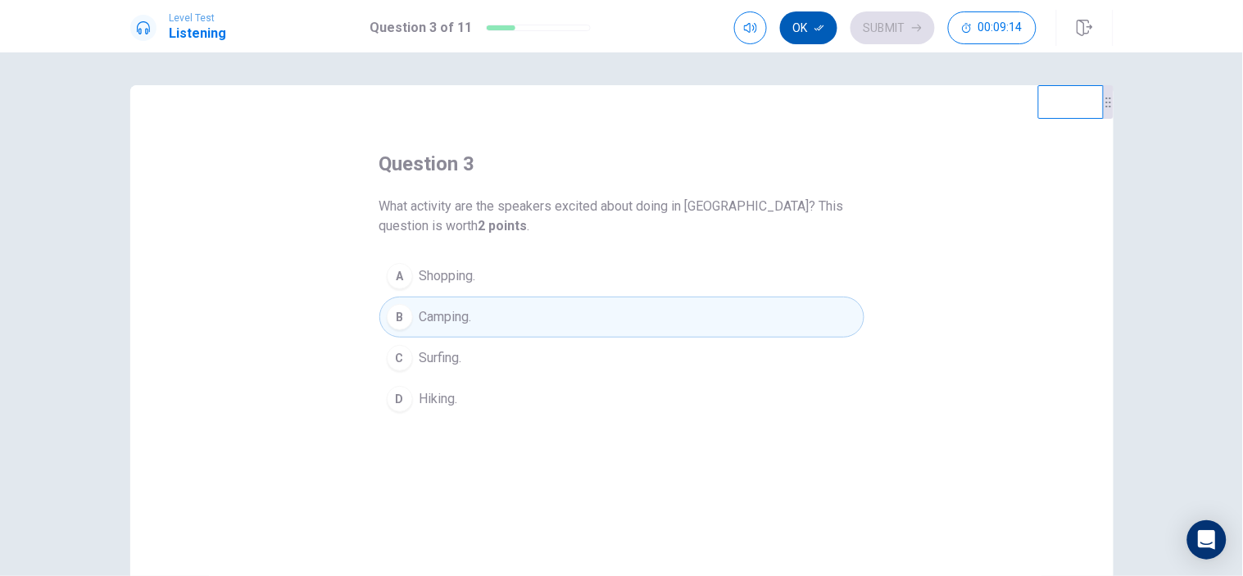
click at [817, 30] on icon "button" at bounding box center [819, 28] width 10 height 10
click at [891, 29] on button "Submit" at bounding box center [892, 27] width 84 height 33
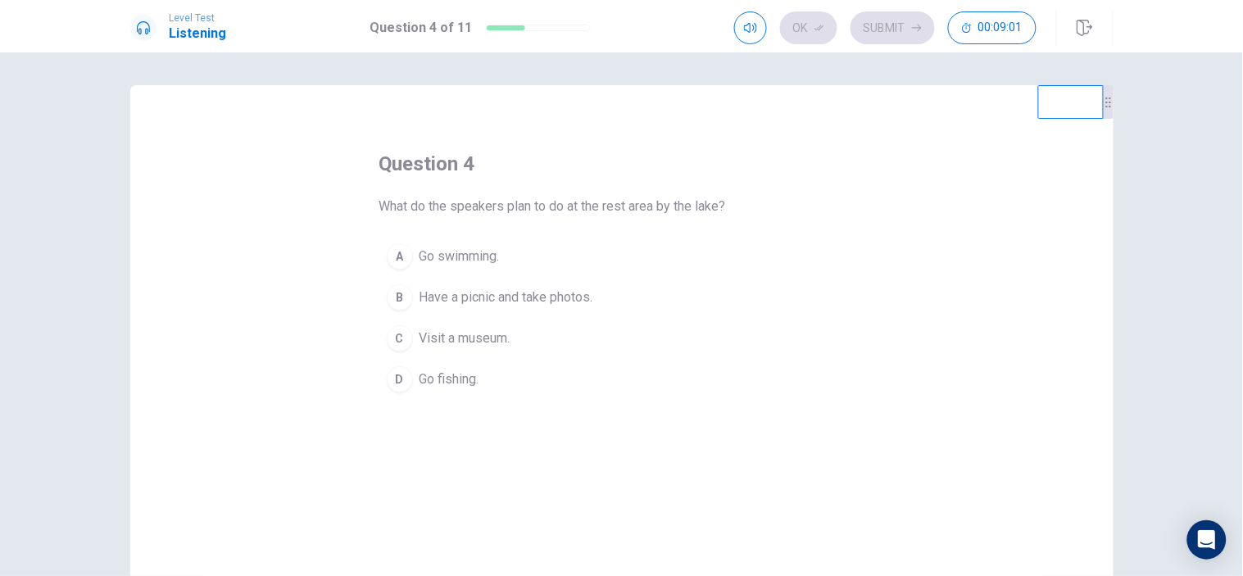
click at [456, 299] on span "Have a picnic and take photos." at bounding box center [506, 298] width 174 height 20
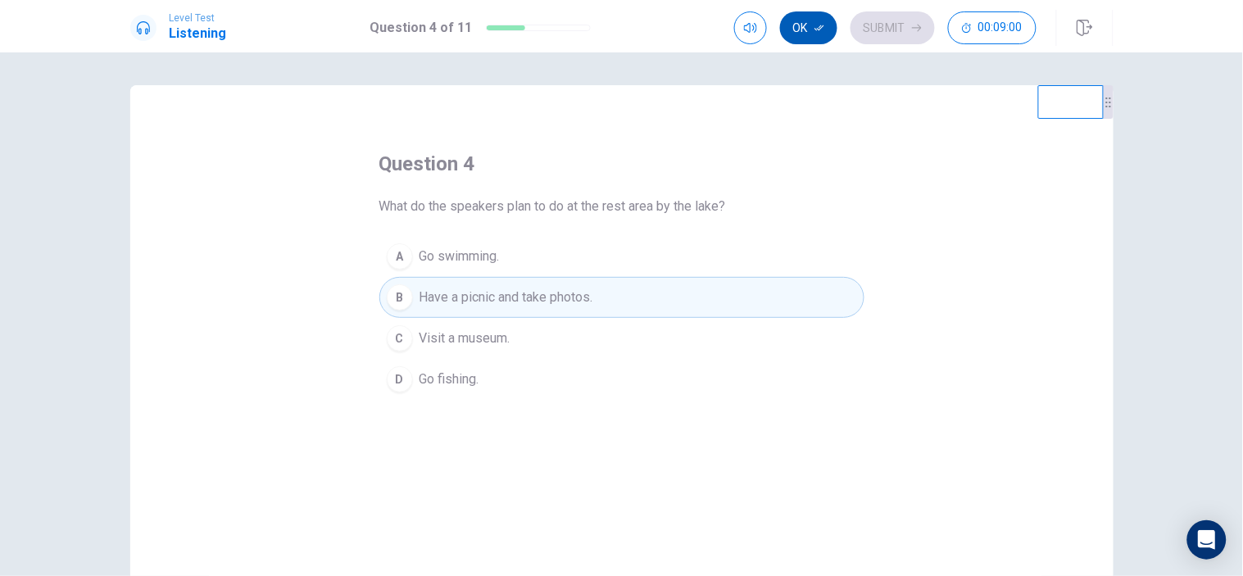
click at [803, 34] on button "Ok" at bounding box center [808, 27] width 57 height 33
click at [899, 26] on button "Submit" at bounding box center [892, 27] width 84 height 33
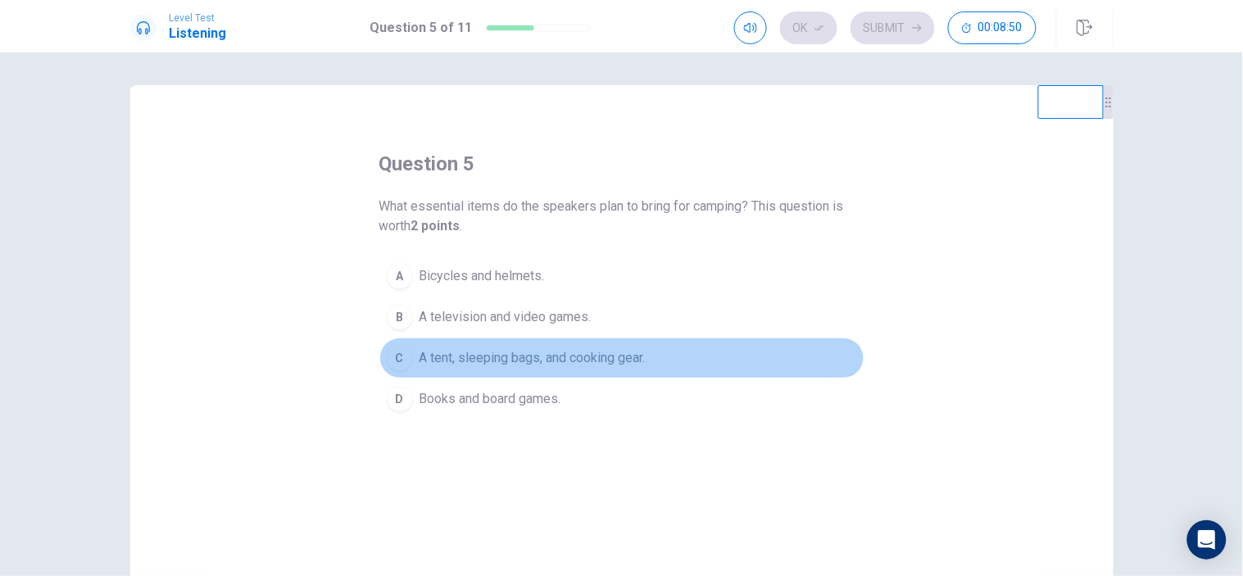
click at [512, 361] on span "A tent, sleeping bags, and cooking gear." at bounding box center [532, 358] width 226 height 20
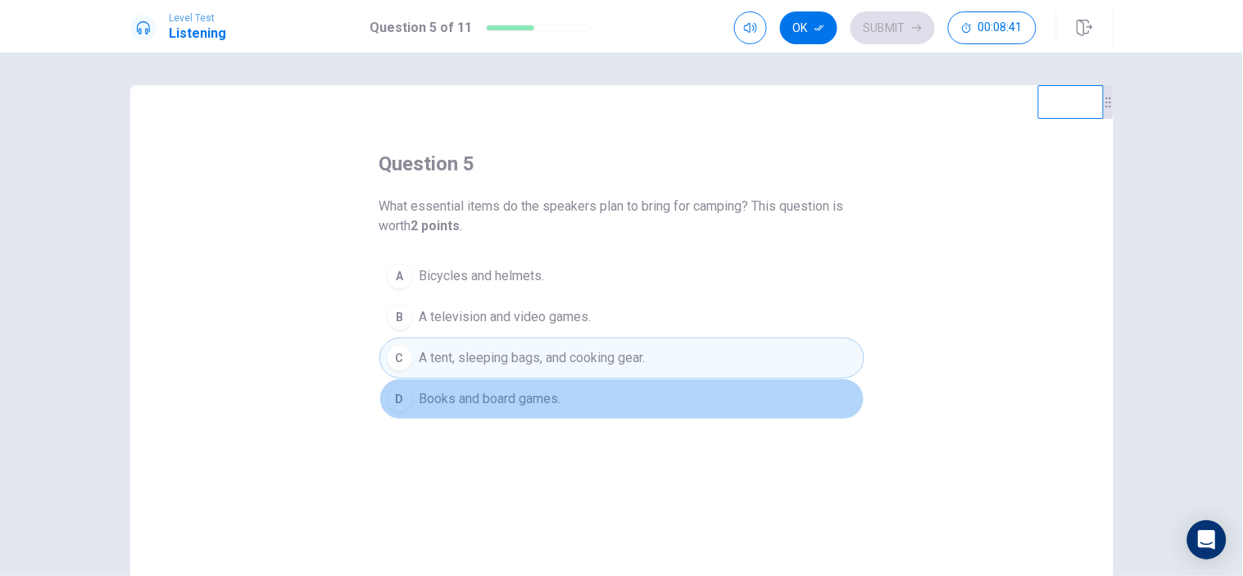
click at [528, 396] on span "Books and board games." at bounding box center [490, 399] width 142 height 20
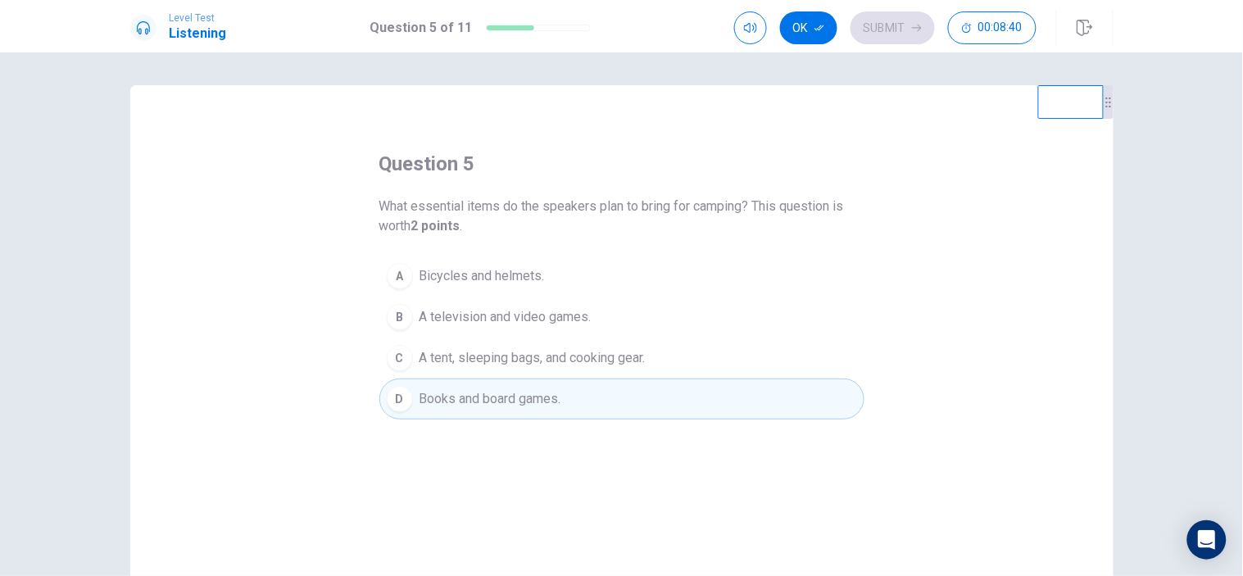
click at [602, 351] on span "A tent, sleeping bags, and cooking gear." at bounding box center [532, 358] width 226 height 20
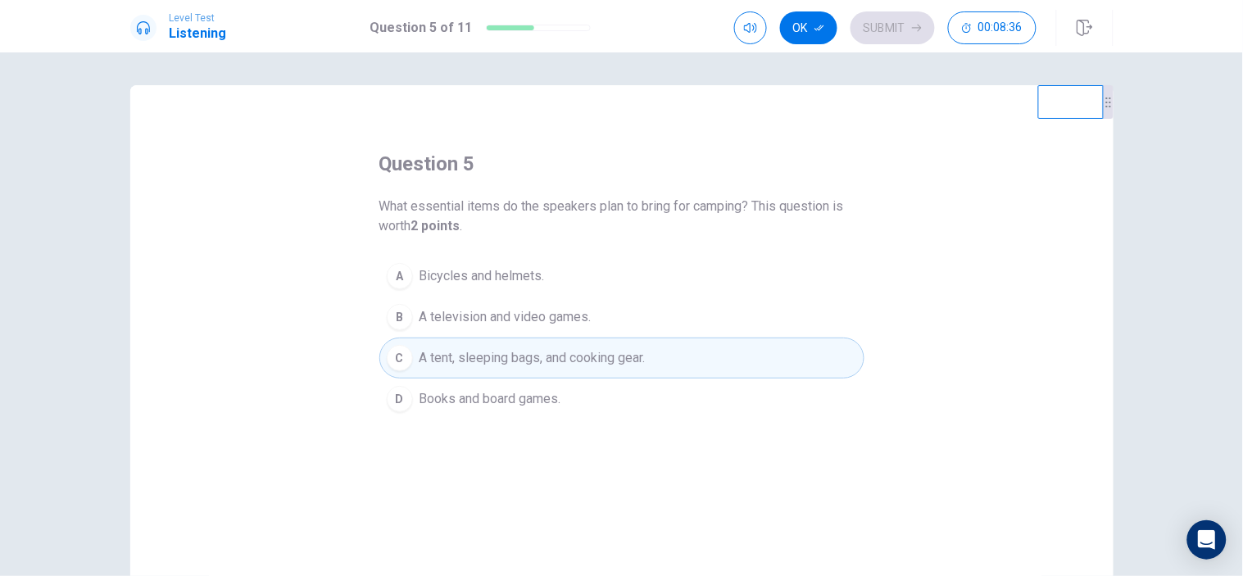
drag, startPoint x: 522, startPoint y: 314, endPoint x: 522, endPoint y: 360, distance: 46.7
click at [522, 313] on span "A television and video games." at bounding box center [505, 317] width 172 height 20
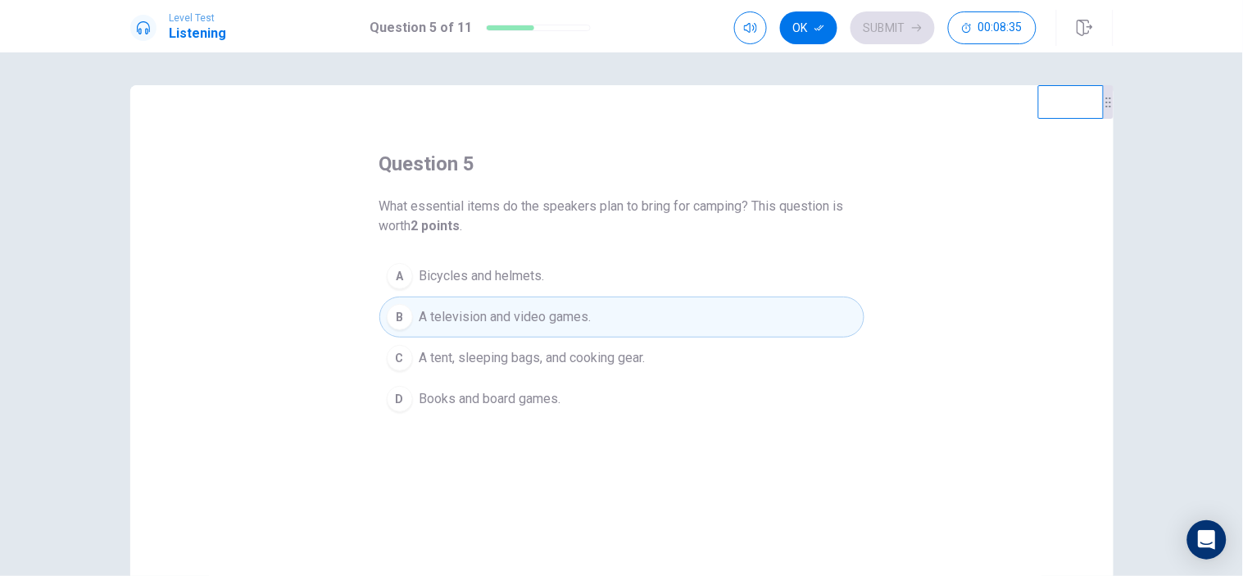
click at [526, 349] on span "A tent, sleeping bags, and cooking gear." at bounding box center [532, 358] width 226 height 20
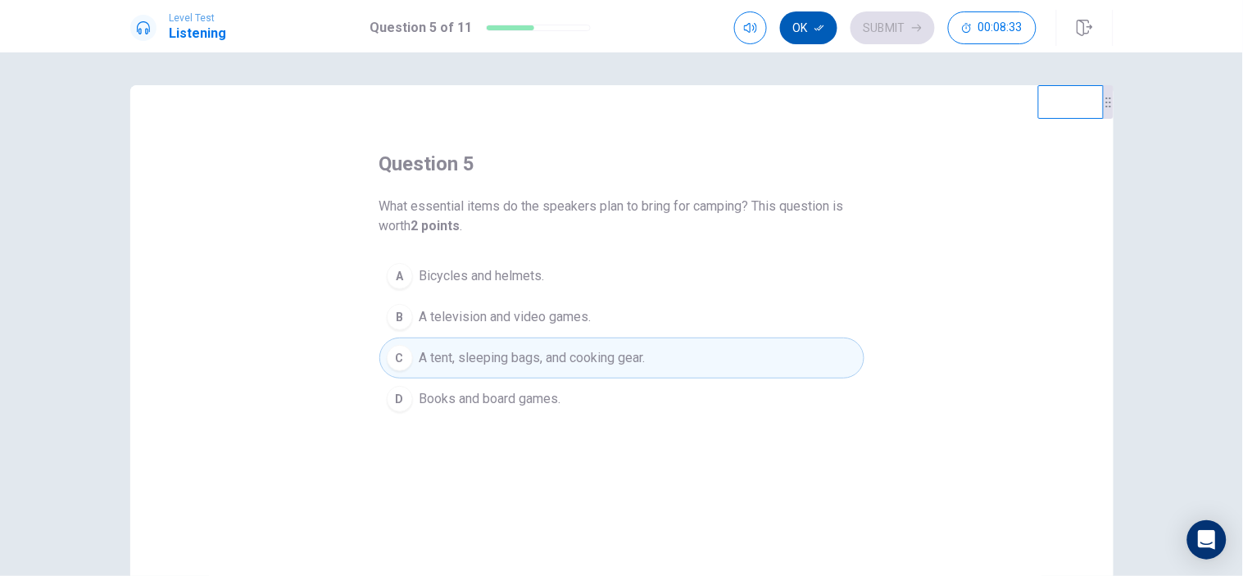
click at [815, 34] on button "Ok" at bounding box center [808, 27] width 57 height 33
click at [880, 30] on button "Submit" at bounding box center [892, 27] width 84 height 33
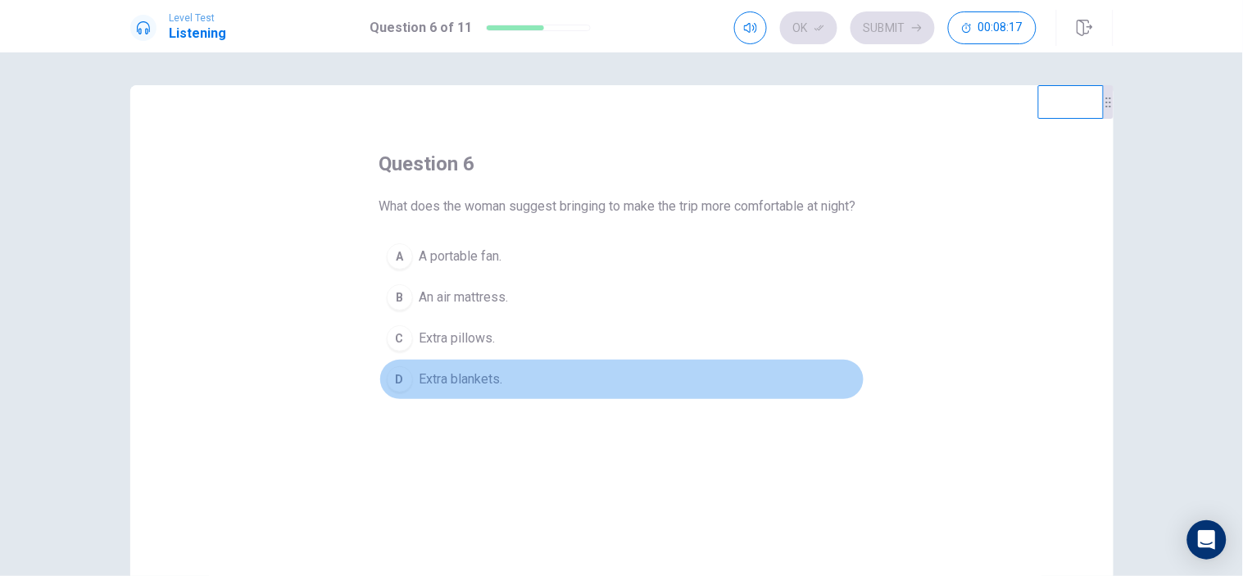
click at [463, 389] on span "Extra blankets." at bounding box center [461, 379] width 84 height 20
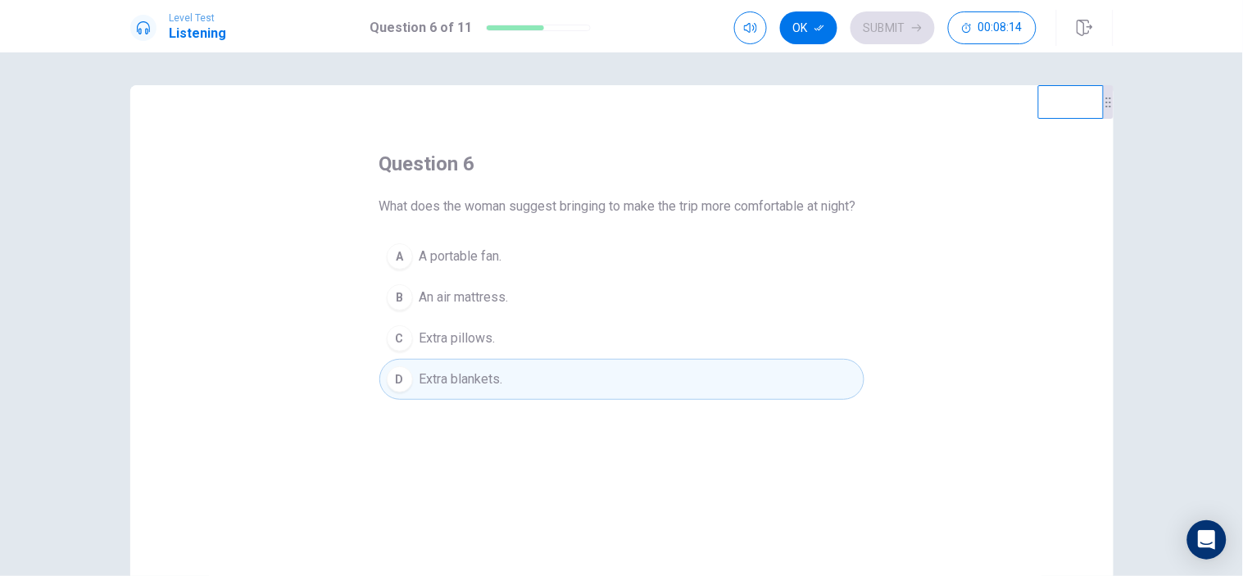
click at [820, 27] on icon "button" at bounding box center [819, 28] width 10 height 6
click at [886, 27] on button "Submit" at bounding box center [892, 27] width 84 height 33
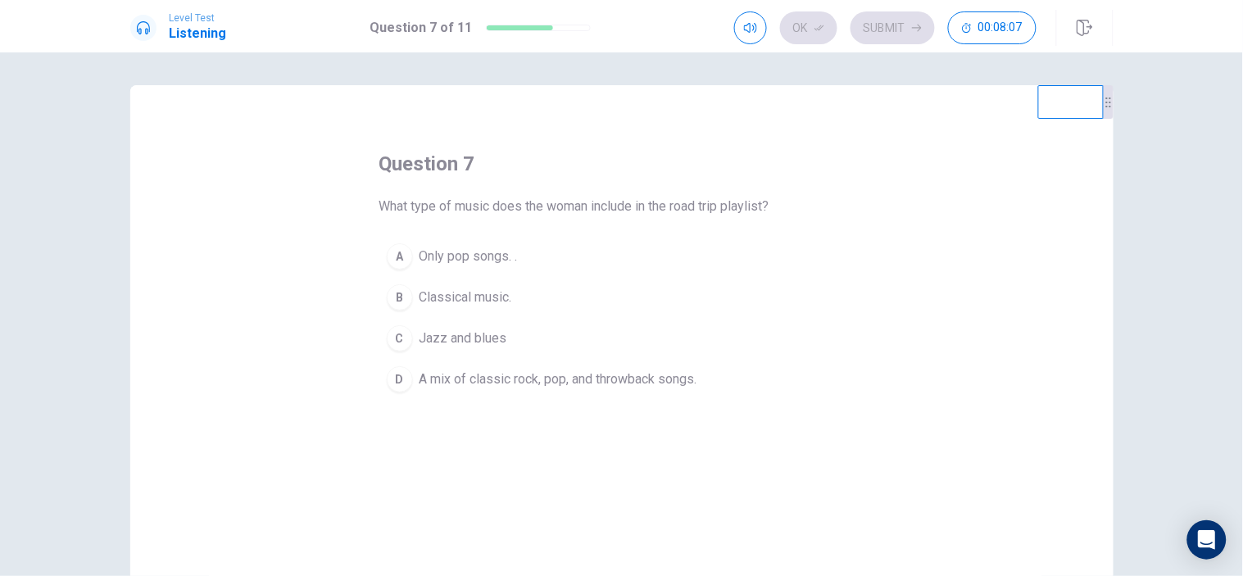
click at [602, 378] on span "A mix of classic rock, pop, and throwback songs." at bounding box center [558, 379] width 278 height 20
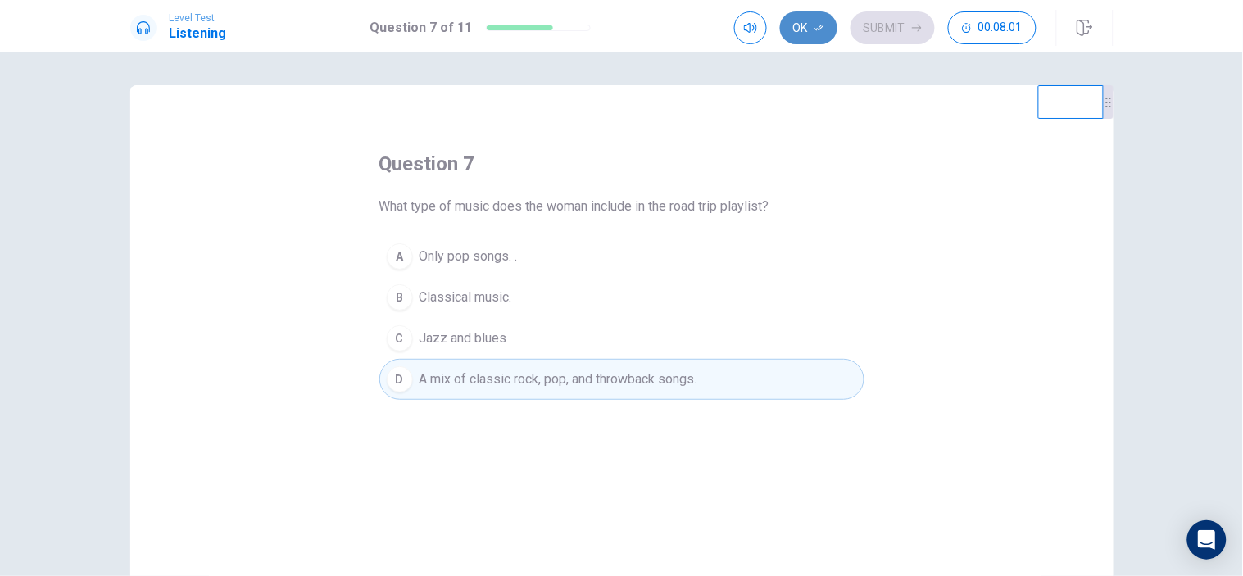
click at [822, 28] on icon "button" at bounding box center [819, 28] width 10 height 10
click at [912, 26] on icon "button" at bounding box center [917, 28] width 10 height 10
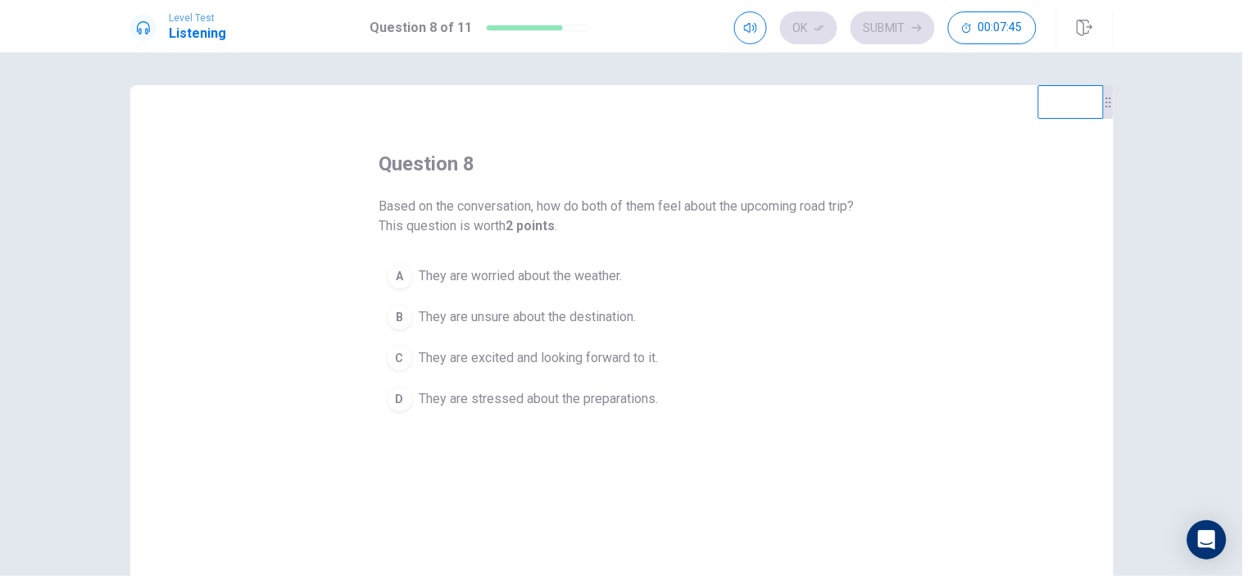
click at [542, 357] on span "They are excited and looking forward to it." at bounding box center [538, 358] width 239 height 20
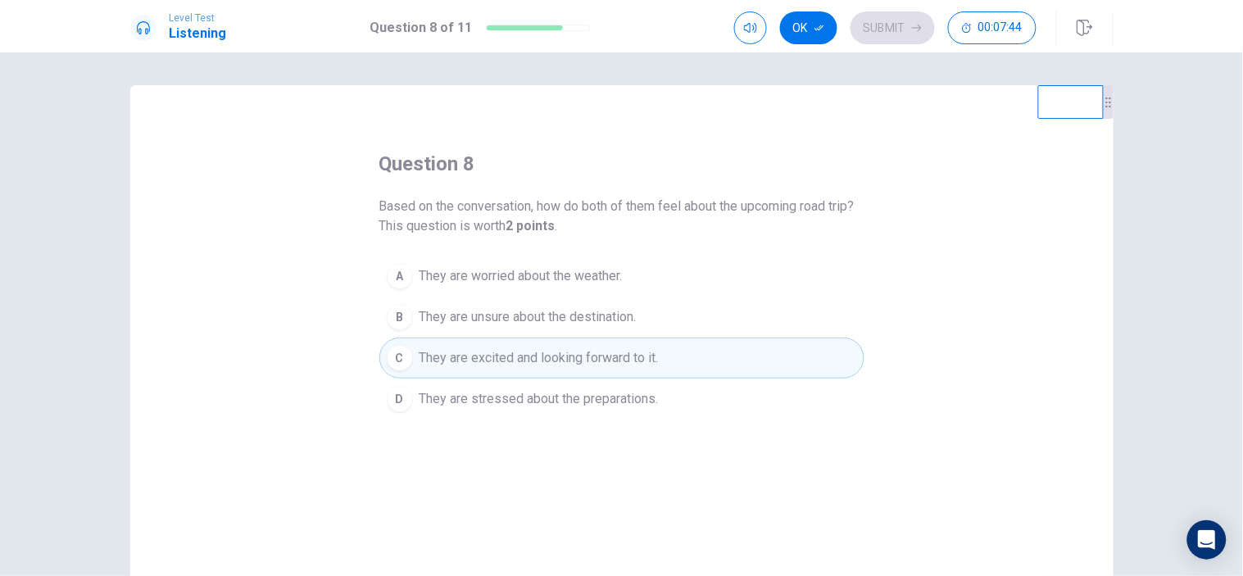
click at [809, 27] on button "Ok" at bounding box center [808, 27] width 57 height 33
click at [868, 20] on button "Submit" at bounding box center [892, 27] width 84 height 33
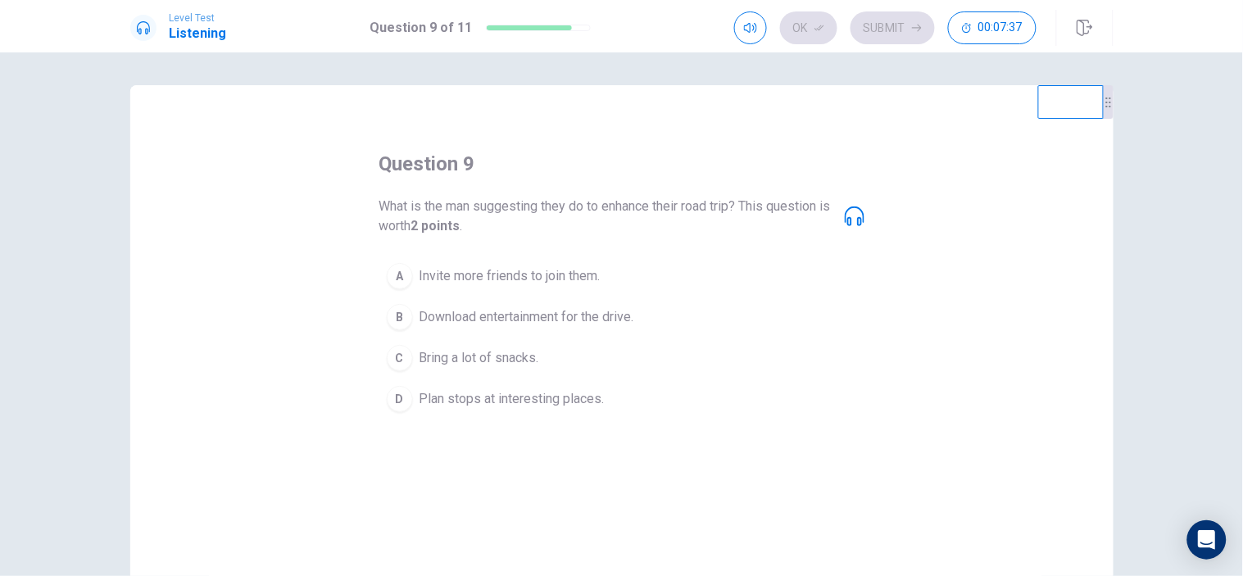
click at [533, 317] on span "Download entertainment for the drive." at bounding box center [526, 317] width 215 height 20
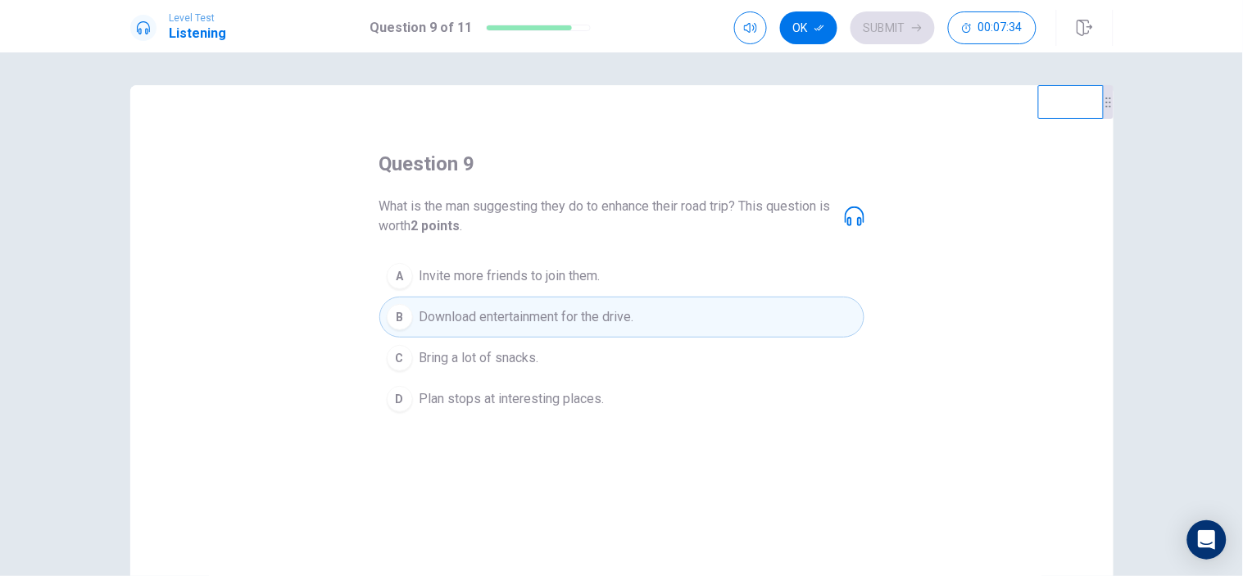
click at [855, 218] on icon at bounding box center [855, 216] width 20 height 20
click at [820, 25] on icon "button" at bounding box center [819, 28] width 10 height 10
click at [883, 34] on button "Submit" at bounding box center [892, 27] width 84 height 33
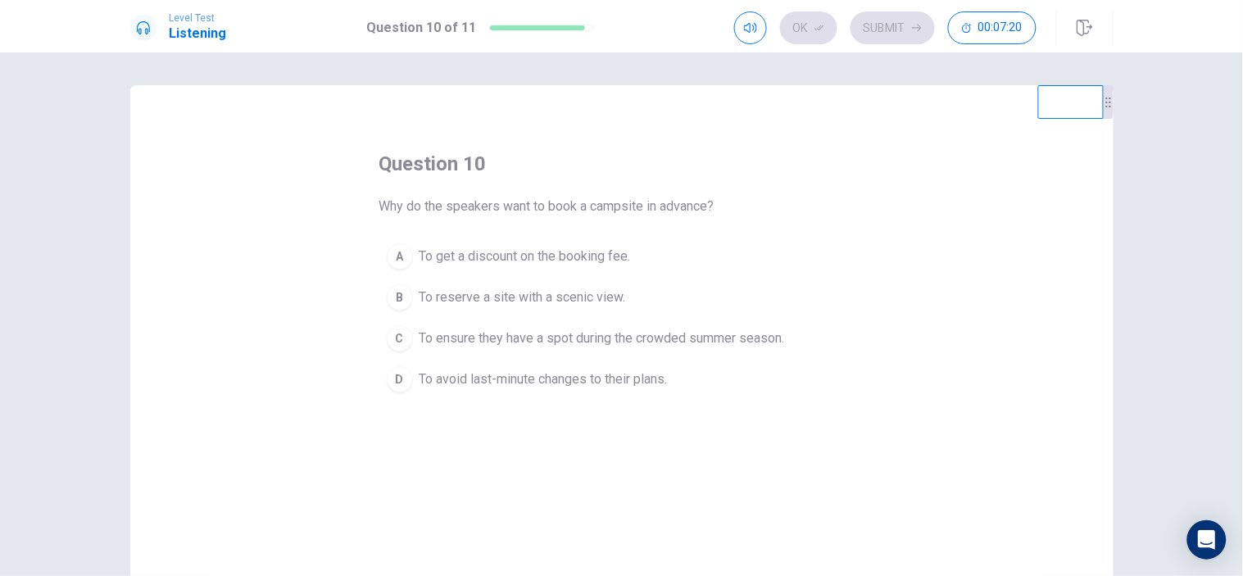
click at [632, 337] on span "To ensure they have a spot during the crowded summer season." at bounding box center [601, 339] width 365 height 20
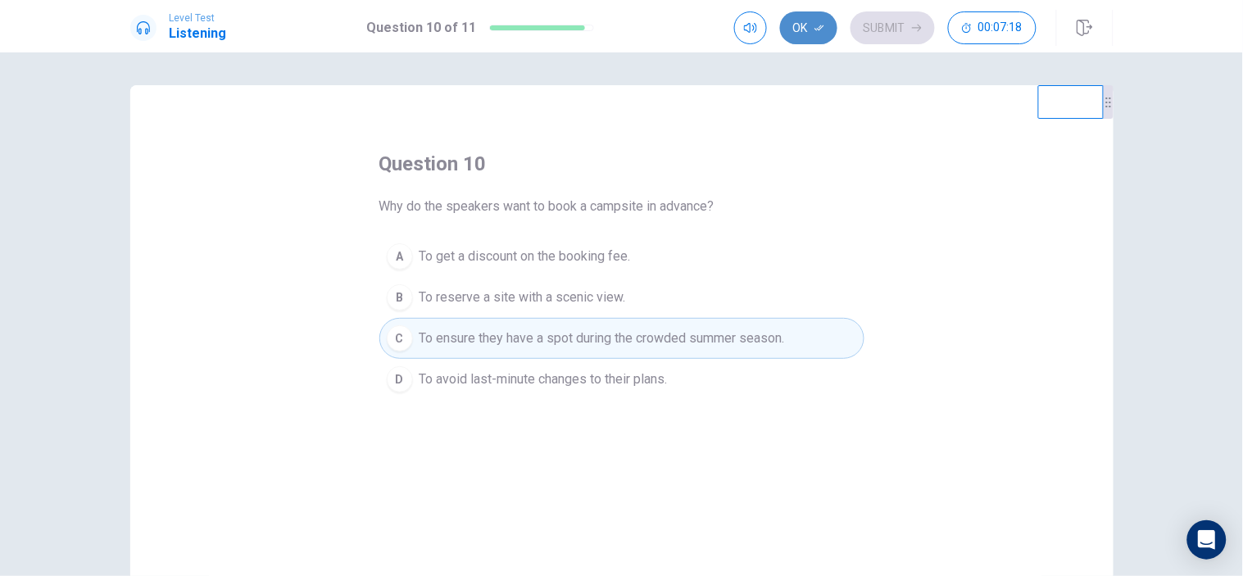
click at [814, 33] on button "Ok" at bounding box center [808, 27] width 57 height 33
click at [906, 28] on button "Submit" at bounding box center [892, 27] width 84 height 33
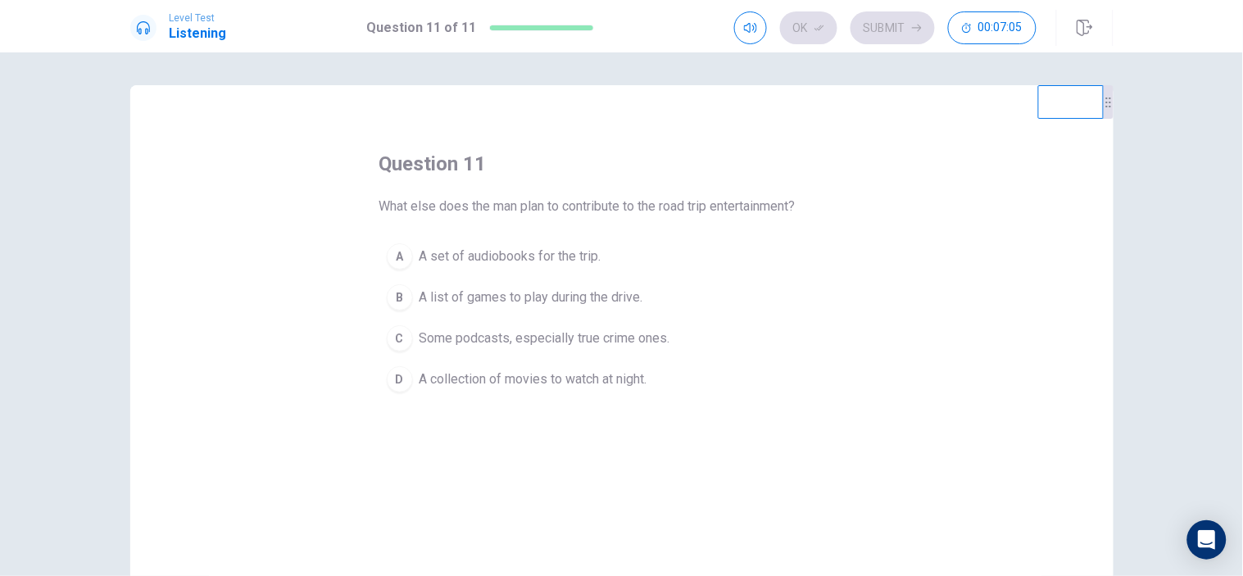
click at [626, 337] on span "Some podcasts, especially true crime ones." at bounding box center [544, 339] width 251 height 20
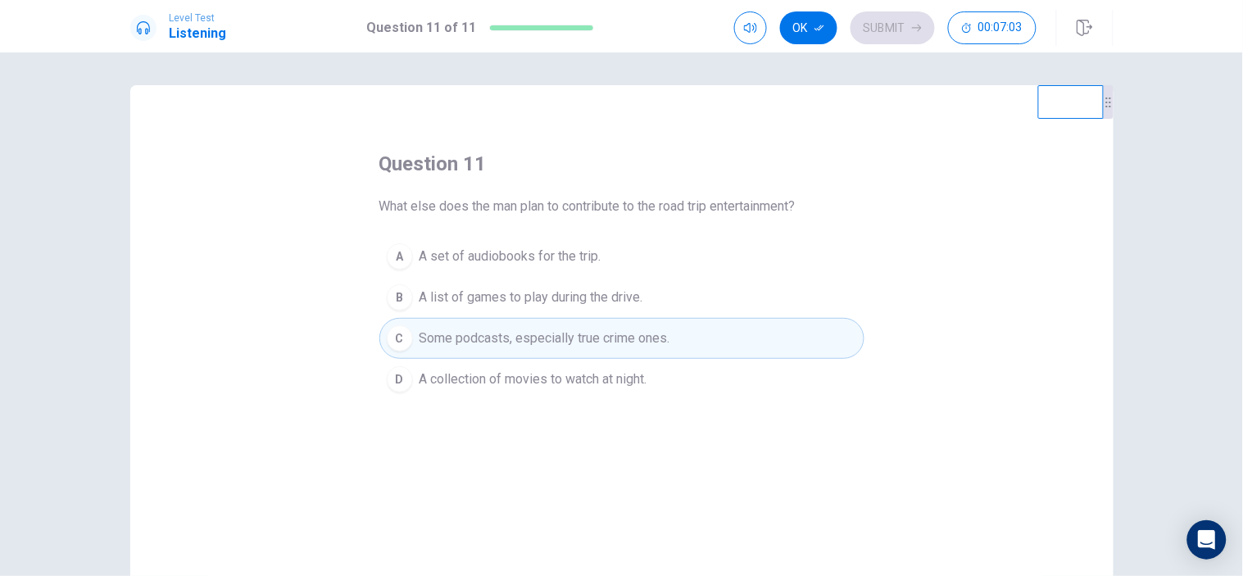
click at [819, 33] on button "Ok" at bounding box center [808, 27] width 57 height 33
click at [902, 22] on button "Submit" at bounding box center [892, 27] width 84 height 33
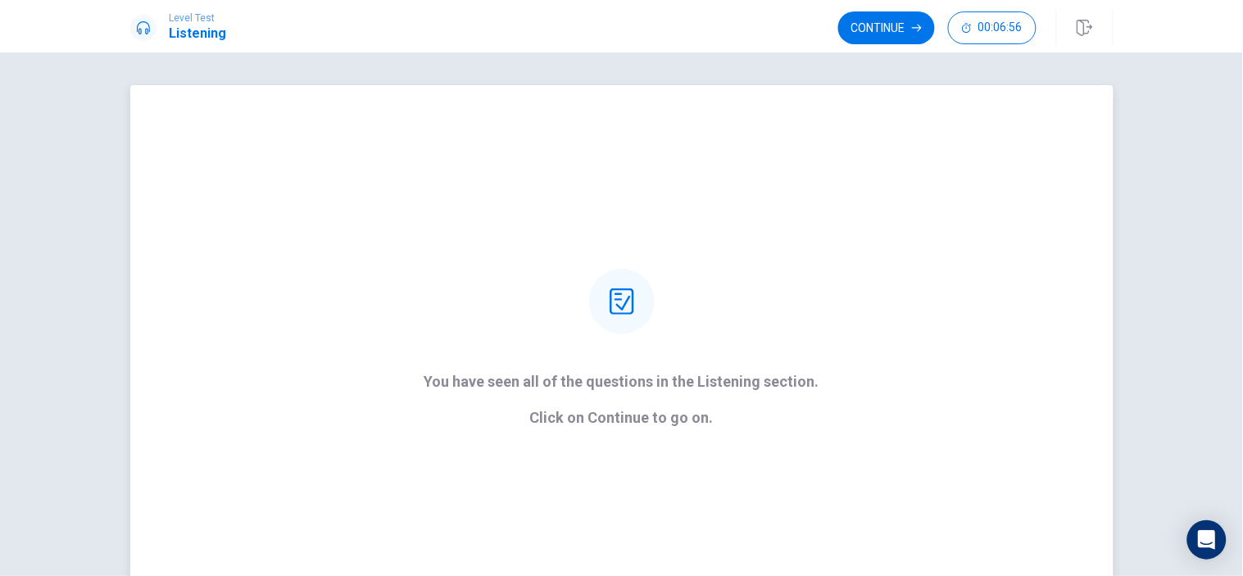
click at [882, 36] on button "Continue" at bounding box center [886, 27] width 97 height 33
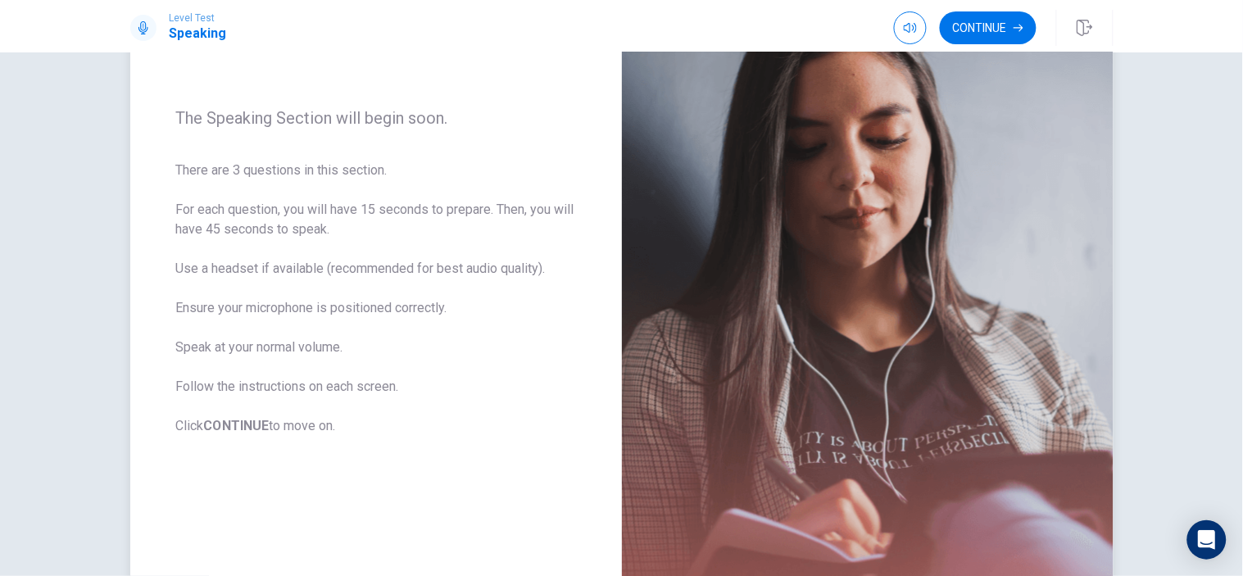
scroll to position [182, 0]
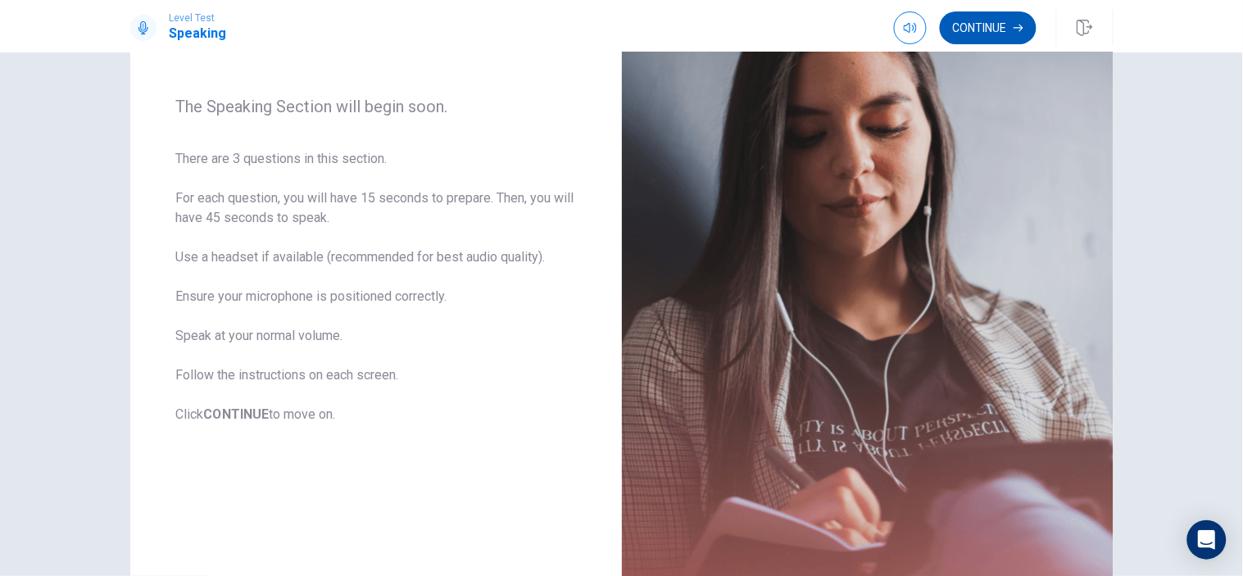
click at [1016, 23] on icon "button" at bounding box center [1018, 28] width 10 height 10
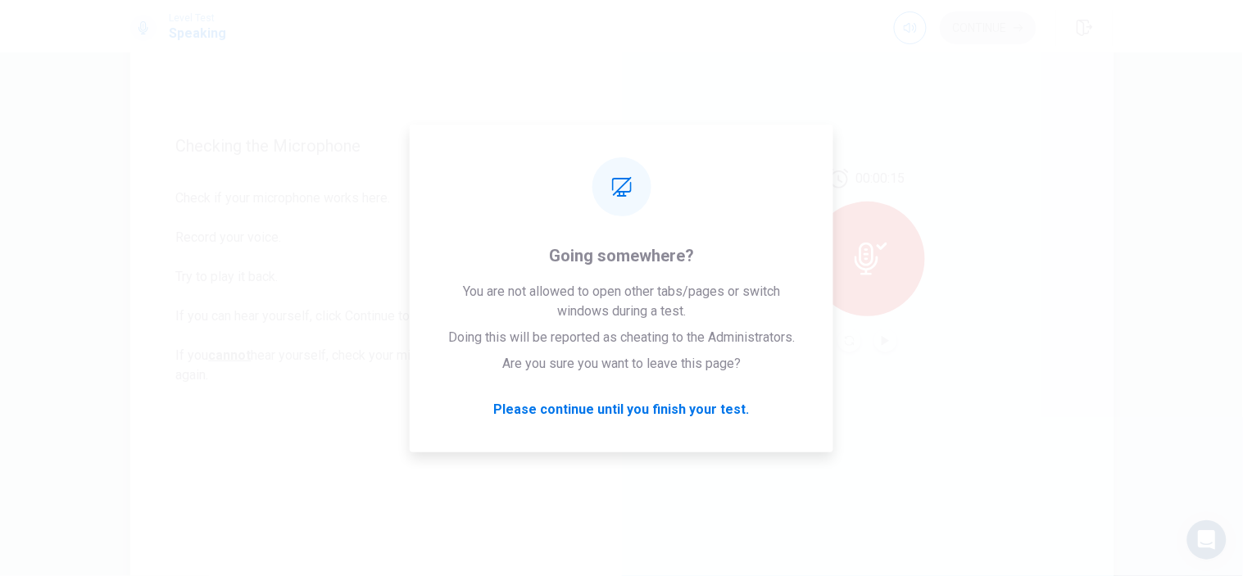
click at [666, 28] on div "Level Test Speaking Continue" at bounding box center [622, 28] width 1036 height 36
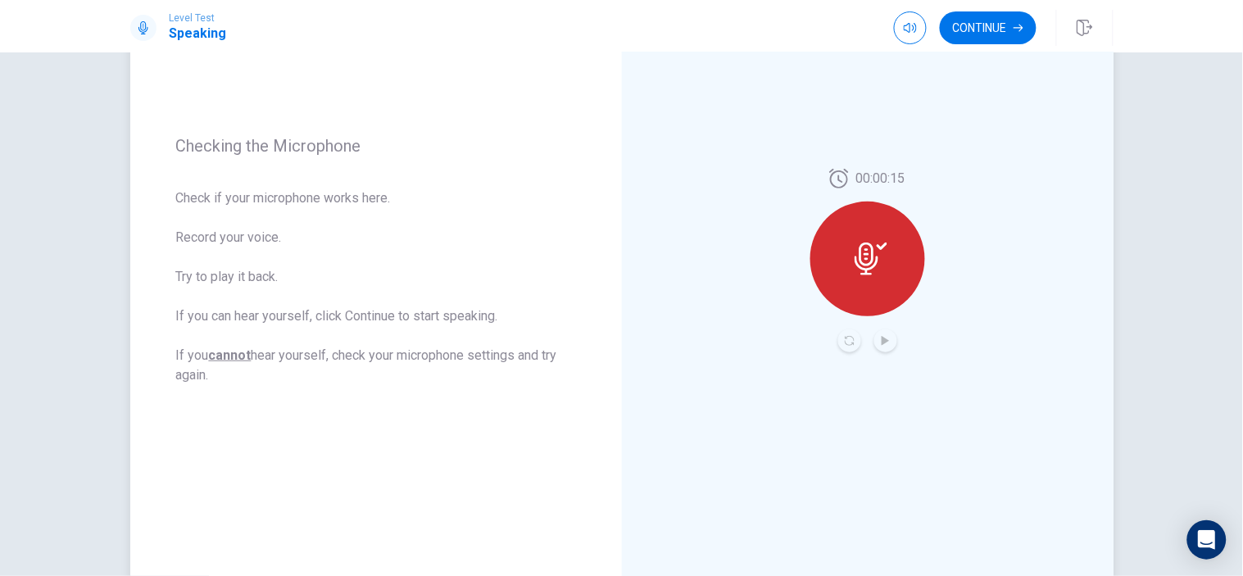
scroll to position [91, 0]
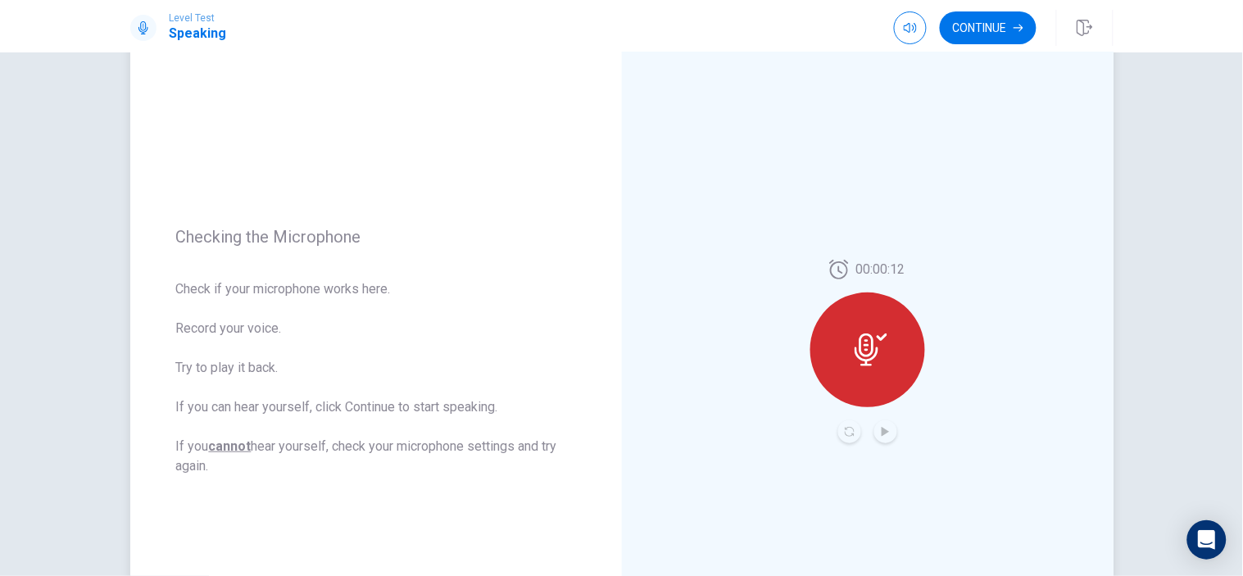
click at [846, 339] on div at bounding box center [867, 349] width 115 height 115
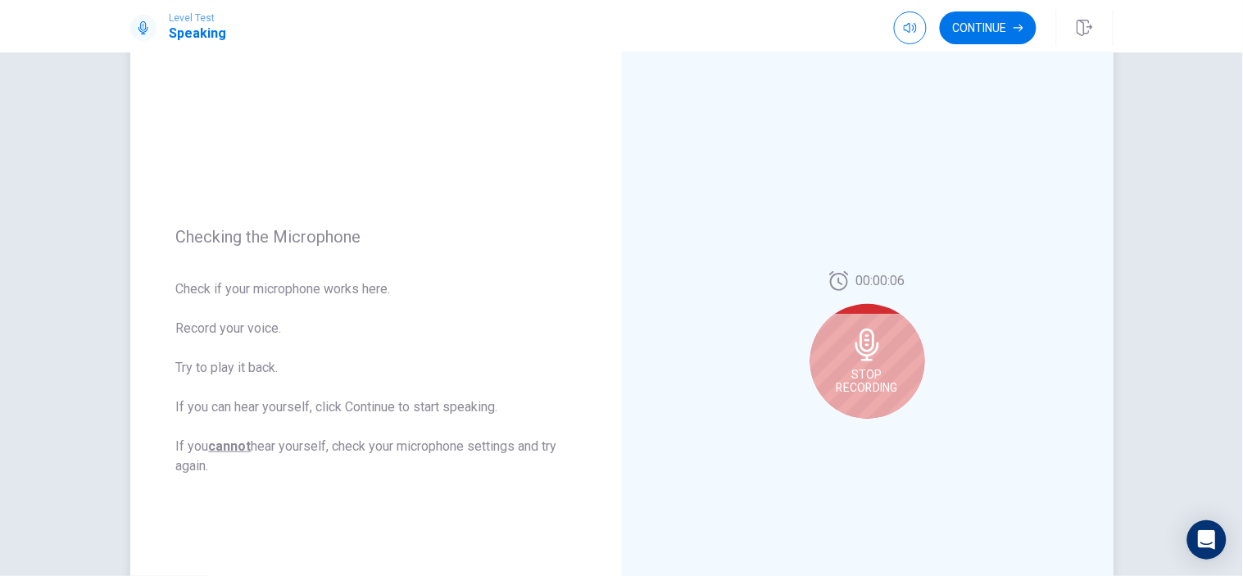
click at [862, 329] on icon at bounding box center [867, 345] width 33 height 33
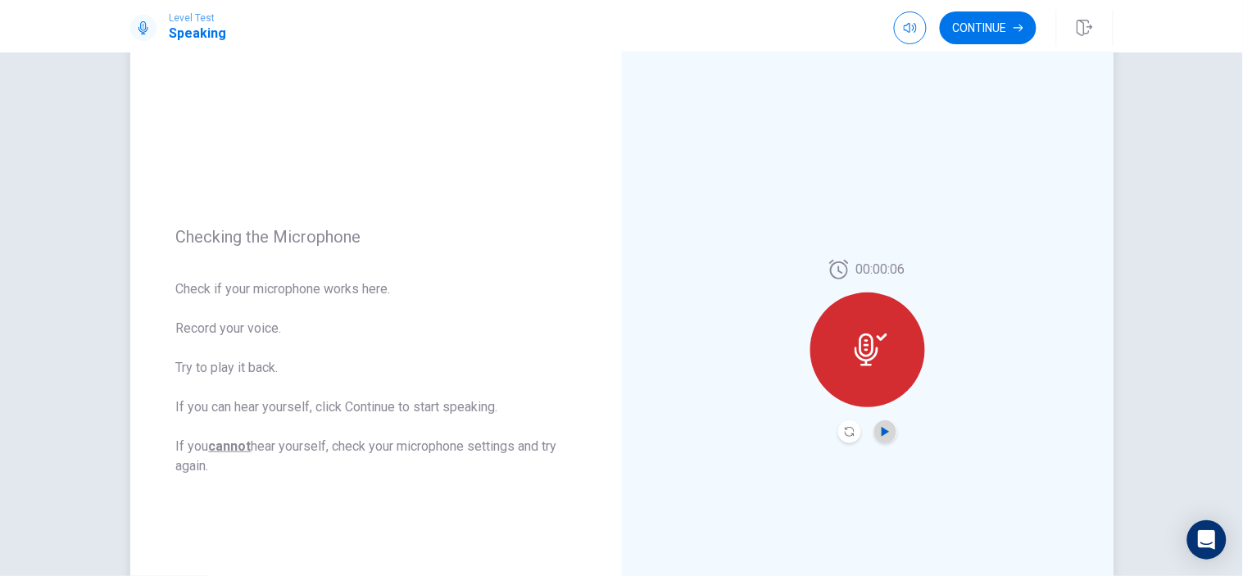
click at [882, 430] on icon "Play Audio" at bounding box center [885, 432] width 7 height 10
click at [881, 428] on icon "Pause Audio" at bounding box center [886, 432] width 10 height 10
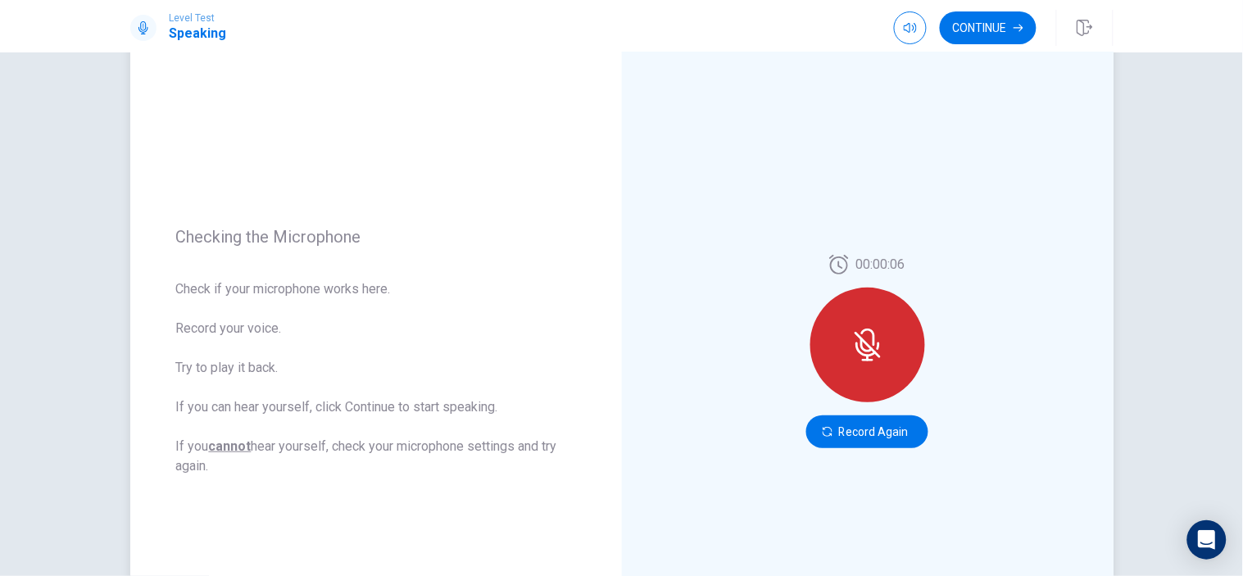
click at [888, 448] on button "Record Again" at bounding box center [867, 431] width 122 height 33
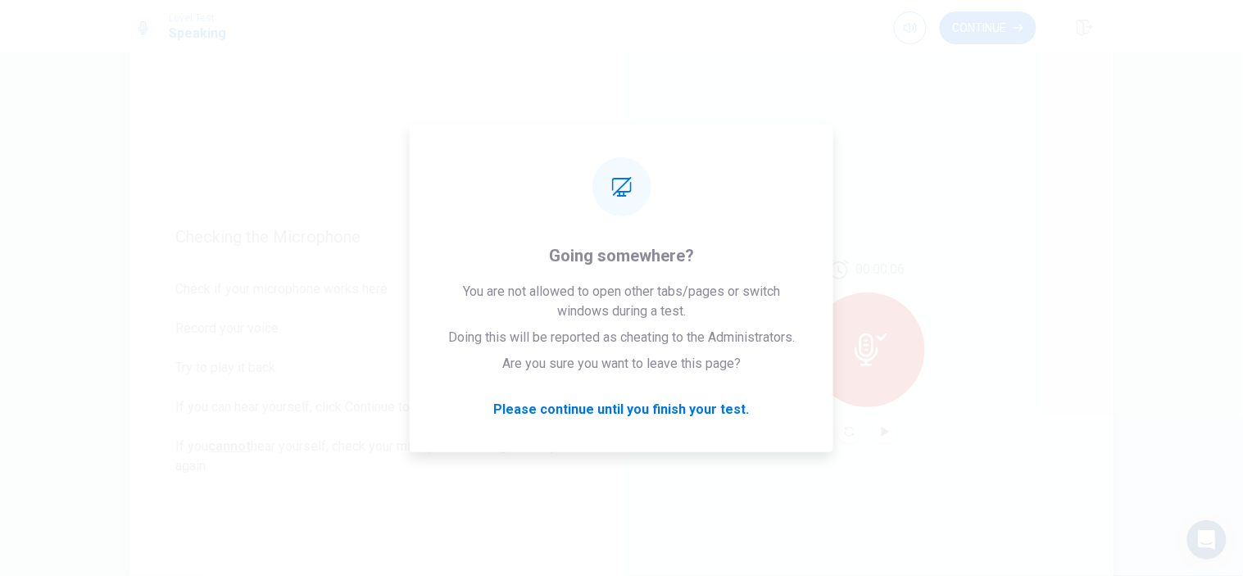
scroll to position [88, 0]
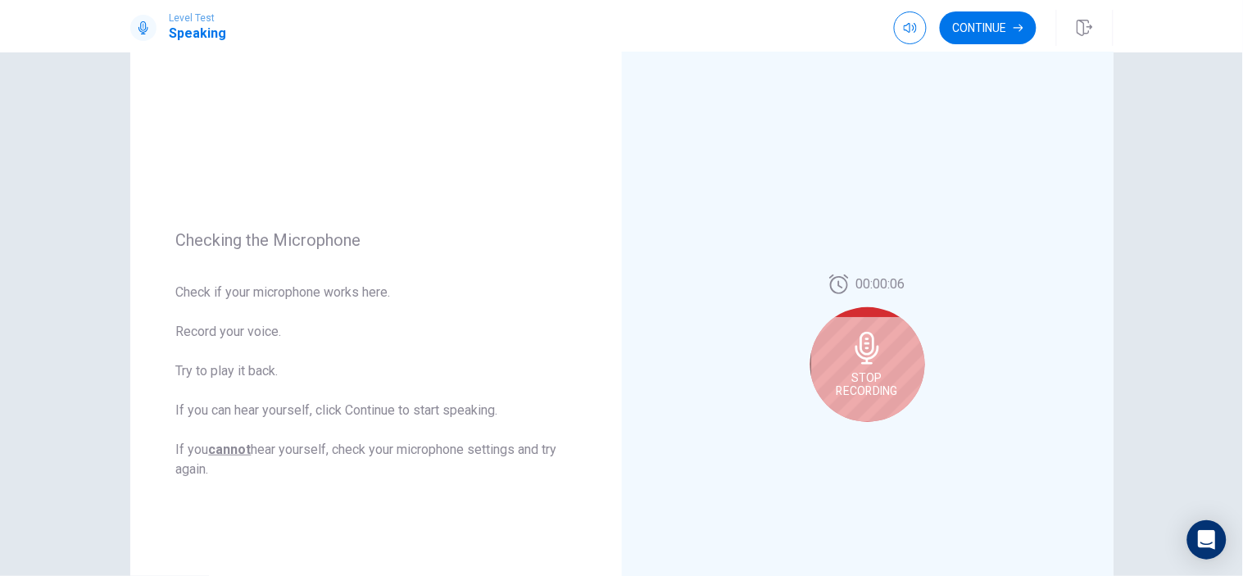
click at [888, 352] on div "Stop Recording" at bounding box center [867, 364] width 115 height 115
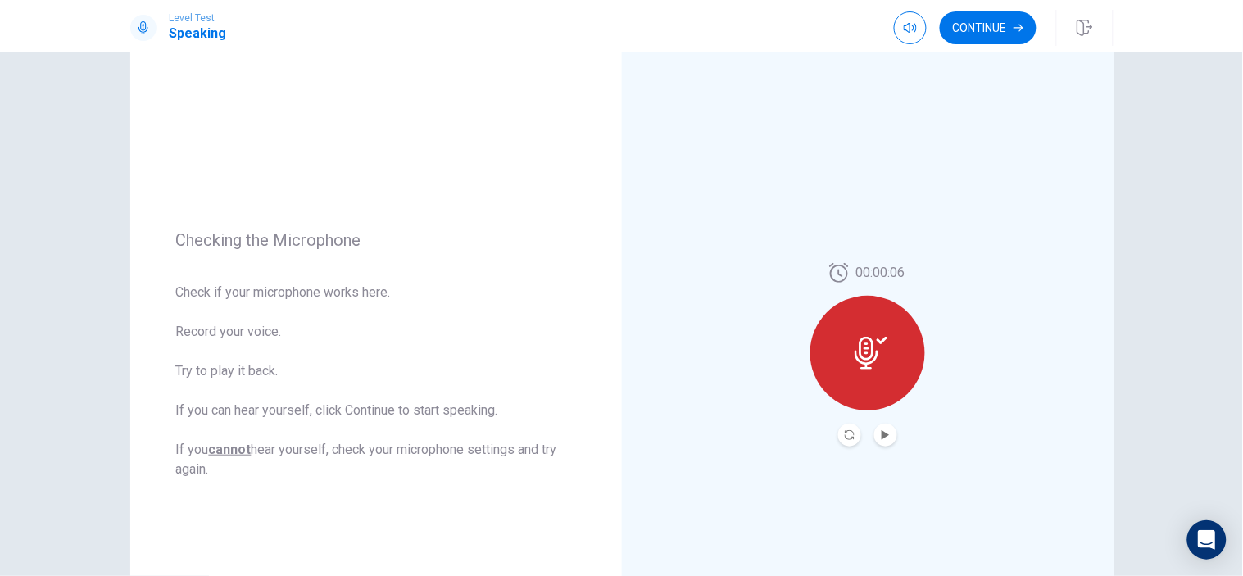
click at [882, 431] on icon "Play Audio" at bounding box center [885, 435] width 7 height 10
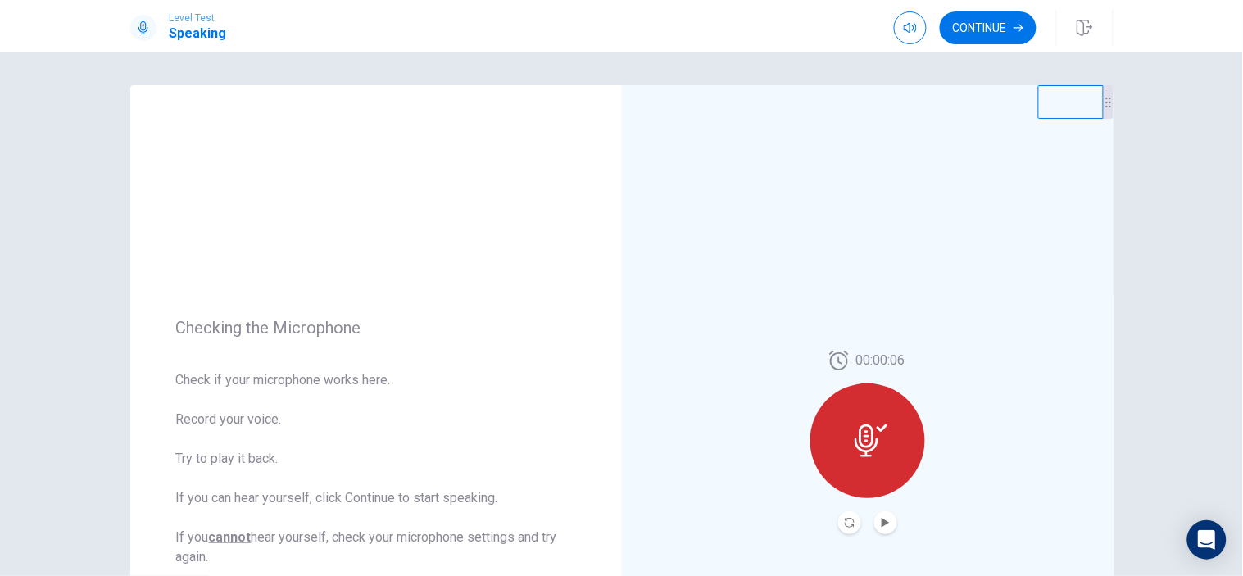
scroll to position [91, 0]
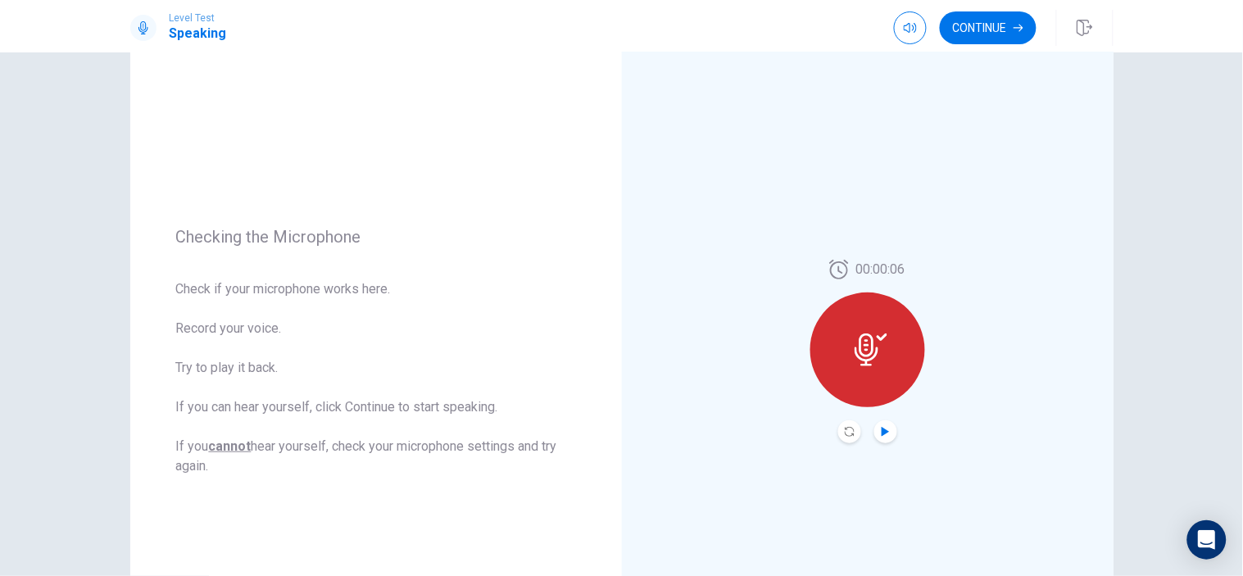
click at [881, 428] on icon "Play Audio" at bounding box center [886, 432] width 10 height 10
click at [846, 433] on icon "Record Again" at bounding box center [850, 432] width 10 height 10
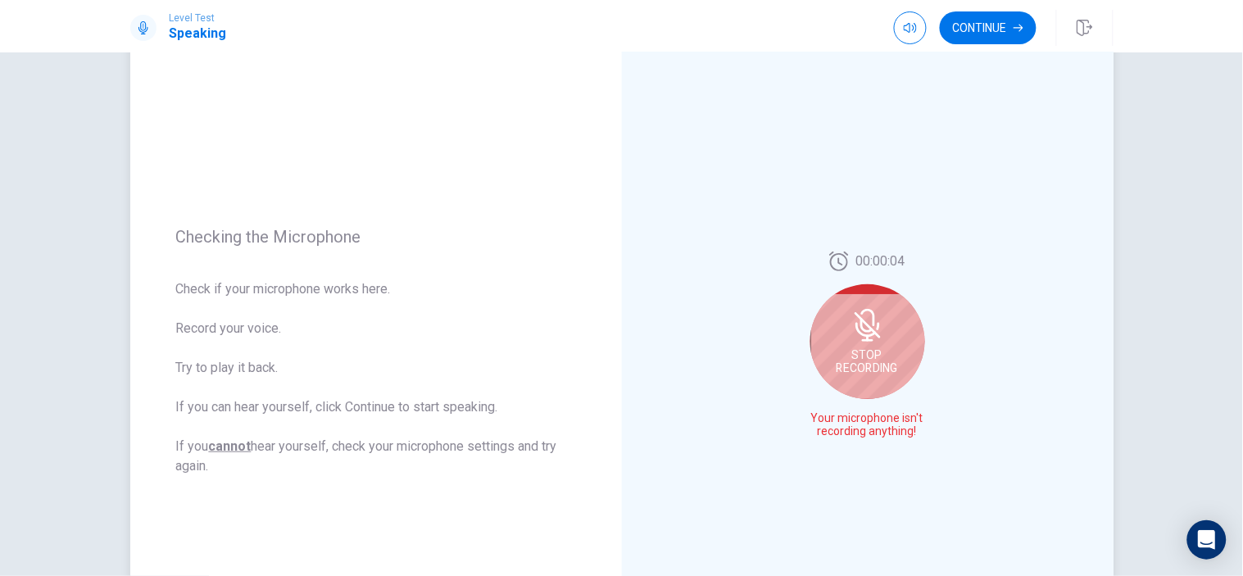
click at [873, 333] on icon at bounding box center [867, 325] width 26 height 26
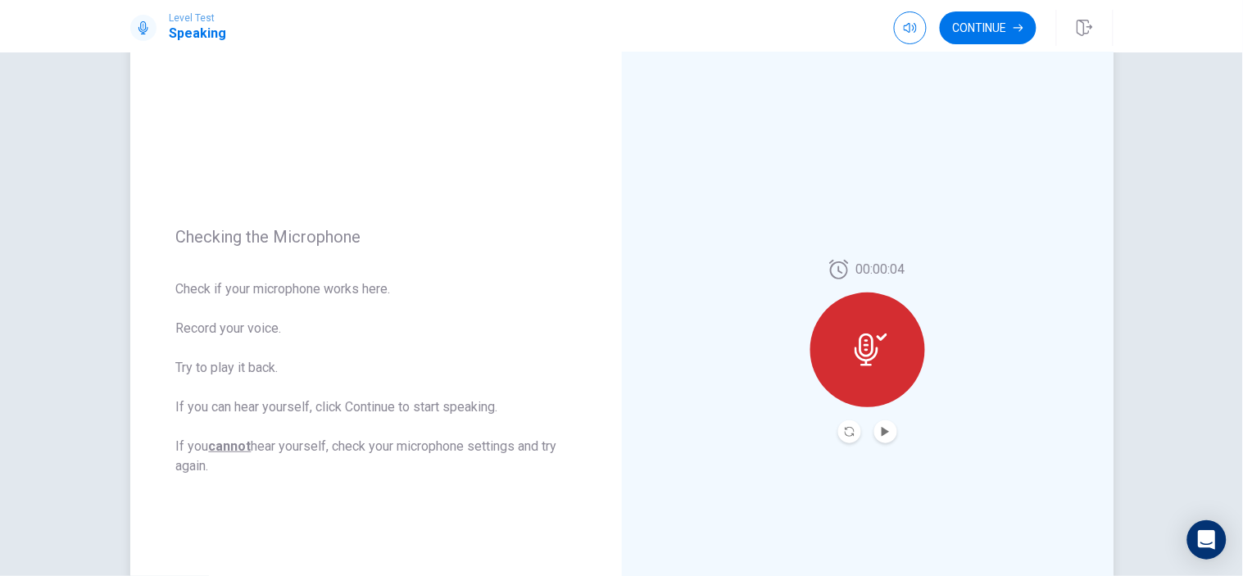
click at [863, 338] on icon at bounding box center [870, 349] width 33 height 33
click at [865, 338] on icon at bounding box center [870, 349] width 33 height 33
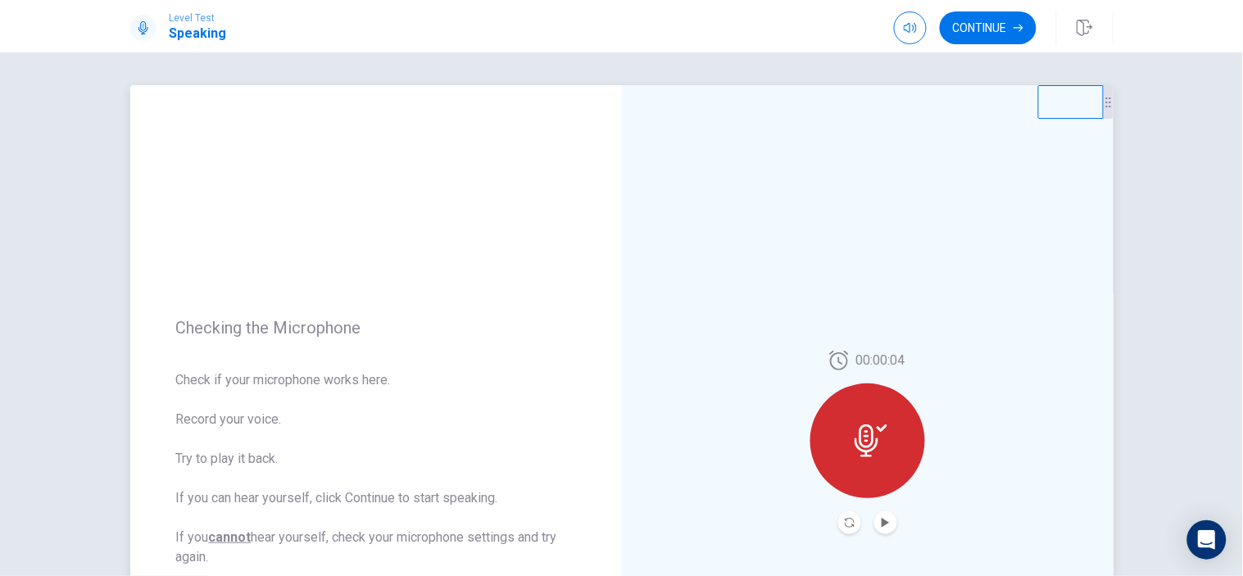
click at [881, 519] on icon "Play Audio" at bounding box center [886, 523] width 10 height 10
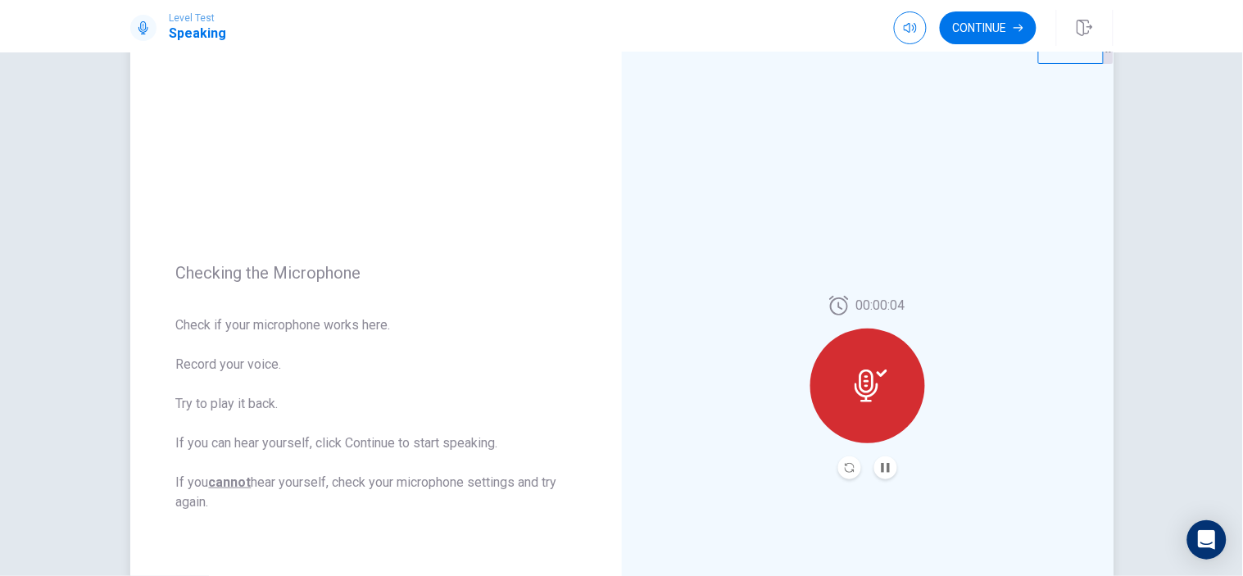
scroll to position [91, 0]
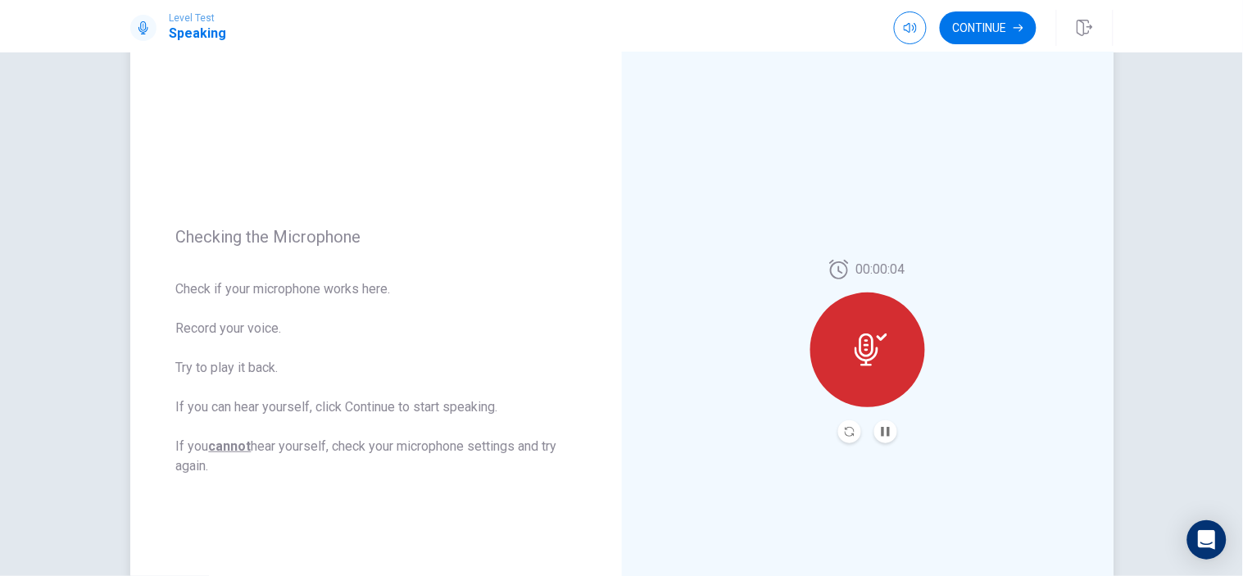
click at [859, 339] on icon at bounding box center [870, 349] width 33 height 33
click at [850, 320] on div at bounding box center [867, 349] width 115 height 115
click at [889, 436] on button "Play Audio" at bounding box center [885, 431] width 23 height 23
click at [848, 431] on icon "Record Again" at bounding box center [850, 432] width 10 height 10
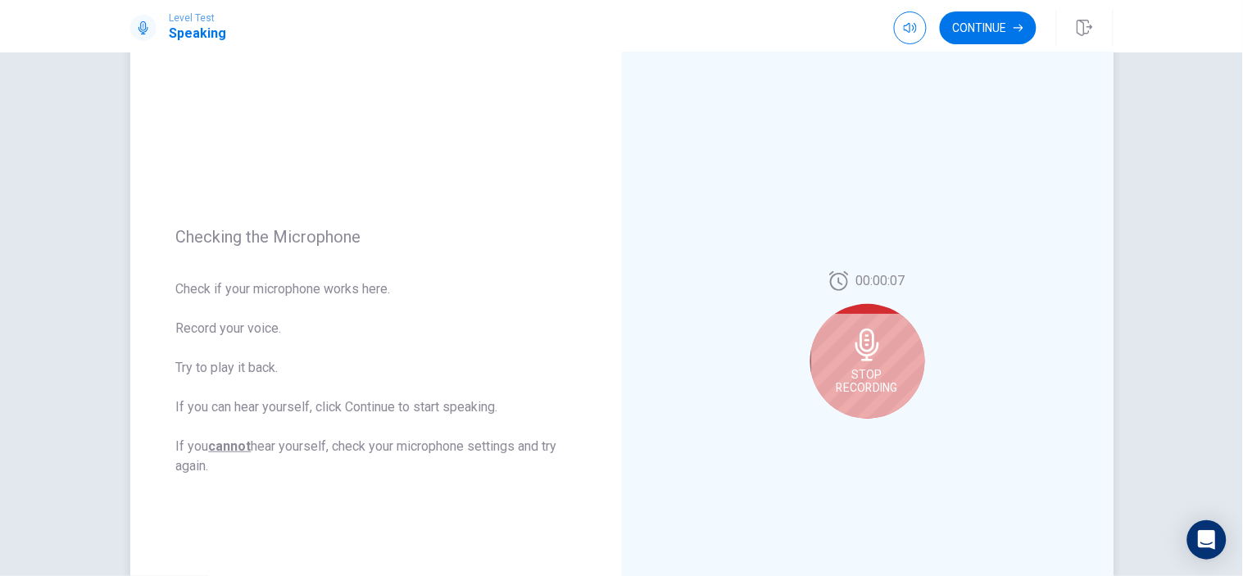
click at [872, 363] on div "Stop Recording" at bounding box center [867, 361] width 115 height 115
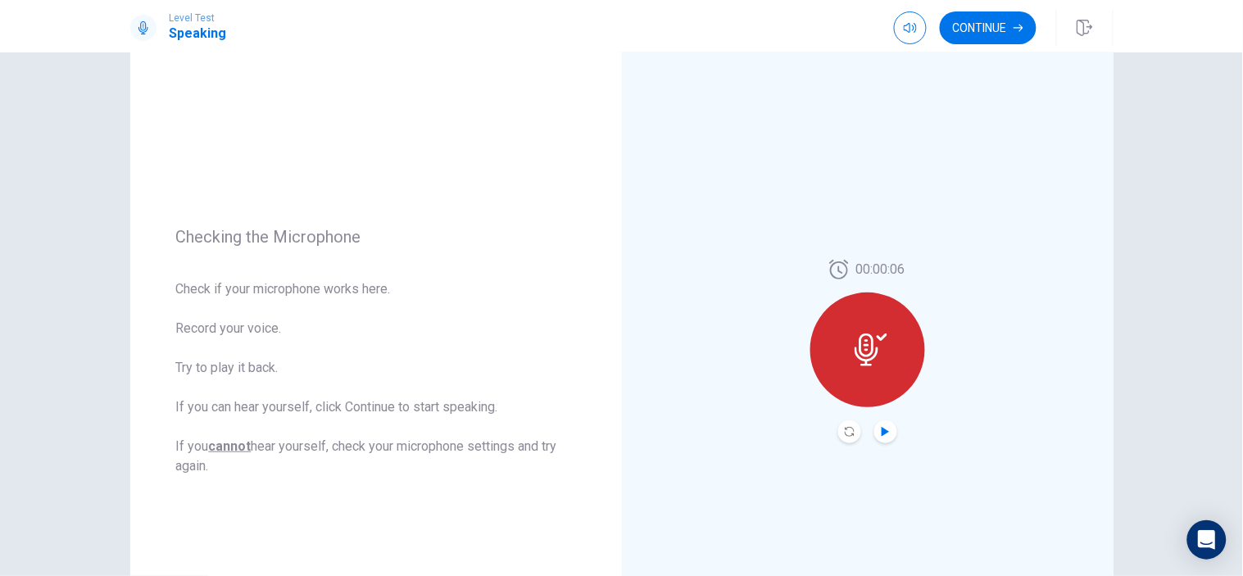
click at [882, 435] on icon "Play Audio" at bounding box center [885, 432] width 7 height 10
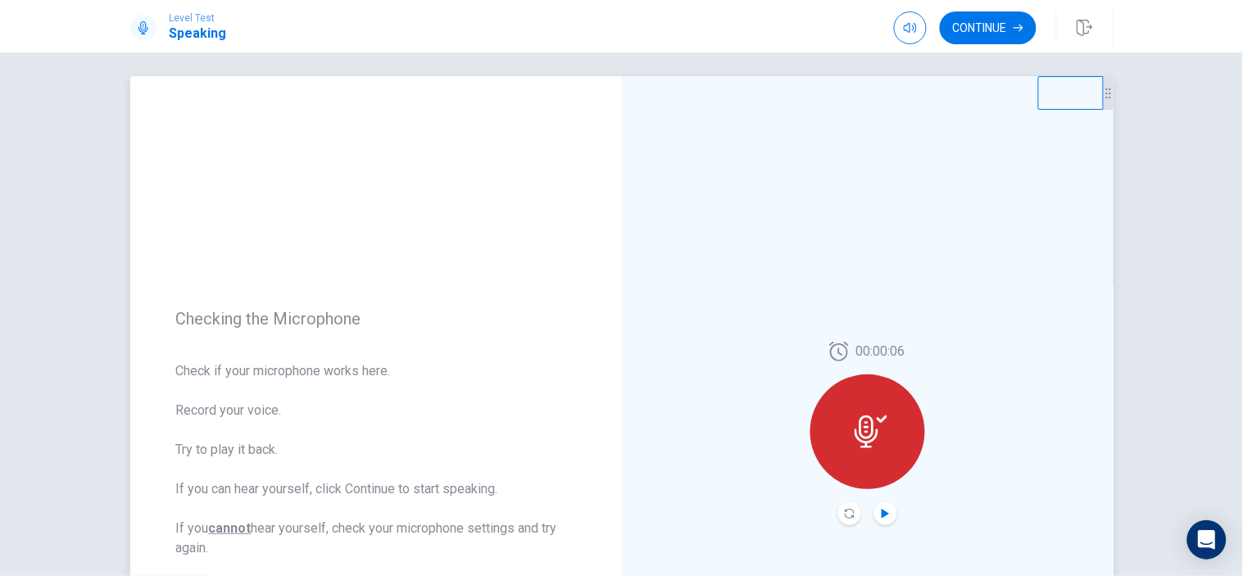
scroll to position [0, 0]
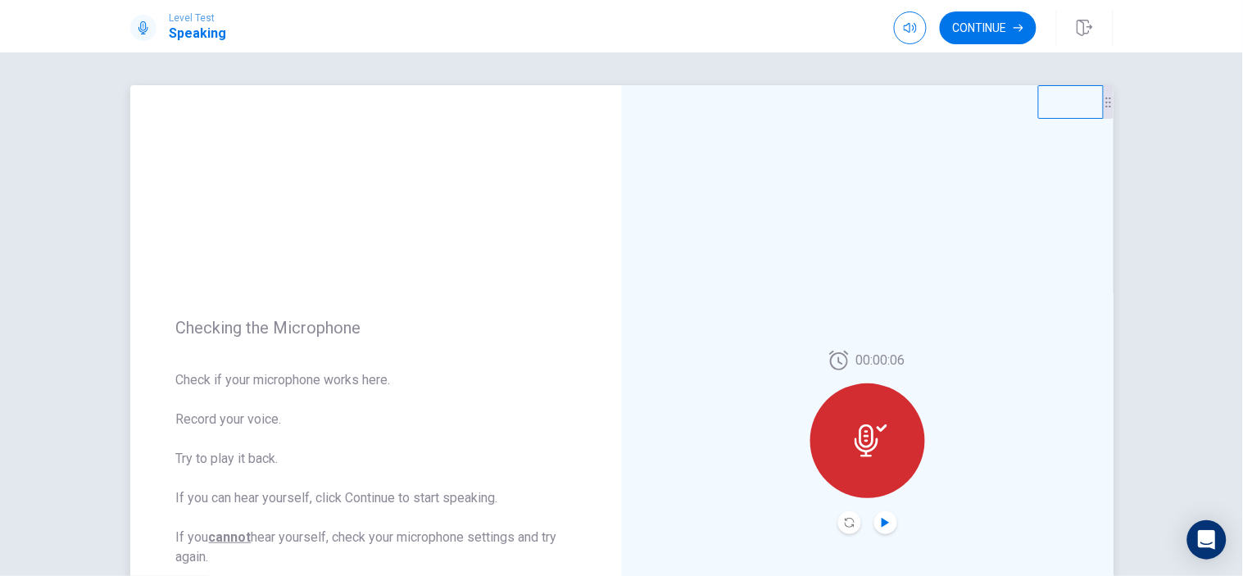
click at [846, 522] on icon "Record Again" at bounding box center [850, 523] width 10 height 10
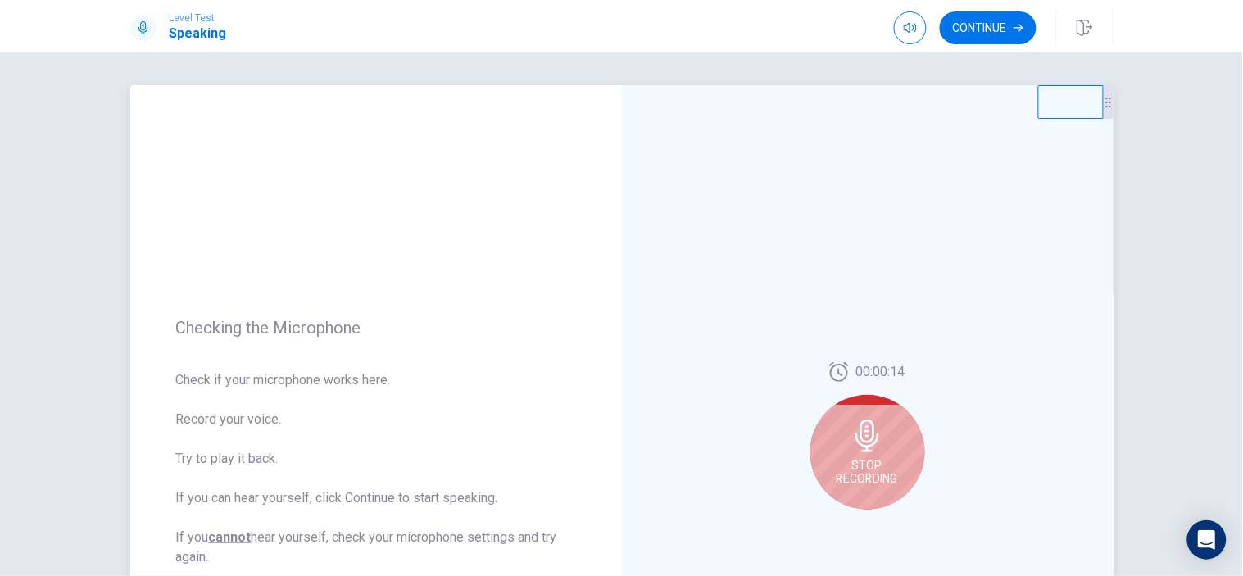
click at [870, 437] on icon at bounding box center [867, 435] width 24 height 33
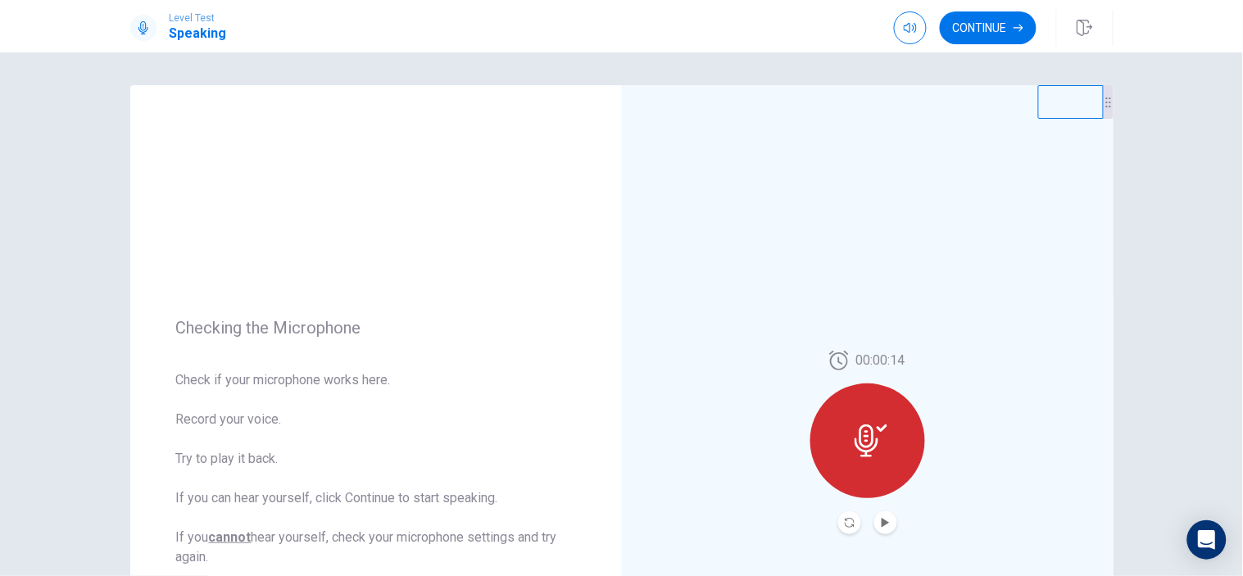
click at [853, 521] on button "Record Again" at bounding box center [849, 522] width 23 height 23
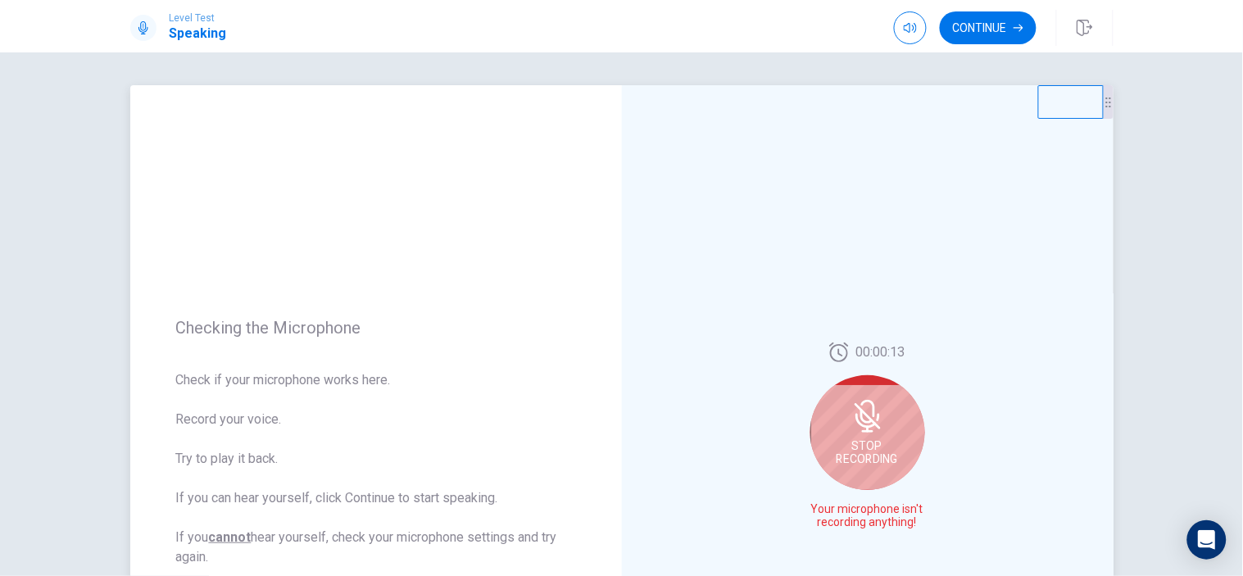
click at [875, 424] on icon at bounding box center [867, 416] width 33 height 33
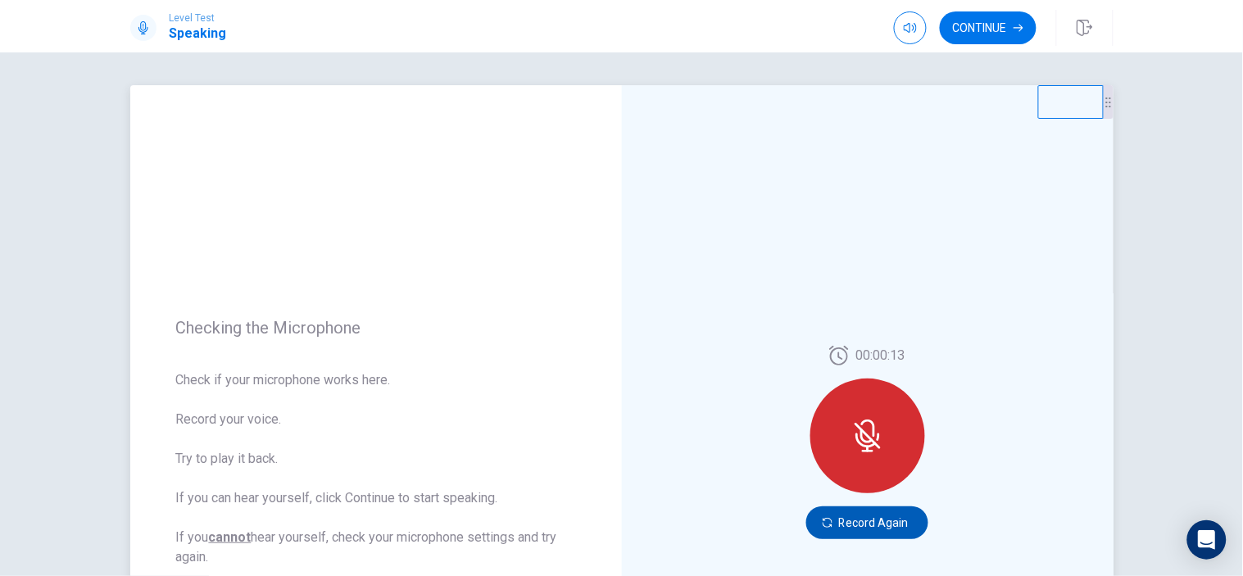
click at [842, 520] on button "Record Again" at bounding box center [867, 522] width 122 height 33
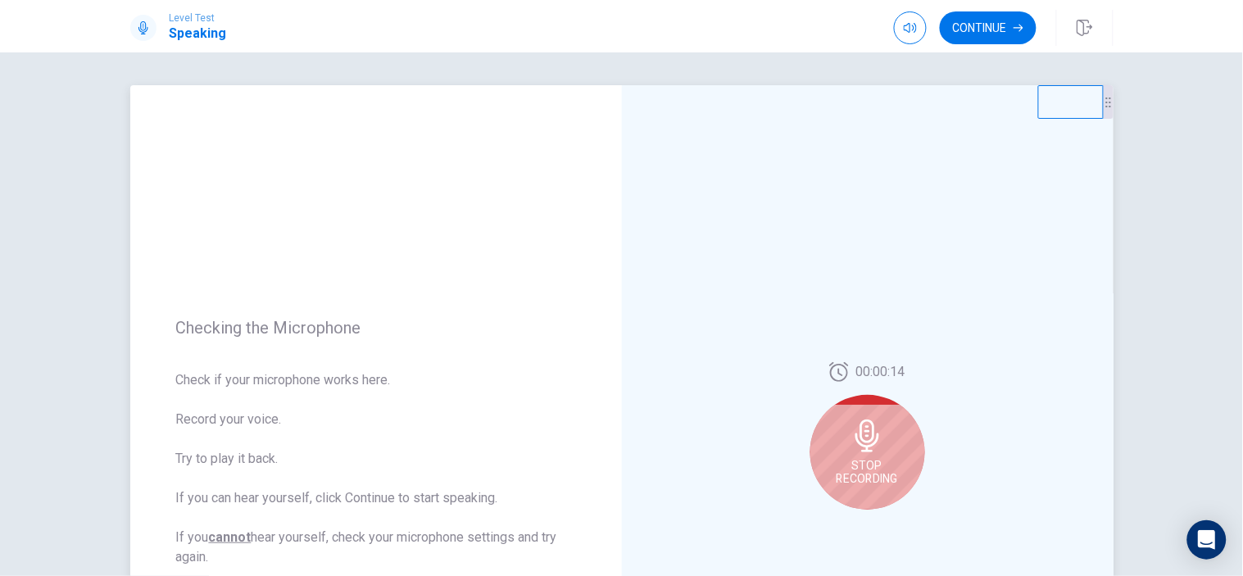
click at [886, 428] on div "Stop Recording" at bounding box center [867, 452] width 115 height 115
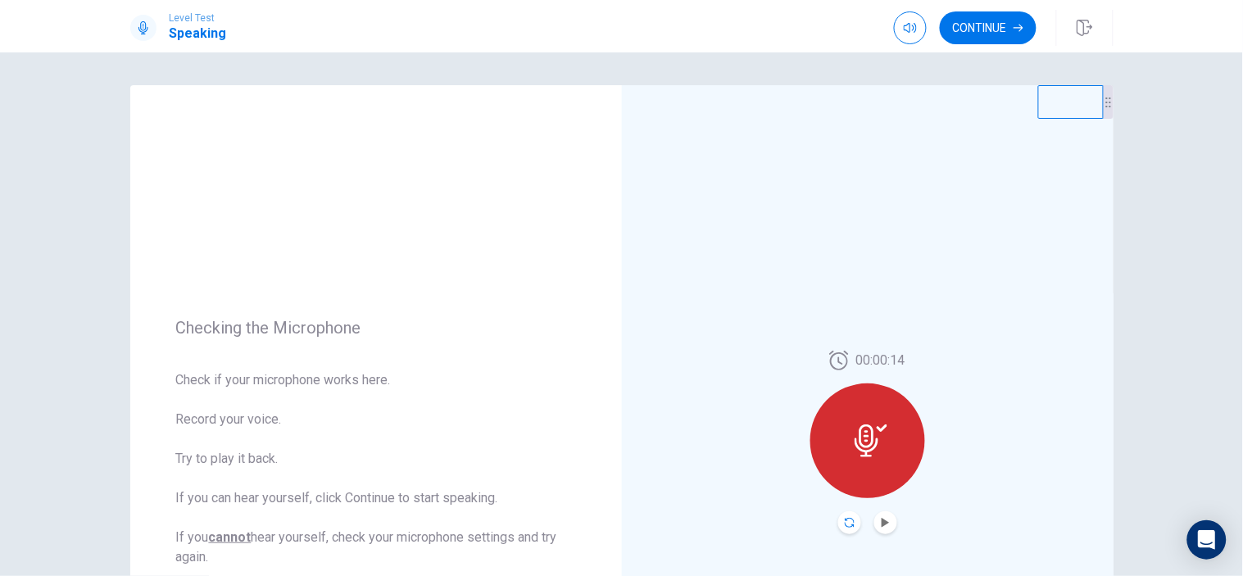
click at [848, 521] on icon "Record Again" at bounding box center [850, 523] width 10 height 10
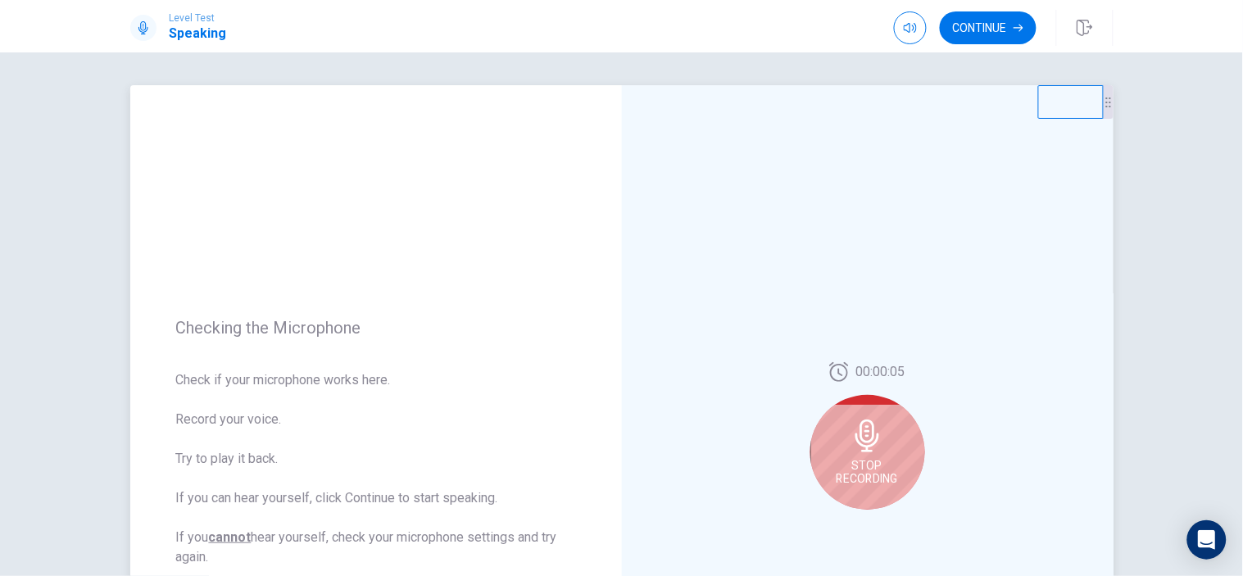
click at [873, 453] on div "Stop Recording" at bounding box center [867, 452] width 115 height 115
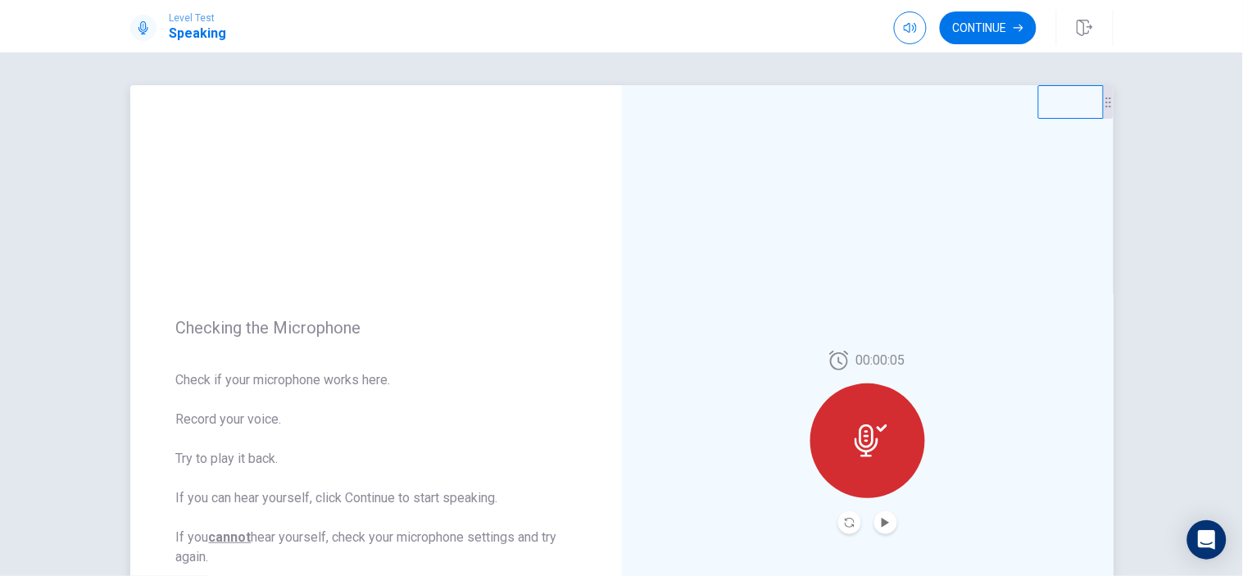
click at [882, 523] on icon "Play Audio" at bounding box center [885, 523] width 7 height 10
click at [682, 174] on div "00:00:05" at bounding box center [868, 442] width 492 height 714
click at [848, 519] on icon "Record Again" at bounding box center [850, 523] width 10 height 10
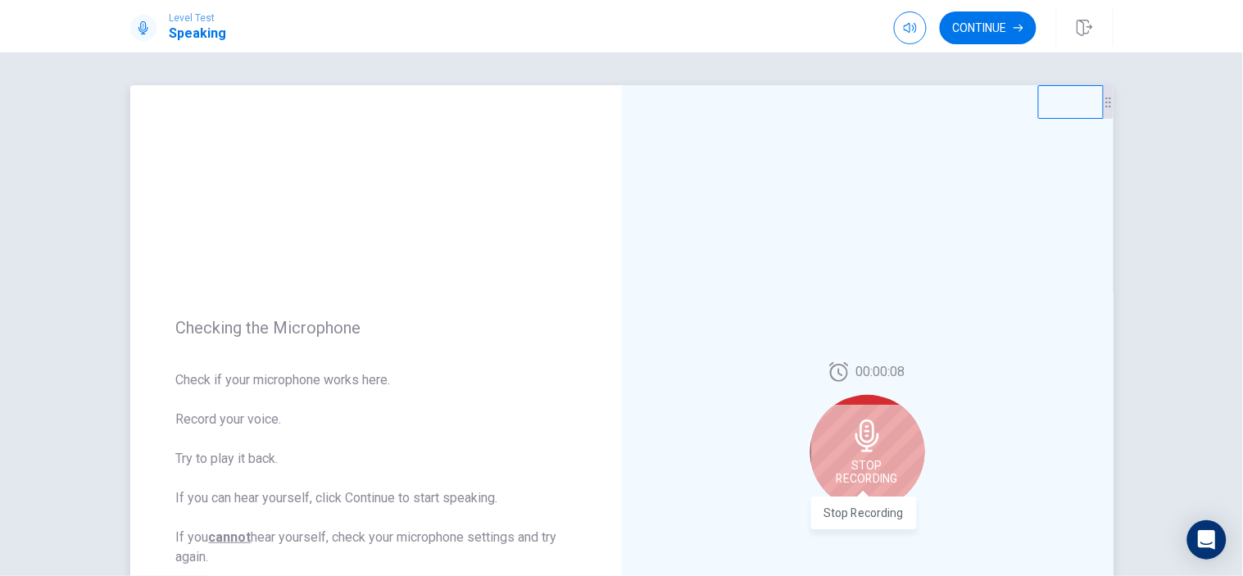
click at [886, 453] on div "Stop Recording" at bounding box center [867, 452] width 115 height 115
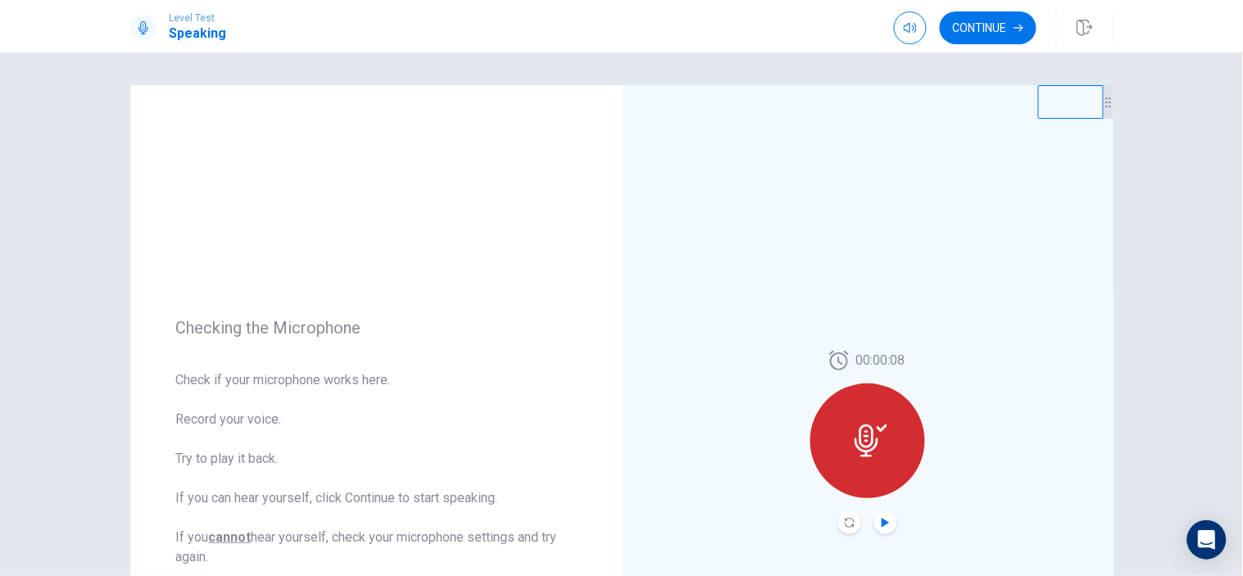
click at [882, 525] on icon "Play Audio" at bounding box center [885, 523] width 7 height 10
click at [848, 526] on icon "Record Again" at bounding box center [850, 523] width 10 height 10
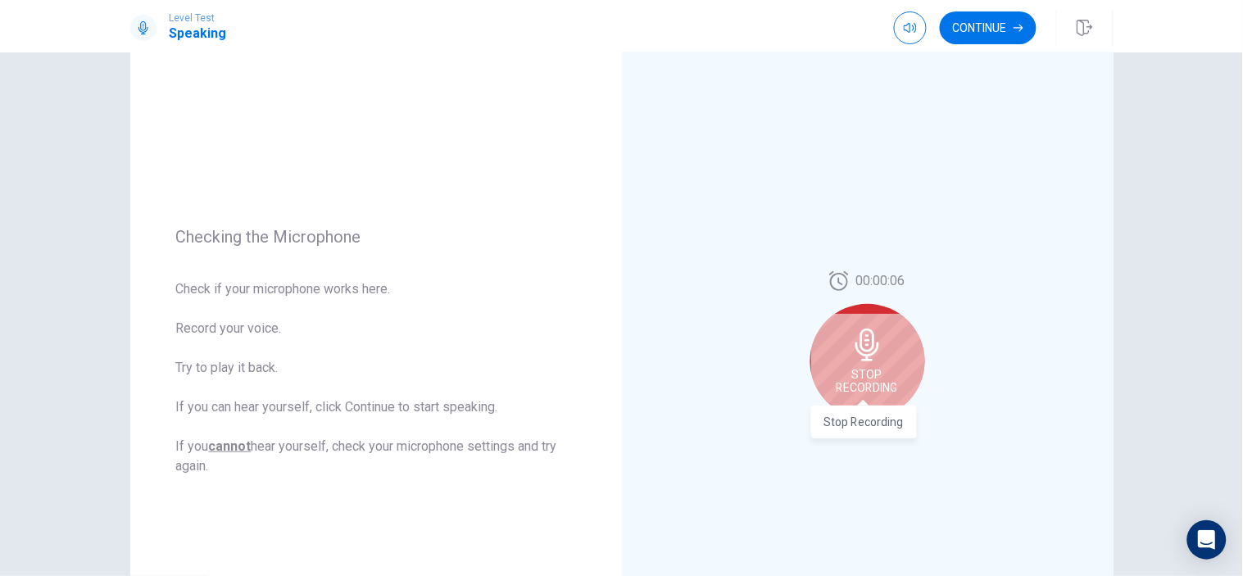
click at [871, 354] on icon at bounding box center [867, 345] width 33 height 33
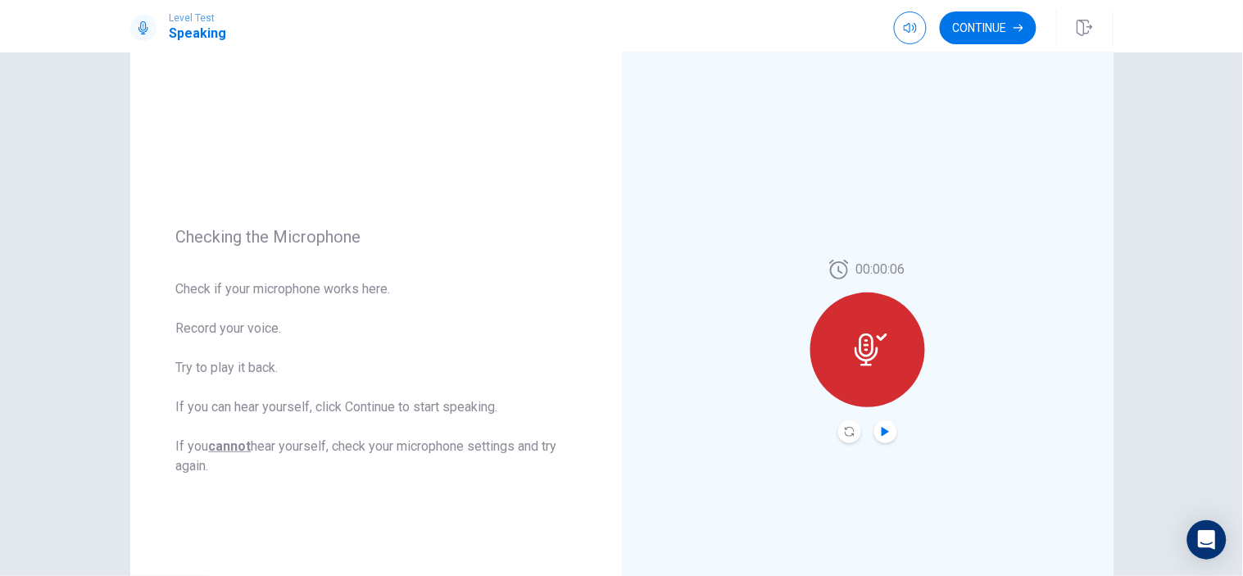
click at [882, 432] on icon "Play Audio" at bounding box center [885, 432] width 7 height 10
click at [904, 34] on icon "button" at bounding box center [910, 27] width 13 height 13
click at [928, 57] on div "00:00:06" at bounding box center [868, 351] width 492 height 714
click at [906, 37] on button "button" at bounding box center [910, 27] width 33 height 33
click at [926, 61] on span at bounding box center [921, 59] width 10 height 10
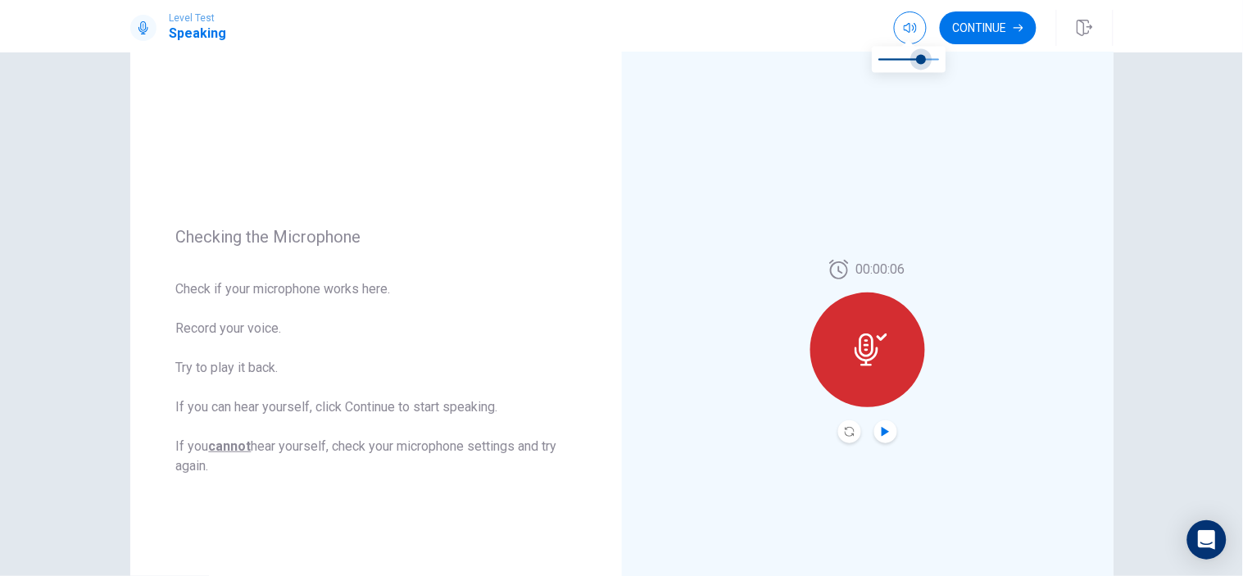
type input "*"
click at [846, 435] on icon "Record Again" at bounding box center [850, 432] width 10 height 10
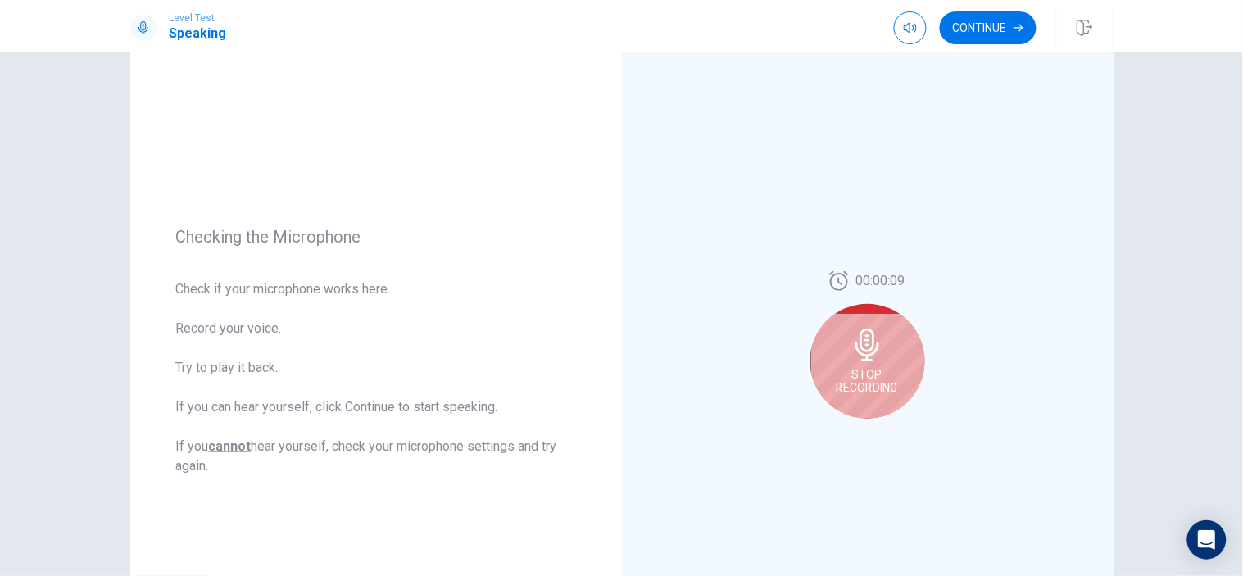
click at [854, 362] on div "Stop Recording" at bounding box center [867, 361] width 115 height 115
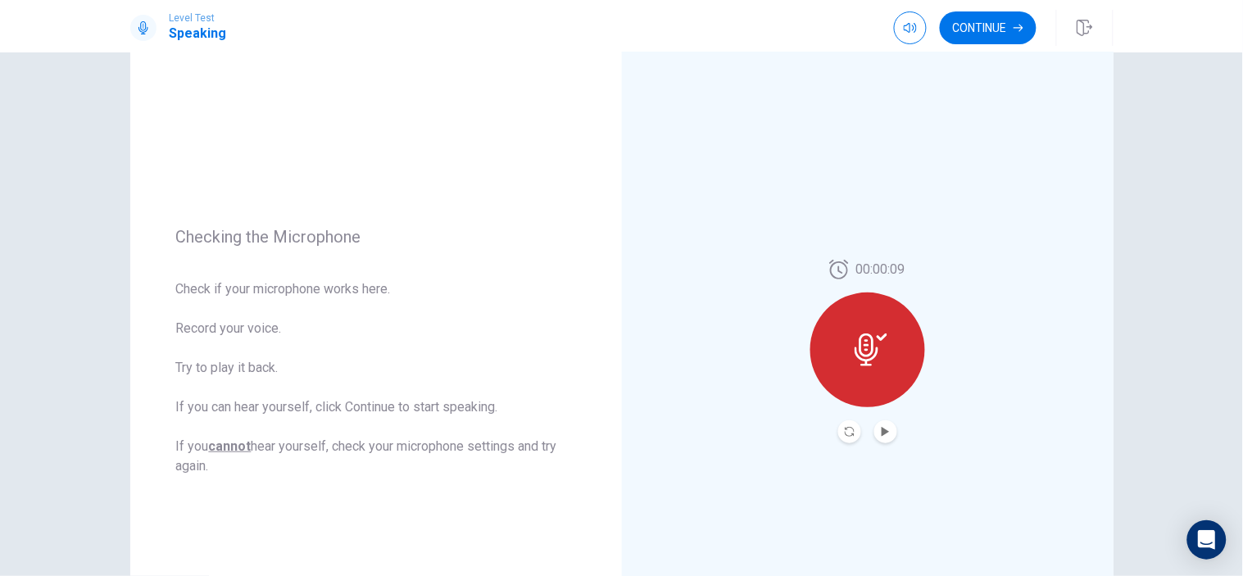
click at [874, 431] on button "Play Audio" at bounding box center [885, 431] width 23 height 23
click at [882, 431] on icon "Play Audio" at bounding box center [885, 432] width 7 height 10
click at [1200, 531] on icon "Open Intercom Messenger" at bounding box center [1206, 539] width 21 height 21
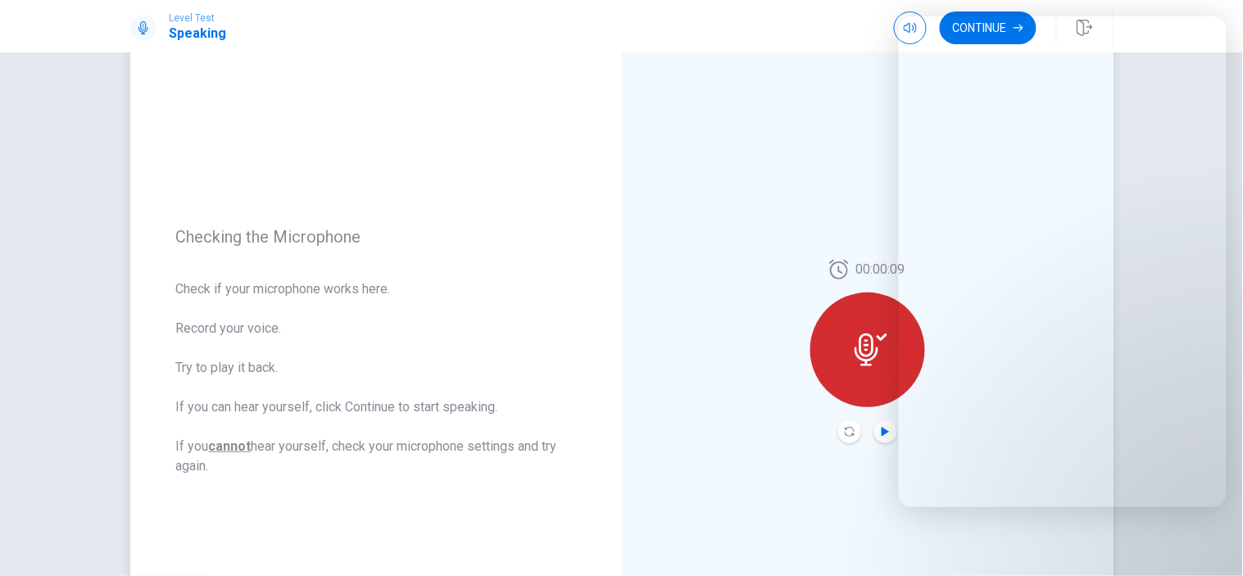
click at [771, 135] on div "00:00:09" at bounding box center [868, 351] width 492 height 714
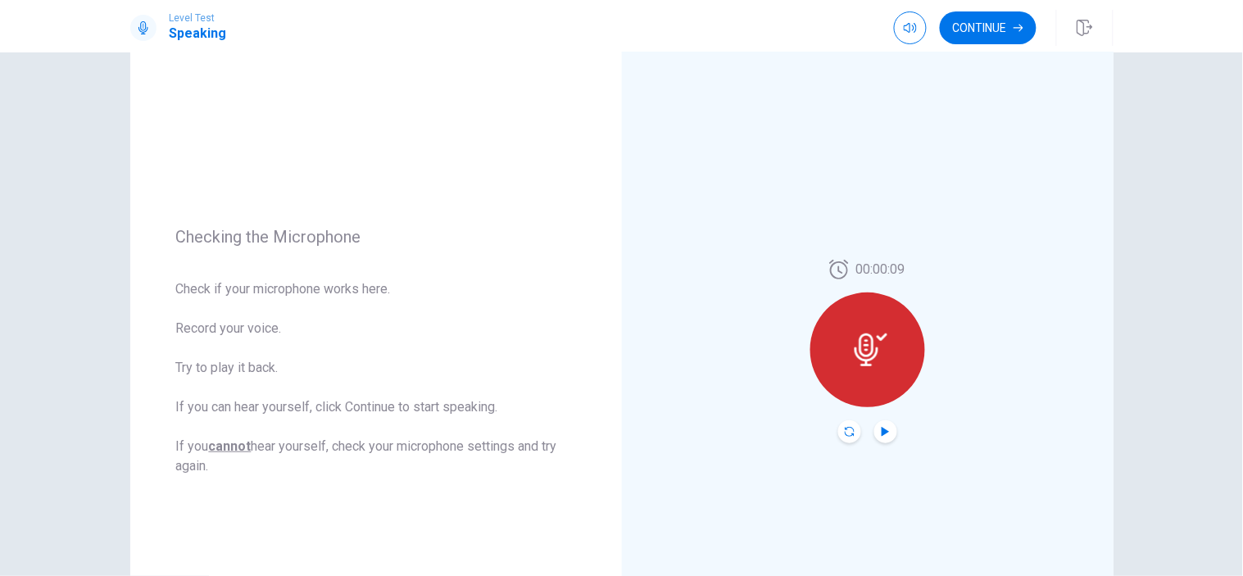
click at [849, 429] on icon "Record Again" at bounding box center [850, 432] width 10 height 10
click at [845, 435] on icon "Record Again" at bounding box center [850, 432] width 10 height 10
click at [869, 355] on icon at bounding box center [866, 349] width 24 height 33
click at [885, 435] on icon "Play Audio" at bounding box center [886, 432] width 10 height 10
click at [845, 432] on icon "Record Again" at bounding box center [850, 432] width 10 height 10
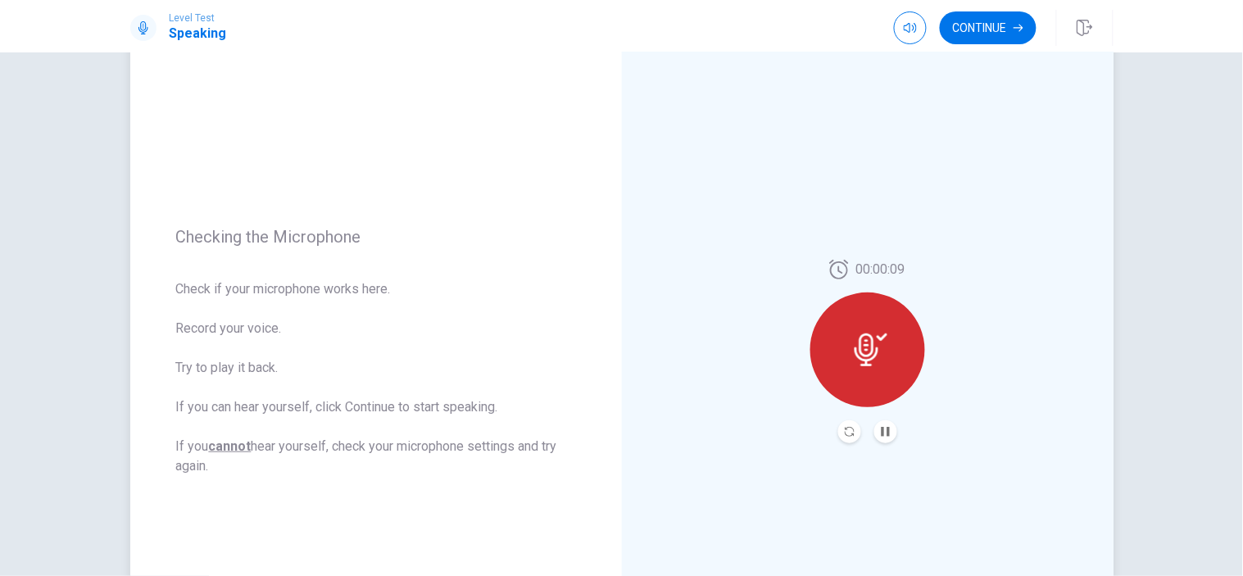
click at [845, 437] on icon "Record Again" at bounding box center [850, 432] width 10 height 10
click at [845, 333] on div at bounding box center [867, 349] width 115 height 115
click at [838, 430] on button "Record Again" at bounding box center [849, 431] width 23 height 23
click at [845, 432] on icon "Record Again" at bounding box center [850, 432] width 10 height 10
click at [845, 430] on icon "Record Again" at bounding box center [850, 432] width 10 height 10
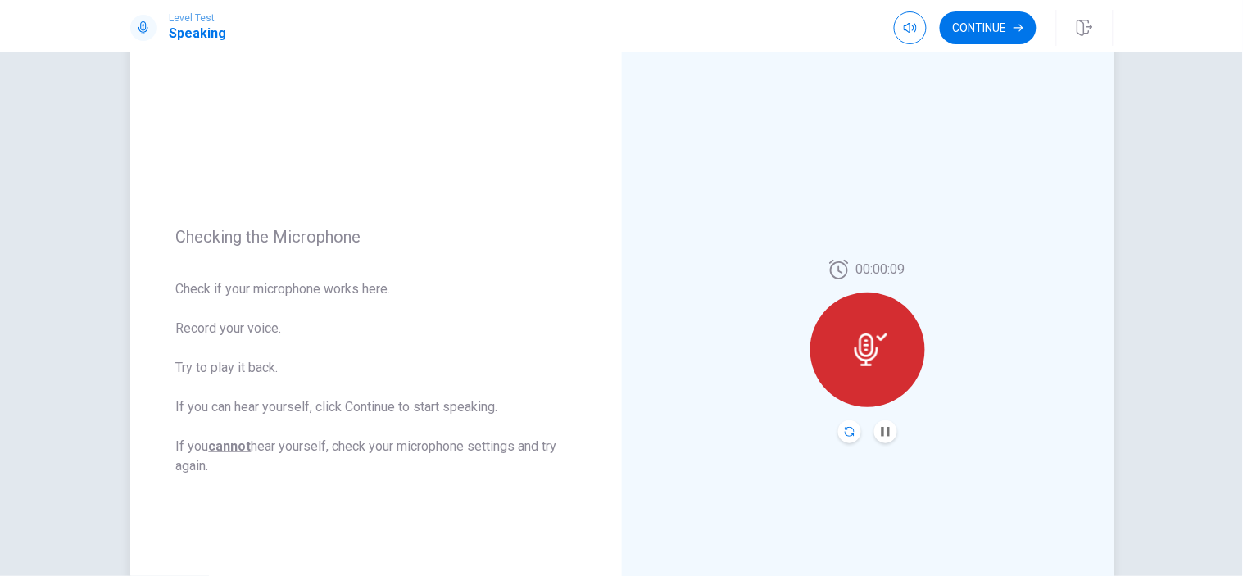
click at [847, 431] on icon "Record Again" at bounding box center [850, 432] width 10 height 10
click at [859, 317] on div at bounding box center [867, 349] width 115 height 115
click at [838, 439] on button "Record Again" at bounding box center [849, 431] width 23 height 23
click at [907, 23] on icon "button" at bounding box center [910, 28] width 13 height 10
click at [900, 33] on button "button" at bounding box center [910, 27] width 33 height 33
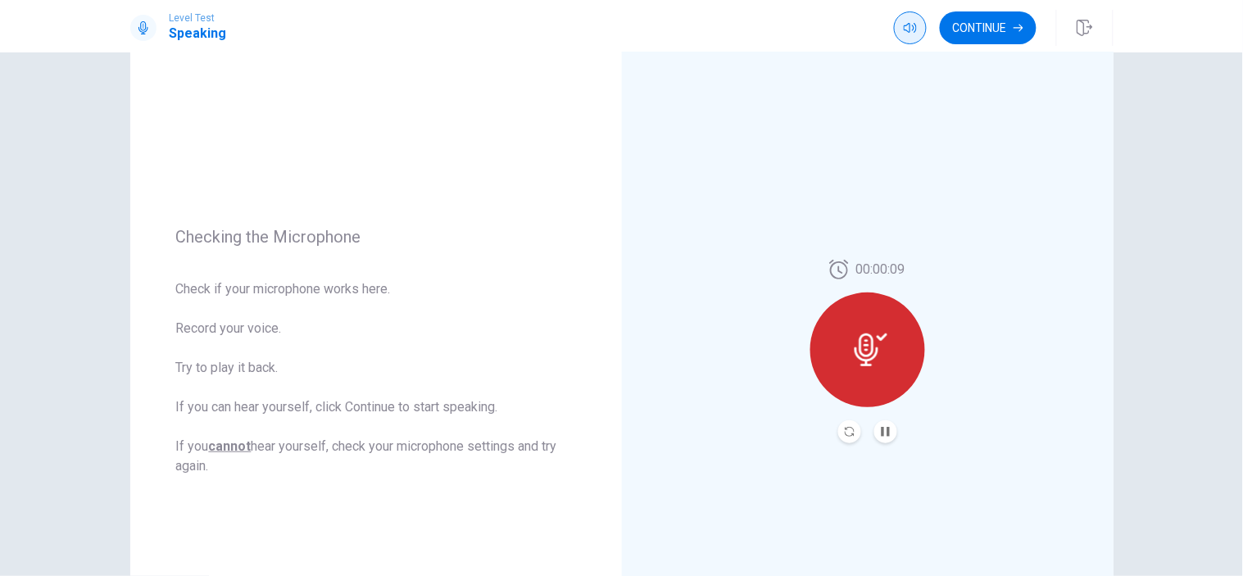
click at [911, 21] on icon "button" at bounding box center [910, 27] width 13 height 13
click at [834, 263] on icon at bounding box center [839, 270] width 19 height 20
click at [845, 432] on icon "Record Again" at bounding box center [850, 432] width 10 height 10
click at [845, 436] on icon "Record Again" at bounding box center [850, 432] width 10 height 10
click at [882, 355] on div at bounding box center [867, 349] width 115 height 115
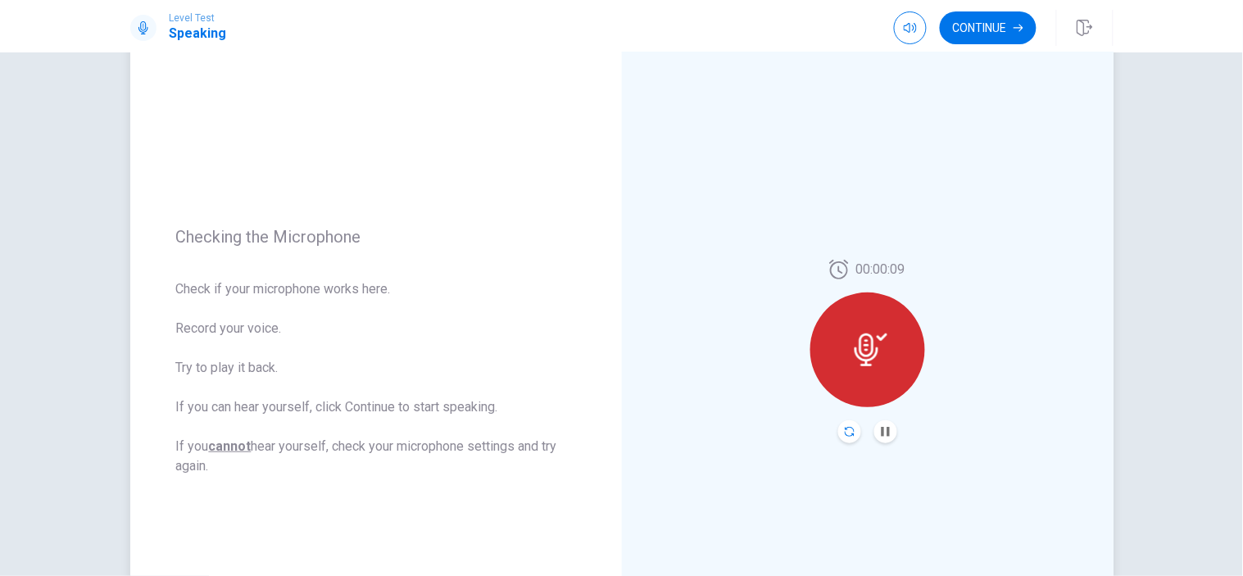
click at [849, 433] on icon "Record Again" at bounding box center [850, 432] width 10 height 10
click at [846, 432] on icon "Record Again" at bounding box center [850, 432] width 10 height 10
click at [845, 429] on icon "Record Again" at bounding box center [850, 432] width 10 height 10
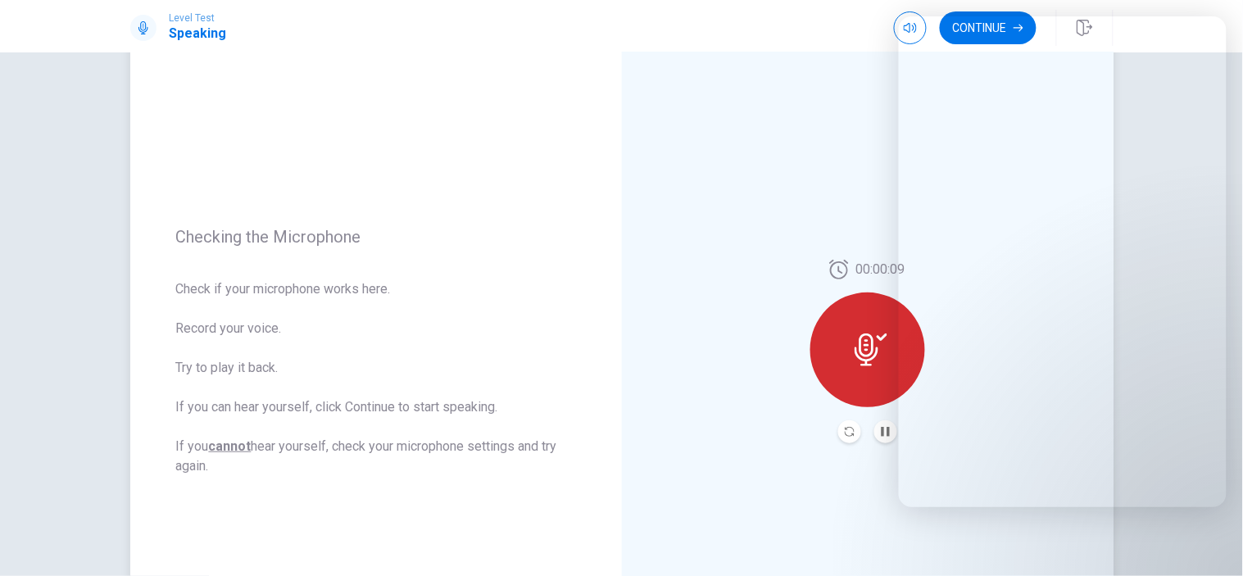
click at [697, 233] on div "00:00:09" at bounding box center [868, 351] width 492 height 714
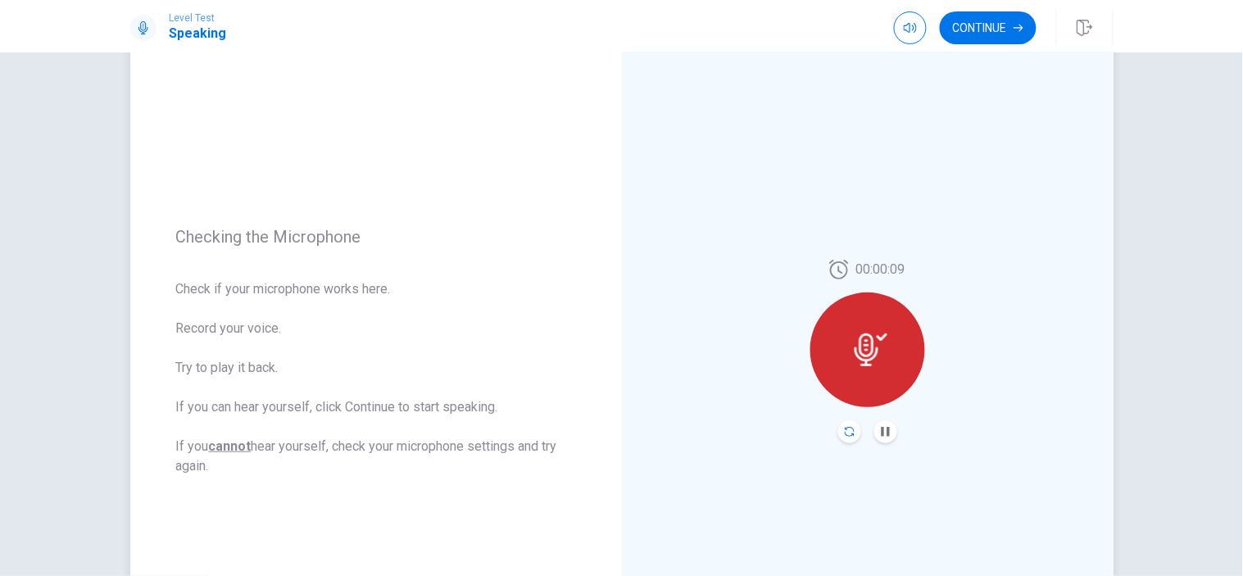
click at [845, 435] on icon "Record Again" at bounding box center [850, 432] width 10 height 10
click at [868, 342] on icon at bounding box center [866, 349] width 24 height 33
click at [881, 433] on icon "Pause Audio" at bounding box center [885, 432] width 8 height 10
click at [882, 431] on icon "Pause Audio" at bounding box center [885, 432] width 8 height 10
drag, startPoint x: 889, startPoint y: 430, endPoint x: 1073, endPoint y: 309, distance: 220.6
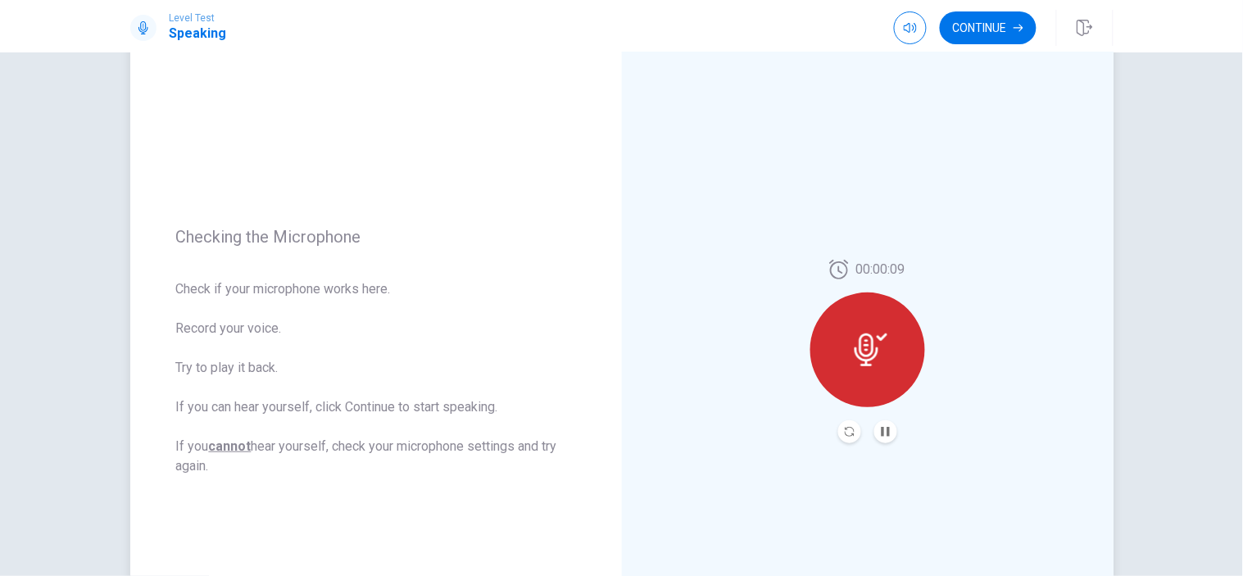
click at [890, 430] on button "Pause Audio" at bounding box center [885, 431] width 23 height 23
click at [846, 431] on icon "Record Again" at bounding box center [850, 432] width 10 height 10
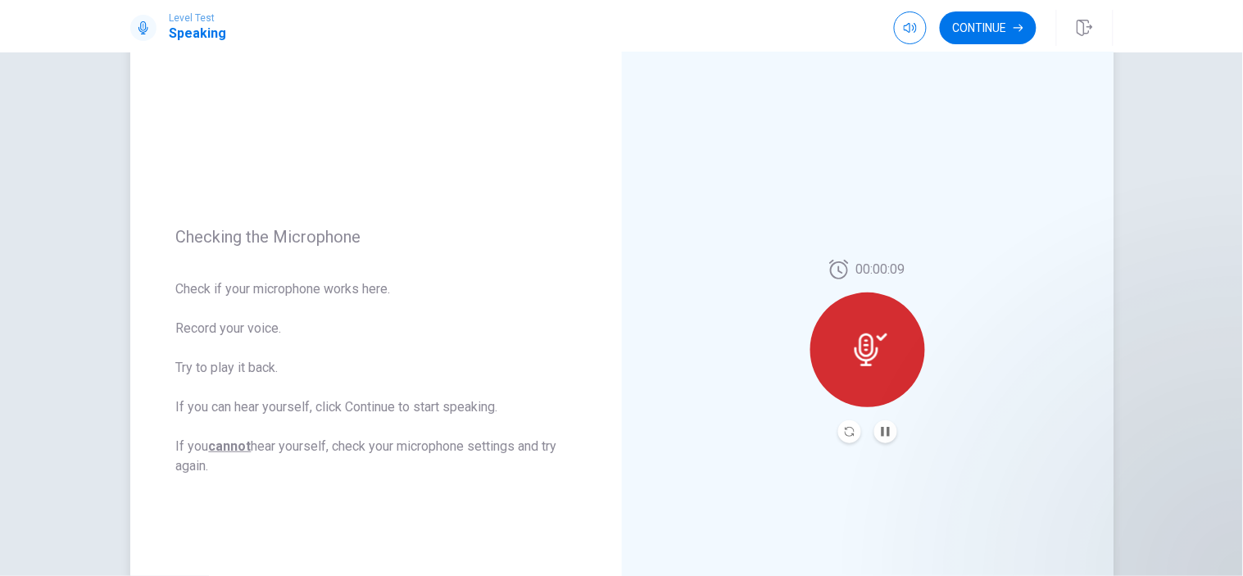
click at [867, 358] on icon at bounding box center [866, 349] width 24 height 33
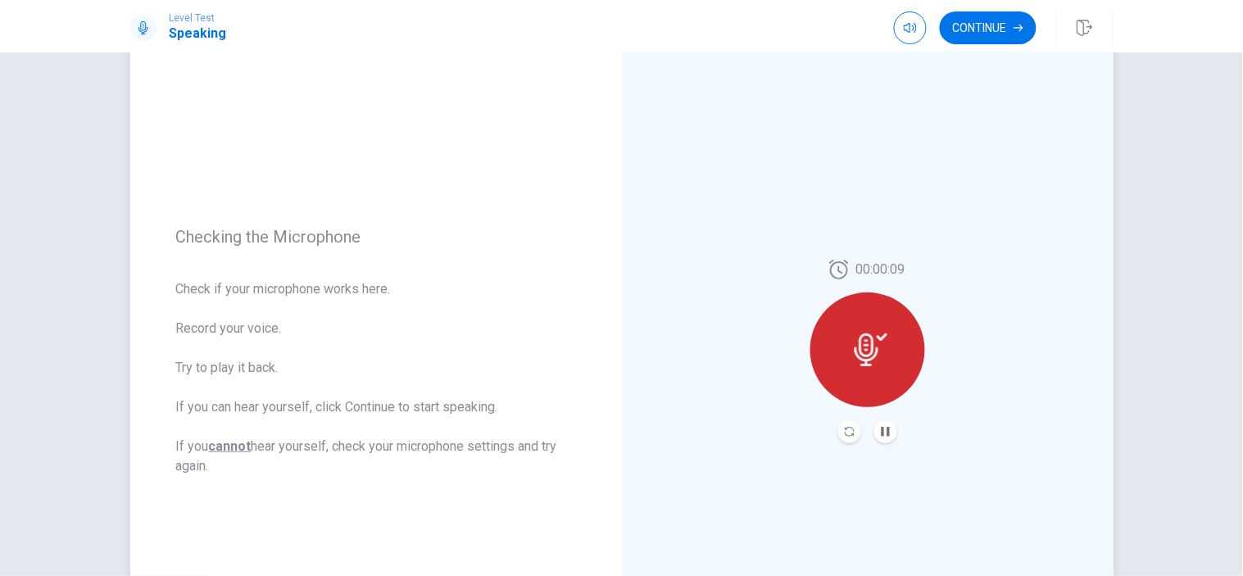
click at [865, 339] on icon at bounding box center [870, 349] width 33 height 33
click at [514, 67] on div "Checking the Microphone Check if your microphone works here. Record your voice.…" at bounding box center [376, 351] width 492 height 714
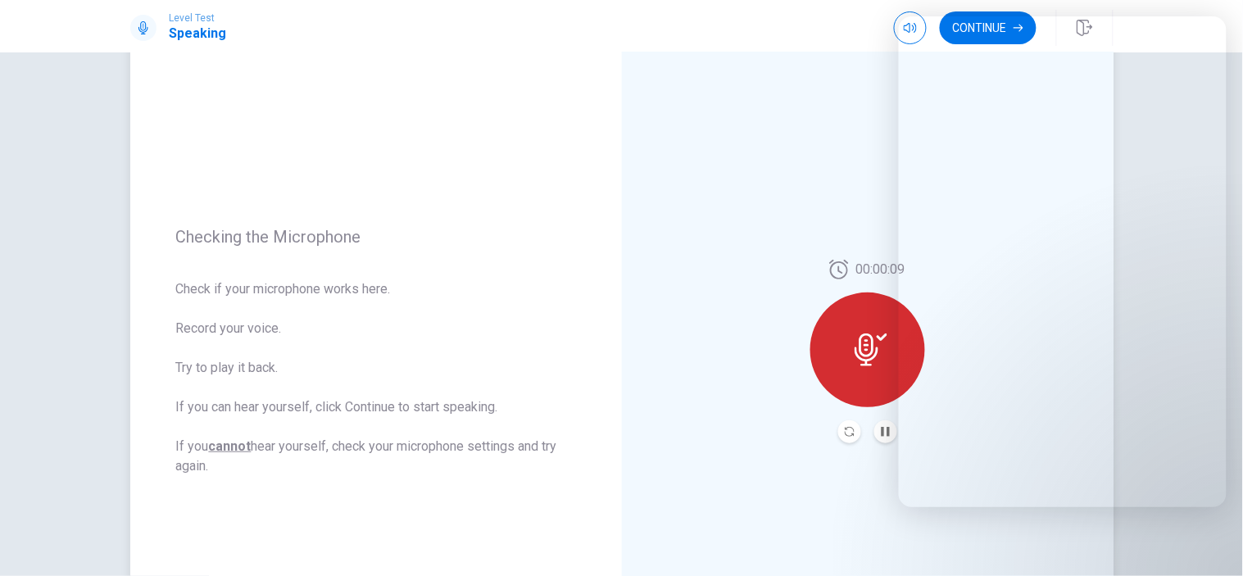
click at [559, 70] on div "Checking the Microphone Check if your microphone works here. Record your voice.…" at bounding box center [376, 351] width 492 height 714
click at [1022, 35] on button "Continue" at bounding box center [988, 27] width 97 height 33
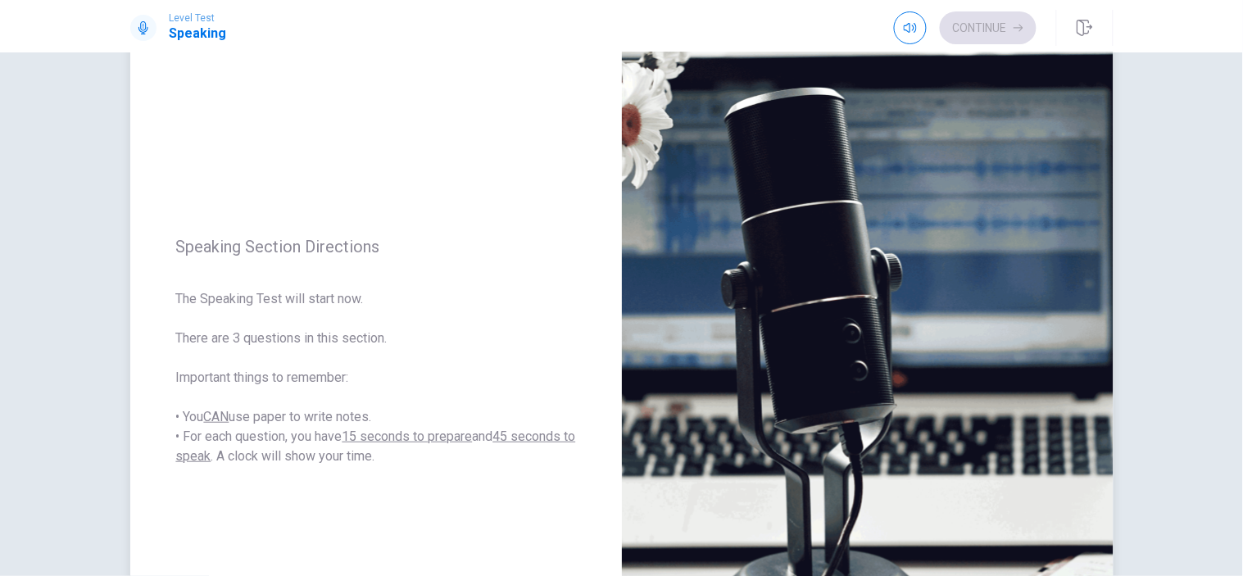
click at [392, 261] on div "Speaking Section Directions The Speaking Test will start now. There are 3 quest…" at bounding box center [376, 351] width 492 height 714
click at [1013, 29] on div "Continue" at bounding box center [965, 27] width 143 height 33
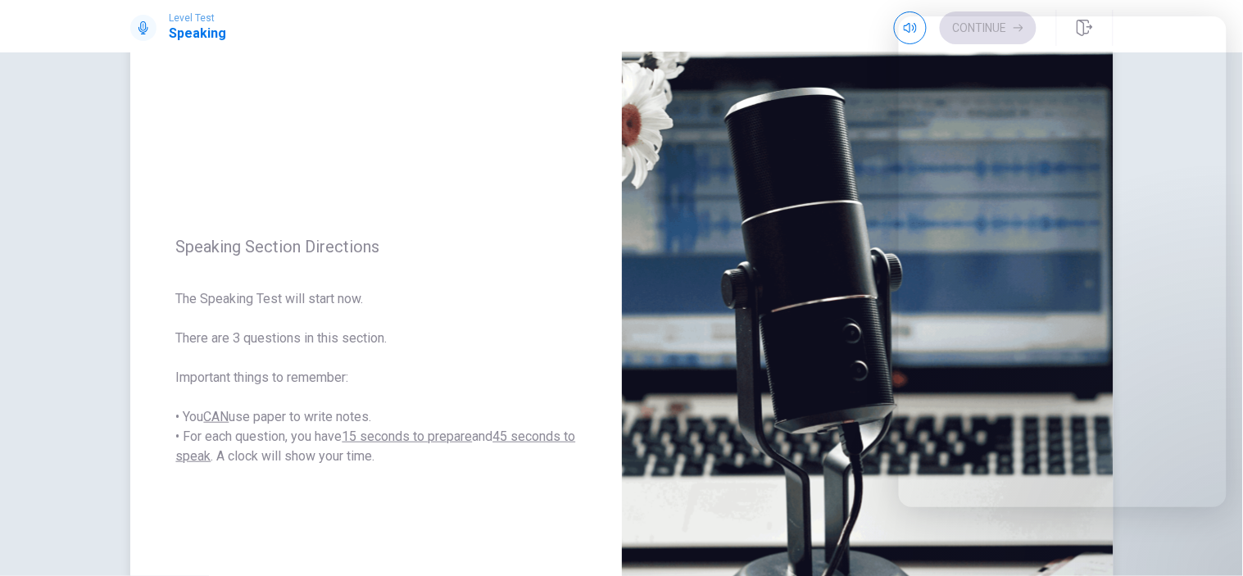
click at [469, 309] on div "Speaking Section Directions The Speaking Test will start now. There are 3 quest…" at bounding box center [376, 351] width 492 height 714
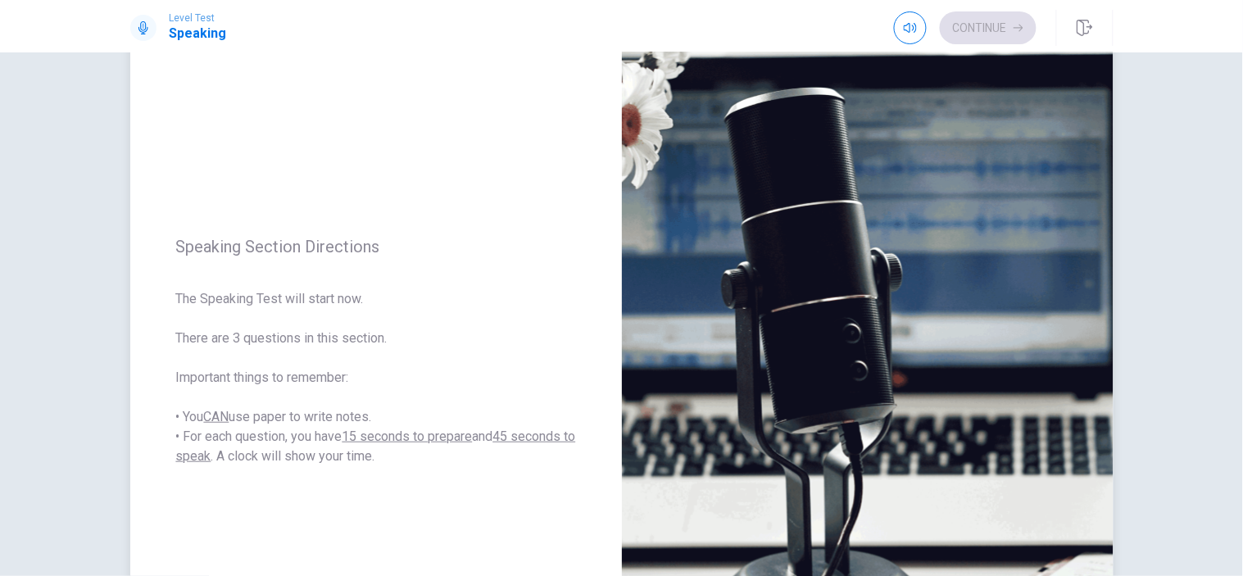
click at [492, 80] on div "Speaking Section Directions The Speaking Test will start now. There are 3 quest…" at bounding box center [376, 351] width 492 height 714
click at [904, 26] on icon "button" at bounding box center [910, 27] width 13 height 13
click at [906, 30] on icon "button" at bounding box center [910, 27] width 13 height 13
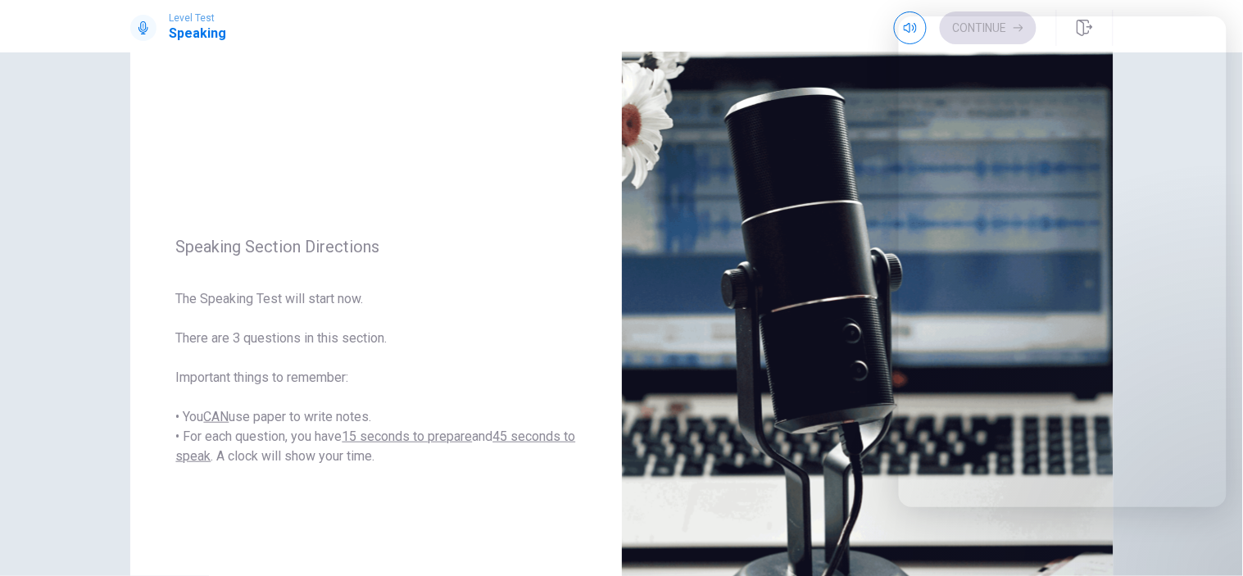
click at [470, 87] on div "Speaking Section Directions The Speaking Test will start now. There are 3 quest…" at bounding box center [376, 351] width 492 height 714
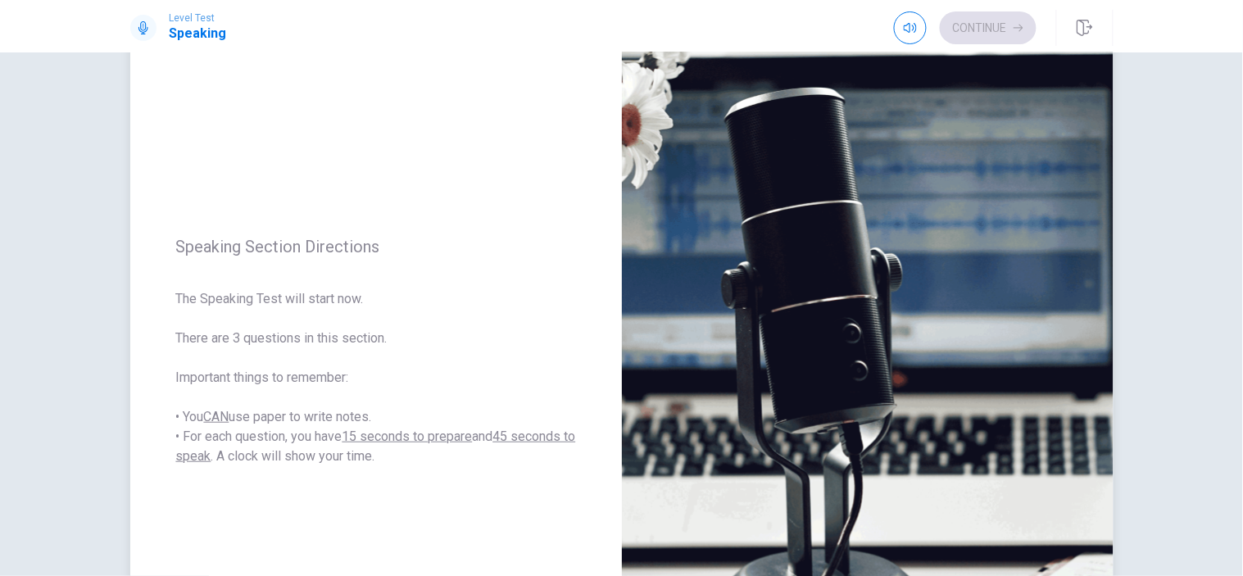
click at [446, 428] on u "15 seconds to prepare" at bounding box center [407, 436] width 130 height 16
click at [981, 20] on div "Continue" at bounding box center [965, 27] width 143 height 33
click at [1032, 26] on div "Continue" at bounding box center [965, 27] width 143 height 33
click at [990, 33] on div "Continue" at bounding box center [965, 27] width 143 height 33
click at [988, 31] on div "Continue" at bounding box center [965, 27] width 143 height 33
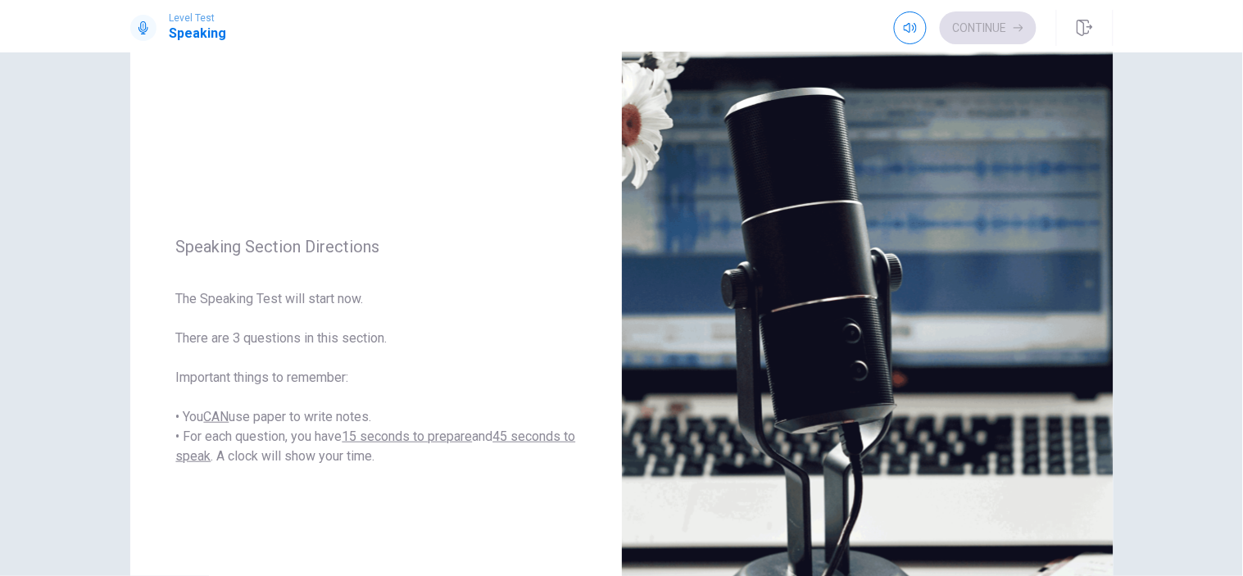
click at [988, 31] on div "Continue" at bounding box center [965, 27] width 143 height 33
click at [988, 29] on div "Continue" at bounding box center [965, 27] width 143 height 33
click at [989, 29] on div "Continue" at bounding box center [965, 27] width 143 height 33
drag, startPoint x: 989, startPoint y: 29, endPoint x: 283, endPoint y: 44, distance: 706.4
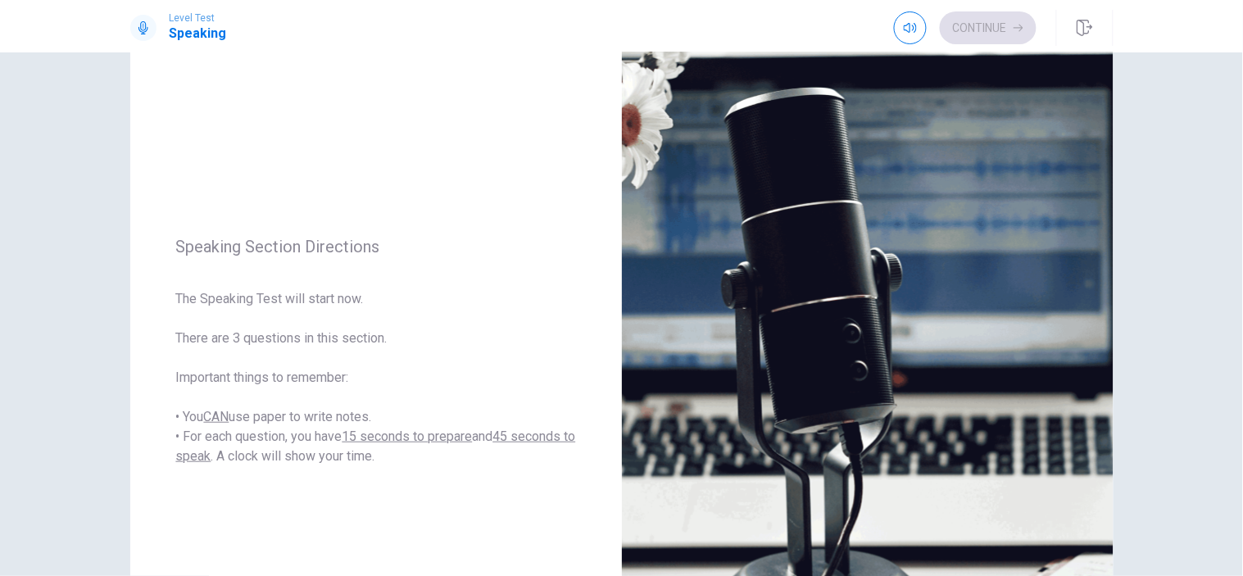
click at [992, 30] on div "Continue" at bounding box center [965, 27] width 143 height 33
click at [1086, 43] on button "button" at bounding box center [1084, 28] width 57 height 36
click at [1088, 21] on icon "button" at bounding box center [1085, 28] width 16 height 16
click at [993, 34] on div "Continue" at bounding box center [965, 27] width 143 height 33
click at [1073, 27] on button "button" at bounding box center [1084, 28] width 57 height 36
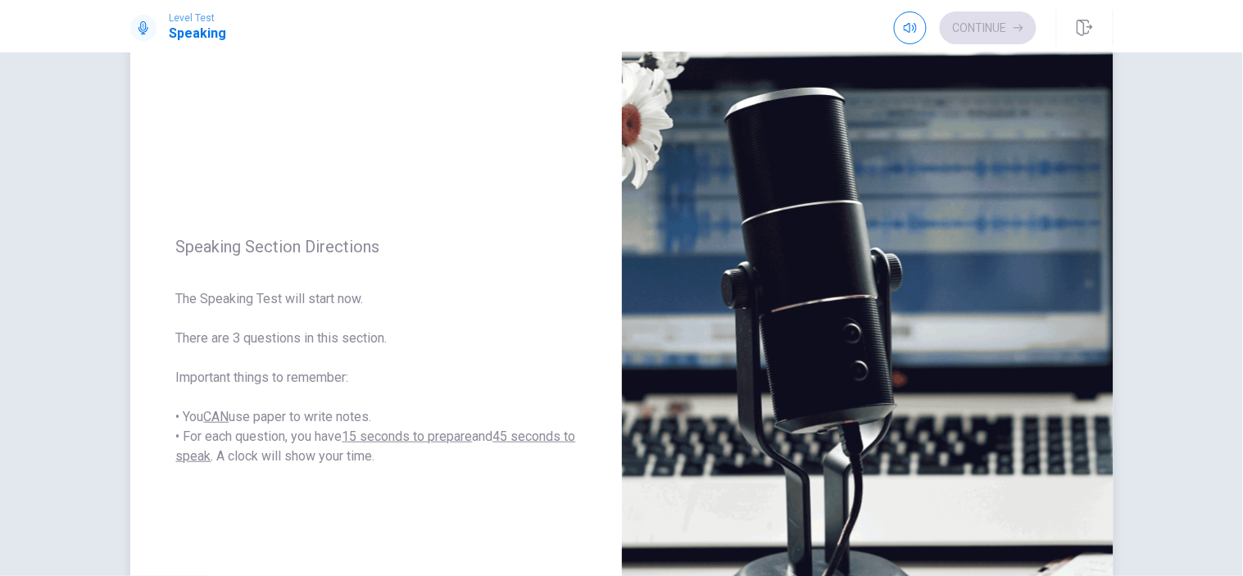
click at [1084, 34] on icon "button" at bounding box center [1085, 28] width 16 height 16
click at [1087, 33] on icon "button" at bounding box center [1085, 28] width 16 height 16
